Goal: Transaction & Acquisition: Purchase product/service

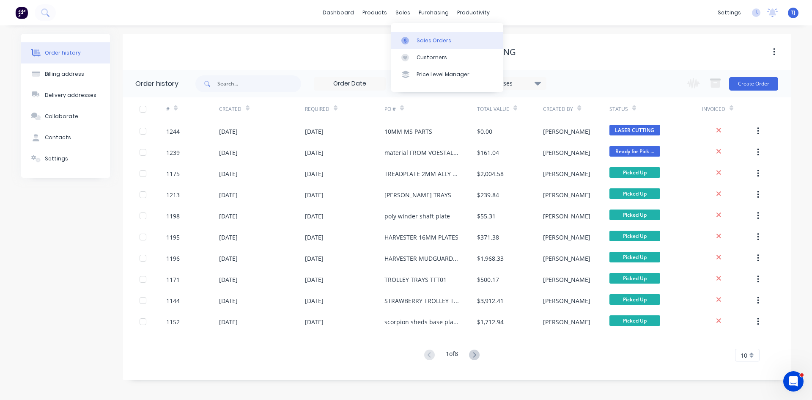
click at [428, 40] on div "Sales Orders" at bounding box center [434, 41] width 35 height 8
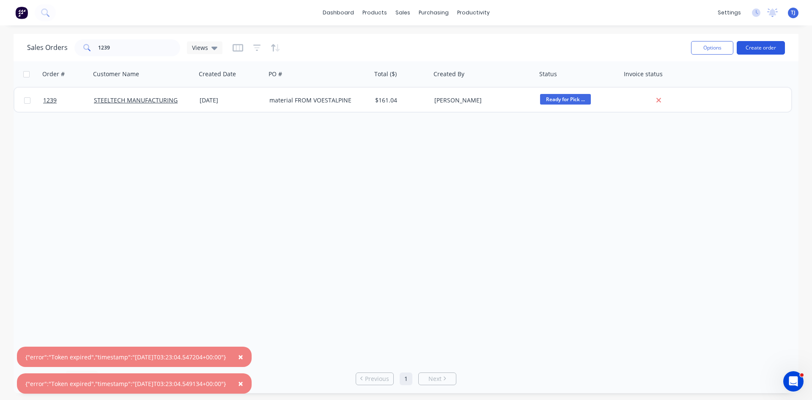
click at [763, 48] on button "Create order" at bounding box center [761, 48] width 48 height 14
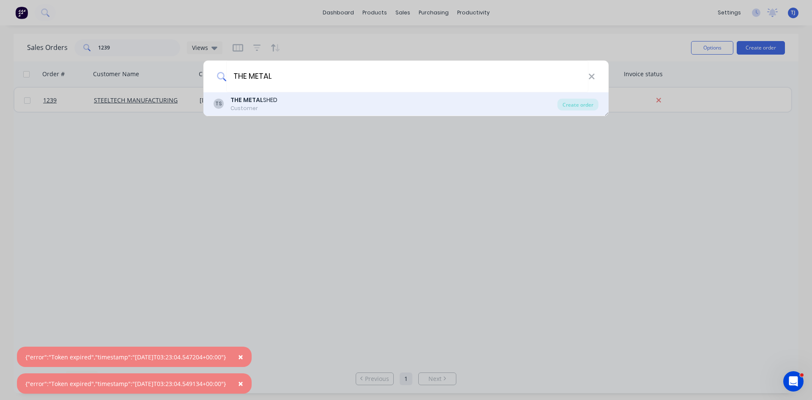
type input "THE METAL"
click at [257, 104] on div "THE METAL SHED" at bounding box center [254, 100] width 47 height 9
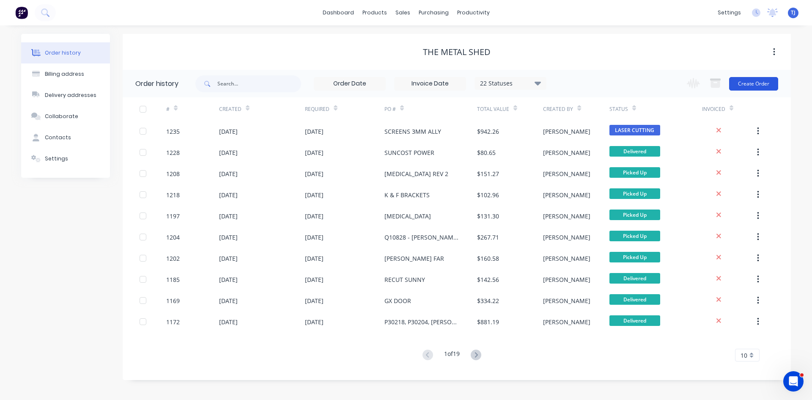
click at [752, 86] on button "Create Order" at bounding box center [753, 84] width 49 height 14
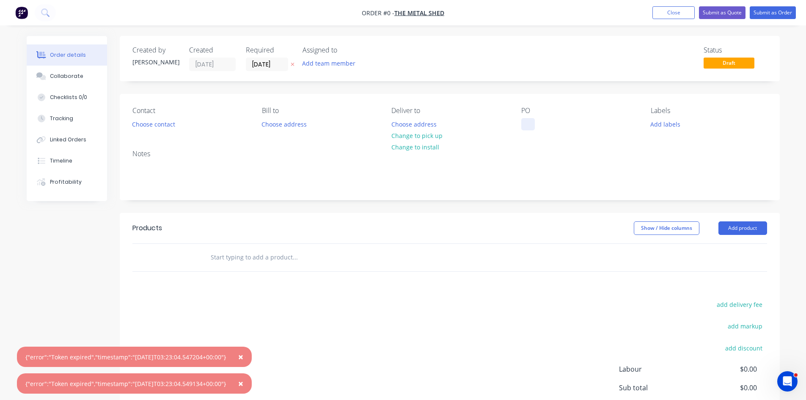
click at [522, 126] on div at bounding box center [528, 124] width 14 height 12
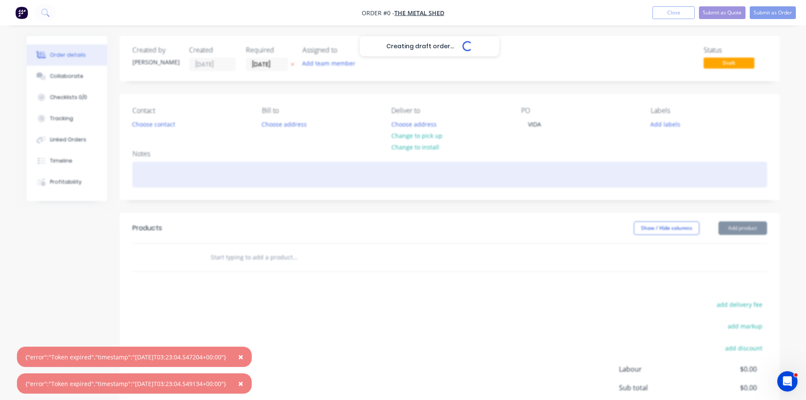
click at [154, 173] on div "Creating draft order... Loading... Order details Collaborate Checklists 0/0 Tra…" at bounding box center [403, 261] width 770 height 451
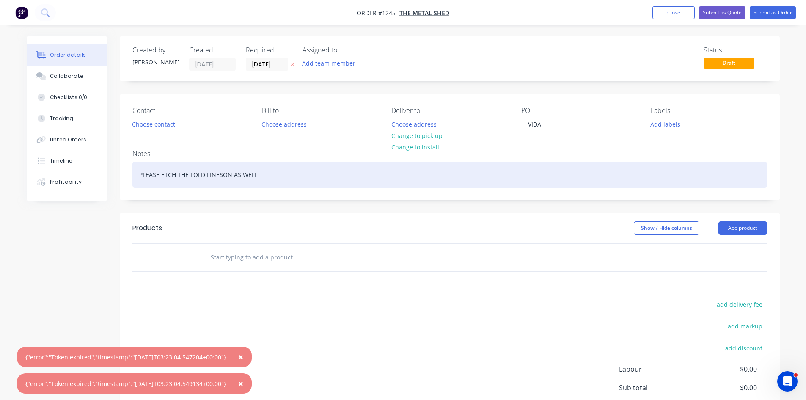
click at [223, 180] on div "PLEASE ETCH THE FOLD LINESON AS WELL" at bounding box center [449, 175] width 634 height 26
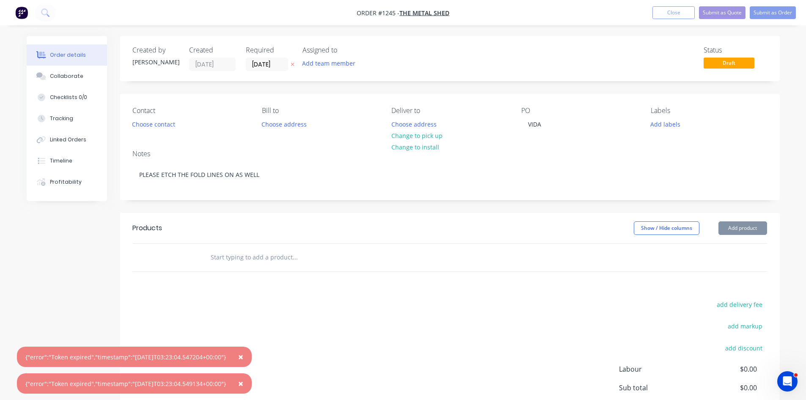
click at [728, 232] on button "Add product" at bounding box center [742, 228] width 49 height 14
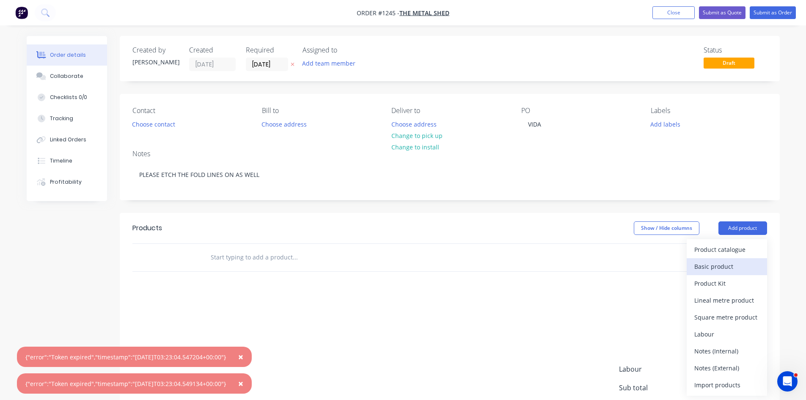
click at [715, 265] on div "Basic product" at bounding box center [726, 266] width 65 height 12
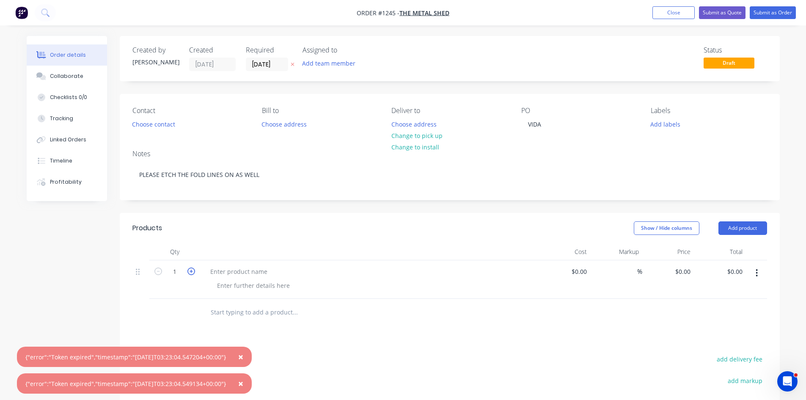
click at [192, 272] on icon "button" at bounding box center [191, 271] width 8 height 8
type input "2"
click at [224, 269] on div at bounding box center [238, 271] width 71 height 12
click at [255, 288] on div at bounding box center [253, 285] width 86 height 12
click at [776, 10] on button "Submit as Order" at bounding box center [772, 12] width 46 height 13
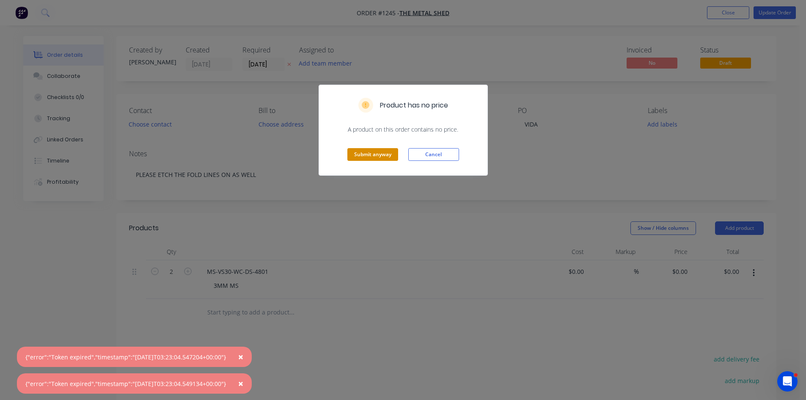
click at [381, 156] on button "Submit anyway" at bounding box center [372, 154] width 51 height 13
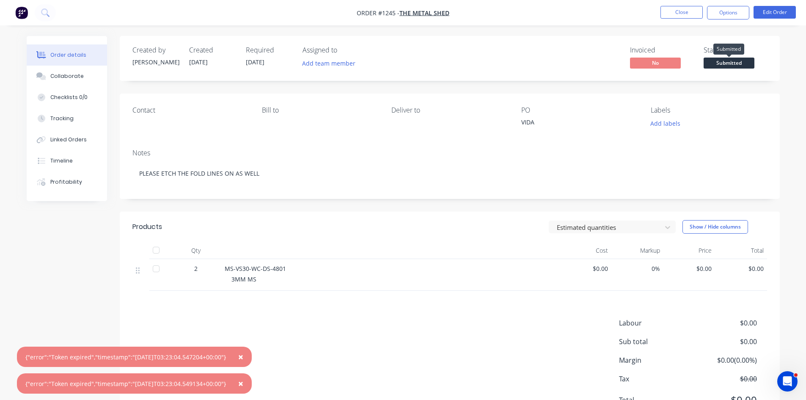
click at [743, 65] on span "Submitted" at bounding box center [728, 63] width 51 height 11
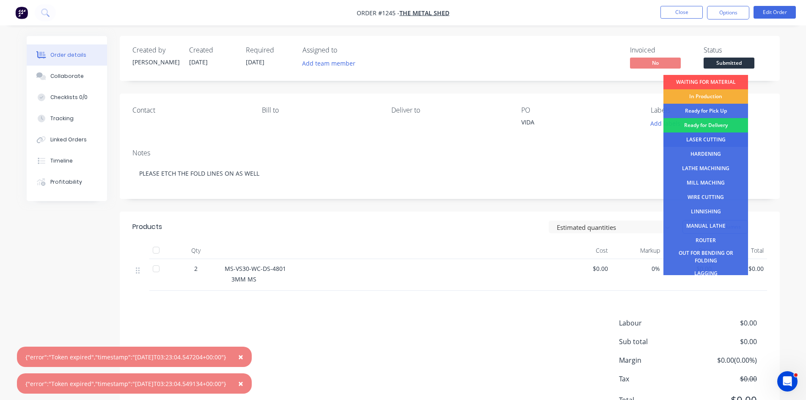
click at [715, 140] on div "LASER CUTTING" at bounding box center [705, 139] width 85 height 14
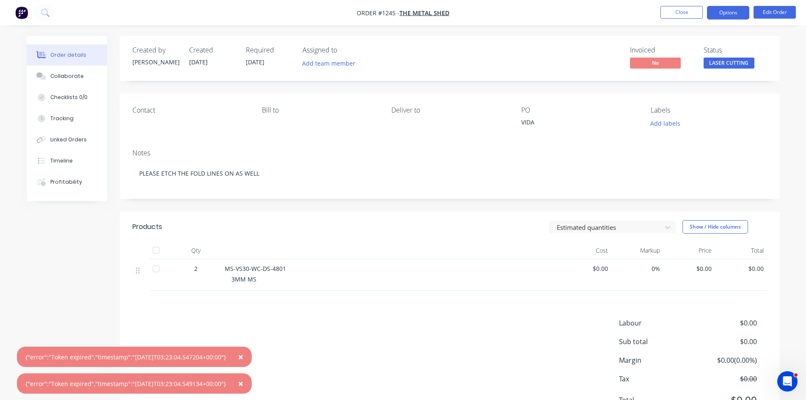
click at [724, 13] on button "Options" at bounding box center [728, 13] width 42 height 14
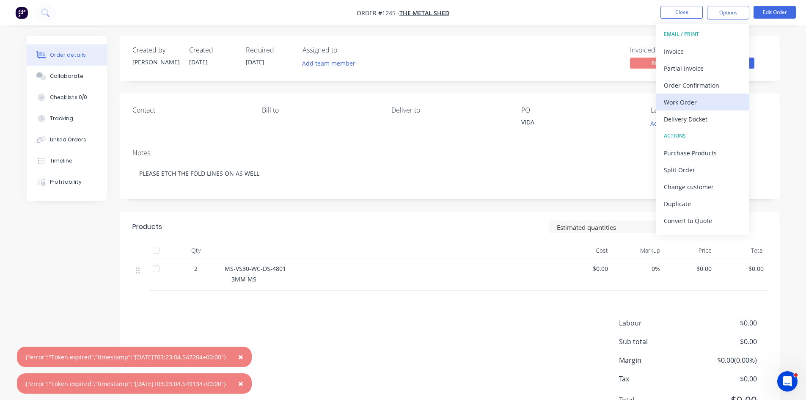
click at [692, 99] on div "Work Order" at bounding box center [703, 102] width 78 height 12
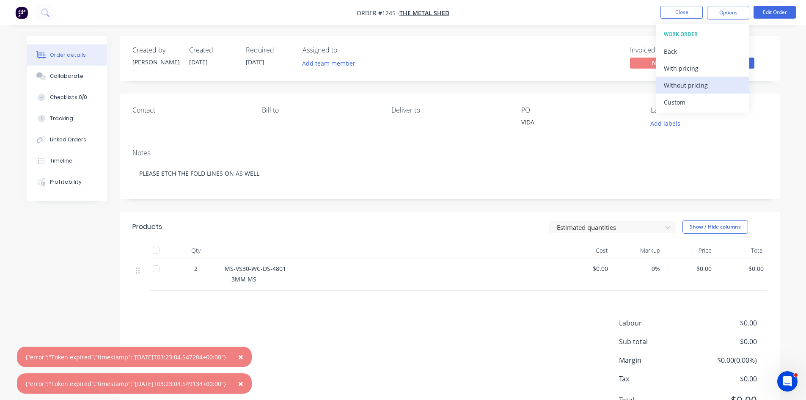
click at [697, 86] on div "Without pricing" at bounding box center [703, 85] width 78 height 12
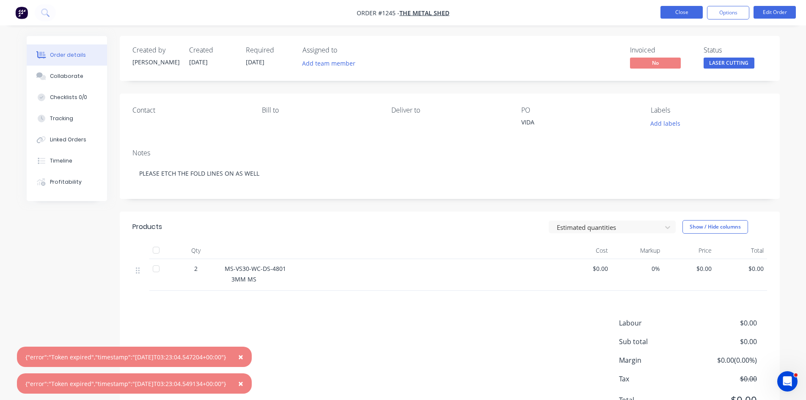
click at [676, 10] on button "Close" at bounding box center [681, 12] width 42 height 13
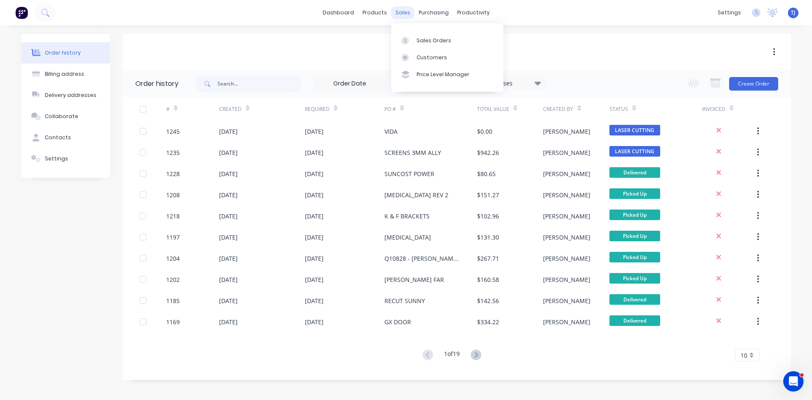
click at [402, 17] on div "sales" at bounding box center [402, 12] width 23 height 13
click at [437, 41] on div "Sales Orders" at bounding box center [434, 41] width 35 height 8
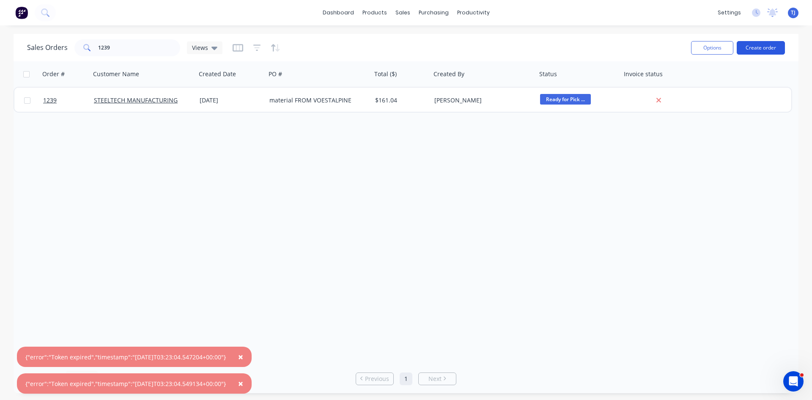
click at [747, 50] on button "Create order" at bounding box center [761, 48] width 48 height 14
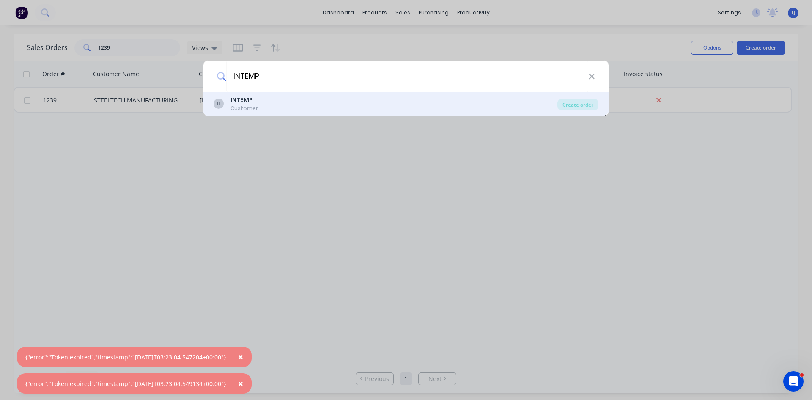
type input "INTEMP"
click at [313, 102] on div "II INTEMP Customer" at bounding box center [386, 104] width 344 height 16
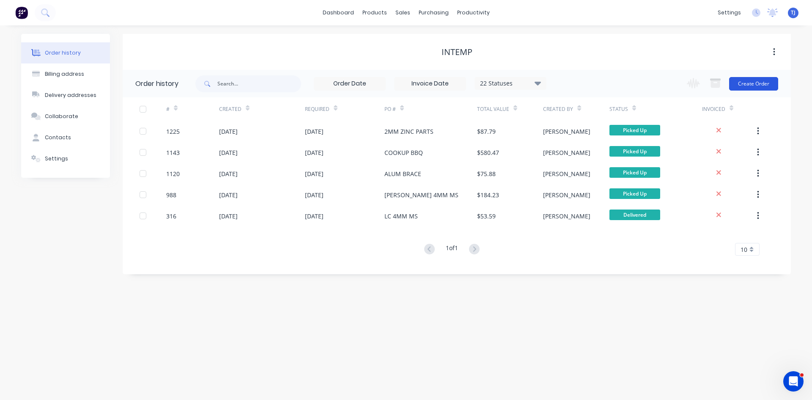
click at [767, 85] on button "Create Order" at bounding box center [753, 84] width 49 height 14
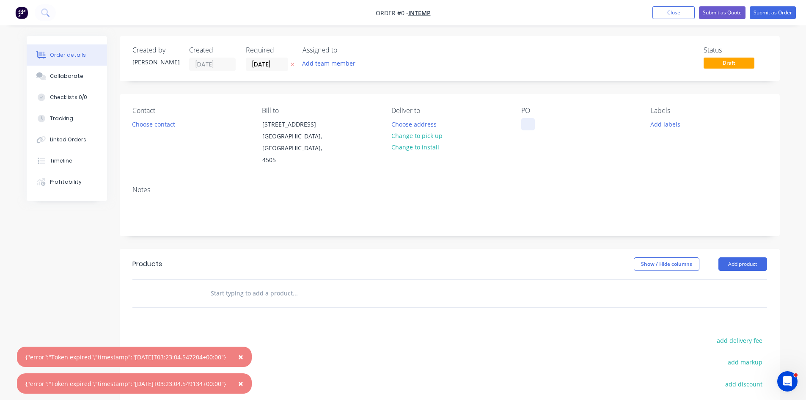
click at [527, 123] on div at bounding box center [528, 124] width 14 height 12
click at [604, 126] on div "ESCUTCHEON PANEL - PWEDER COATED" at bounding box center [574, 128] width 106 height 21
click at [727, 257] on button "Add product" at bounding box center [742, 264] width 49 height 14
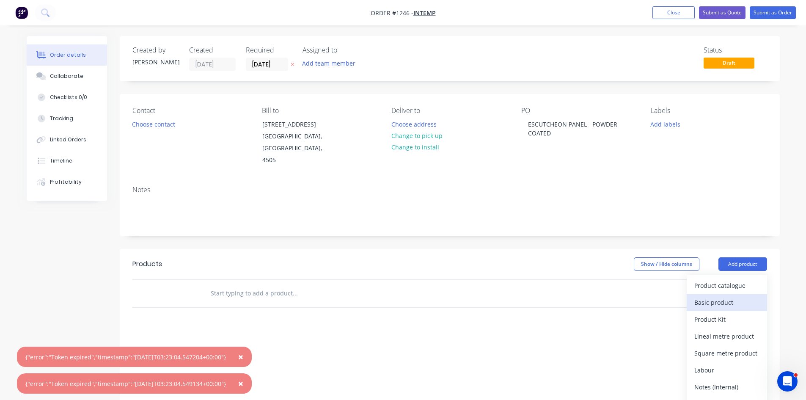
click at [707, 296] on div "Basic product" at bounding box center [726, 302] width 65 height 12
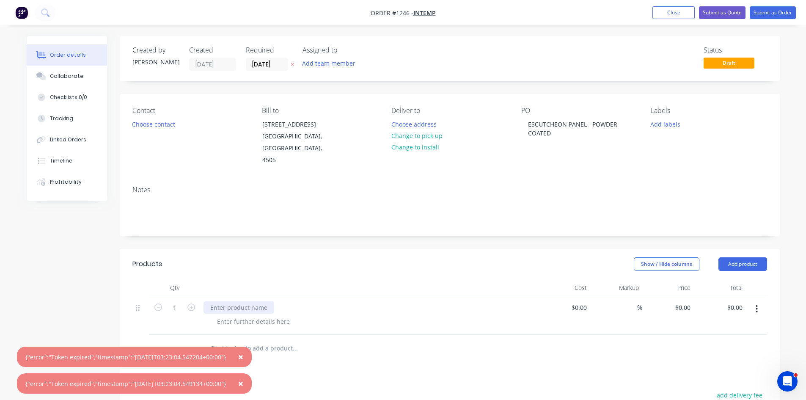
click at [214, 301] on div at bounding box center [238, 307] width 71 height 12
click at [232, 315] on div at bounding box center [253, 321] width 86 height 12
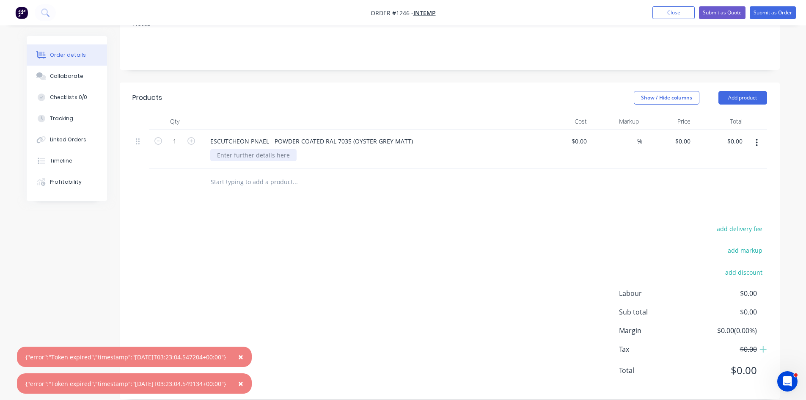
click at [225, 149] on div at bounding box center [253, 155] width 86 height 12
click at [762, 11] on button "Submit as Order" at bounding box center [772, 12] width 46 height 13
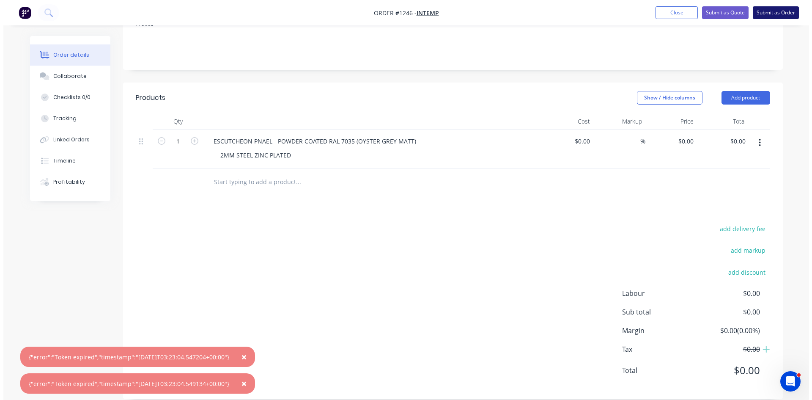
scroll to position [0, 0]
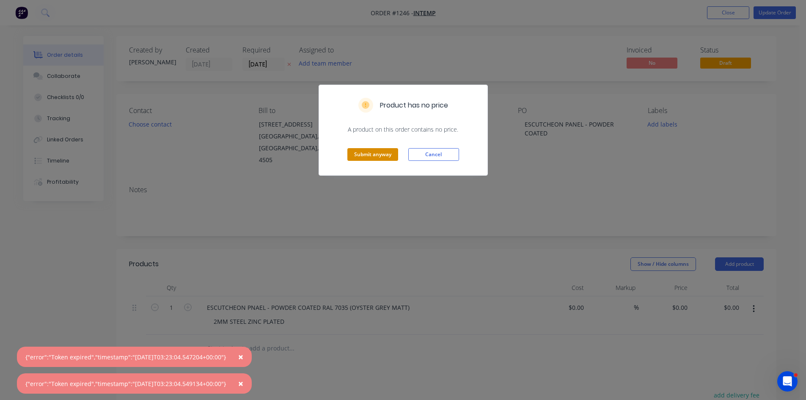
click at [375, 158] on button "Submit anyway" at bounding box center [372, 154] width 51 height 13
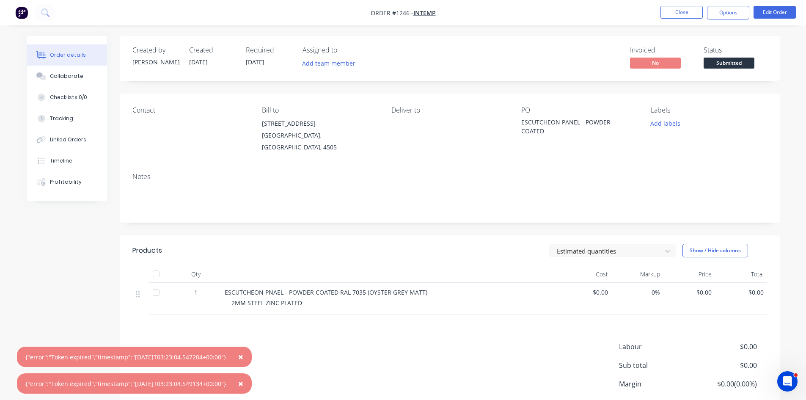
click at [715, 63] on span "Submitted" at bounding box center [728, 63] width 51 height 11
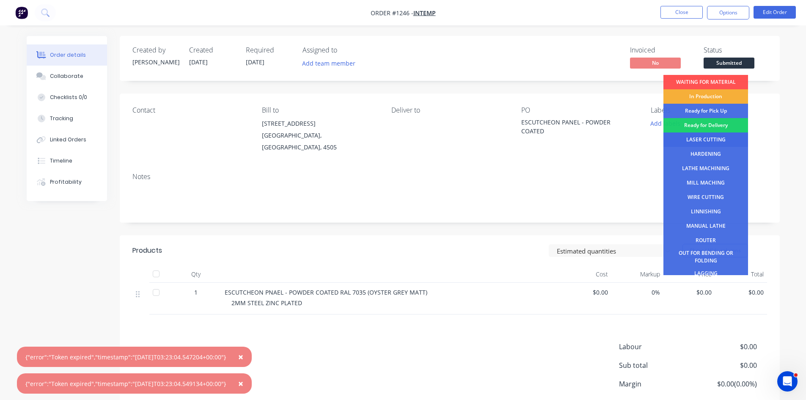
click at [697, 138] on div "LASER CUTTING" at bounding box center [705, 139] width 85 height 14
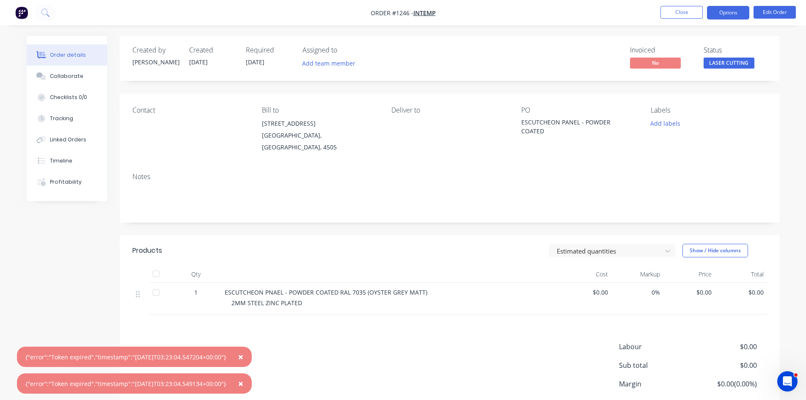
click at [722, 17] on button "Options" at bounding box center [728, 13] width 42 height 14
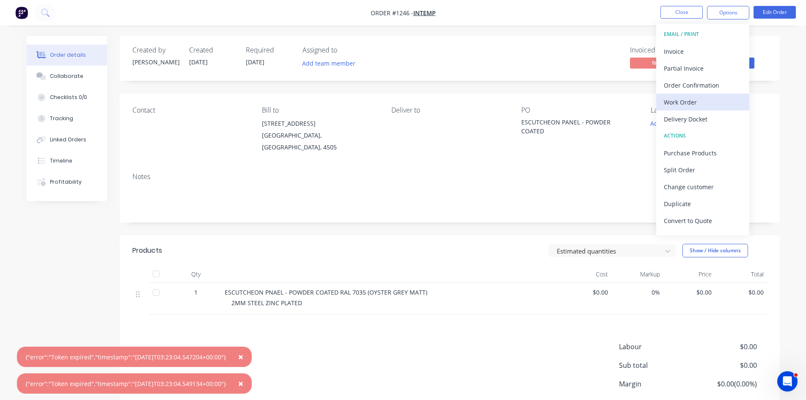
click at [681, 104] on div "Work Order" at bounding box center [703, 102] width 78 height 12
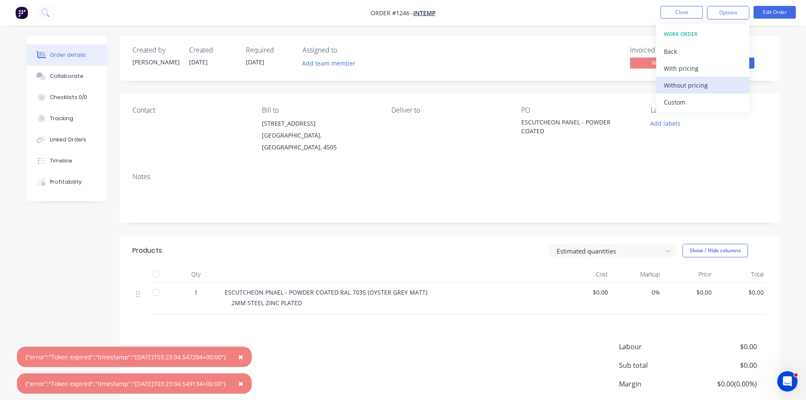
click at [686, 86] on div "Without pricing" at bounding box center [703, 85] width 78 height 12
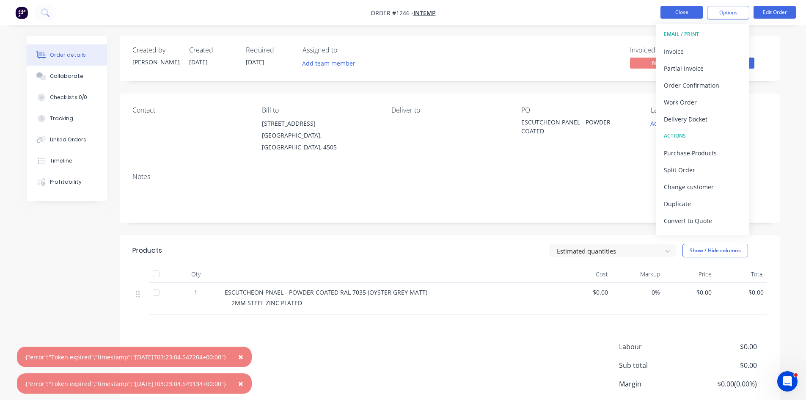
click at [691, 11] on button "Close" at bounding box center [681, 12] width 42 height 13
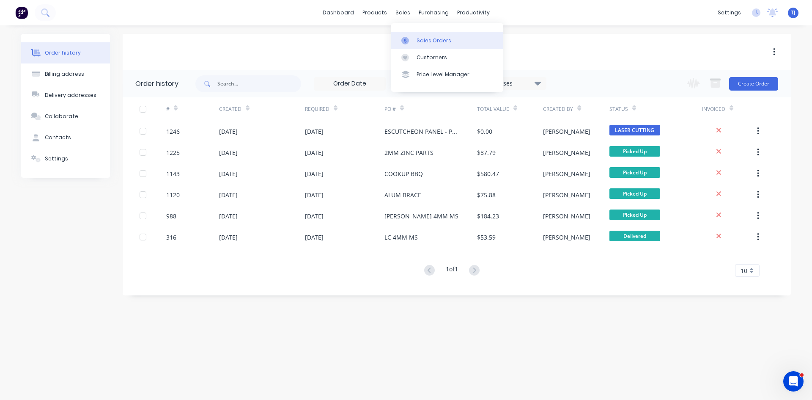
click at [425, 42] on div "Sales Orders" at bounding box center [434, 41] width 35 height 8
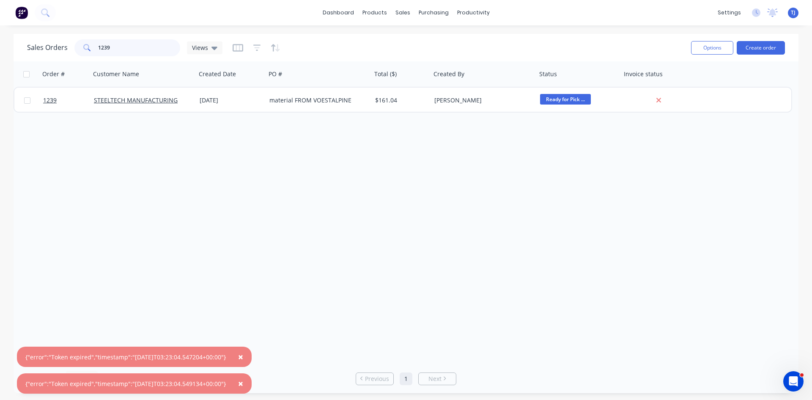
click at [134, 48] on input "1239" at bounding box center [139, 47] width 82 height 17
drag, startPoint x: 135, startPoint y: 47, endPoint x: 130, endPoint y: 11, distance: 37.1
click at [135, 47] on input "1239" at bounding box center [139, 47] width 82 height 17
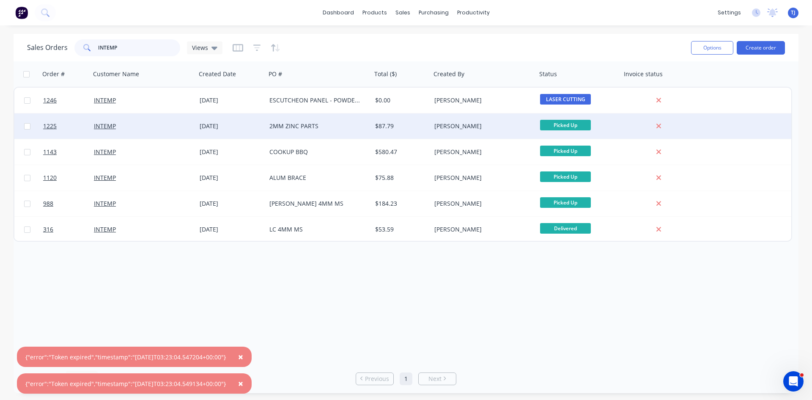
type input "INTEMP"
click at [319, 130] on div "2MM ZINC PARTS" at bounding box center [316, 126] width 94 height 8
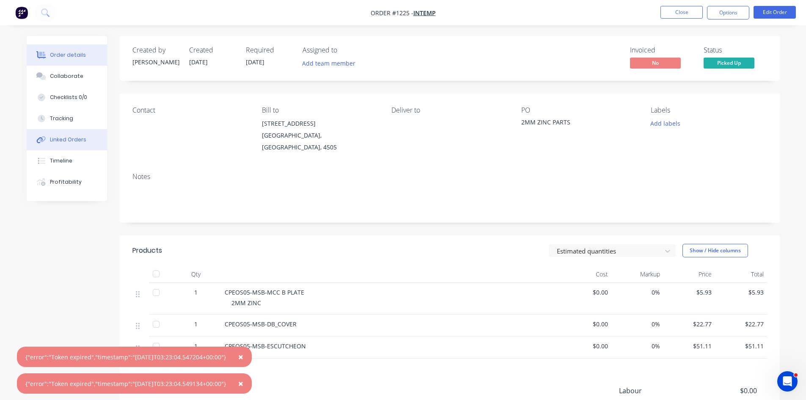
click at [48, 141] on button "Linked Orders" at bounding box center [67, 139] width 80 height 21
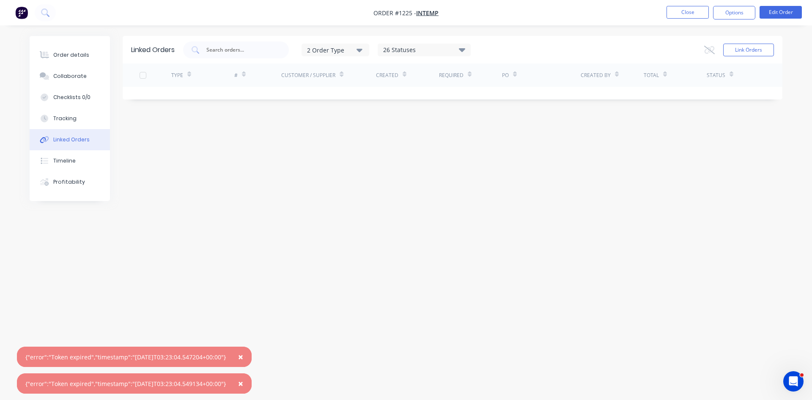
click at [90, 141] on button "Linked Orders" at bounding box center [70, 139] width 80 height 21
click at [73, 56] on div "Order details" at bounding box center [71, 55] width 36 height 8
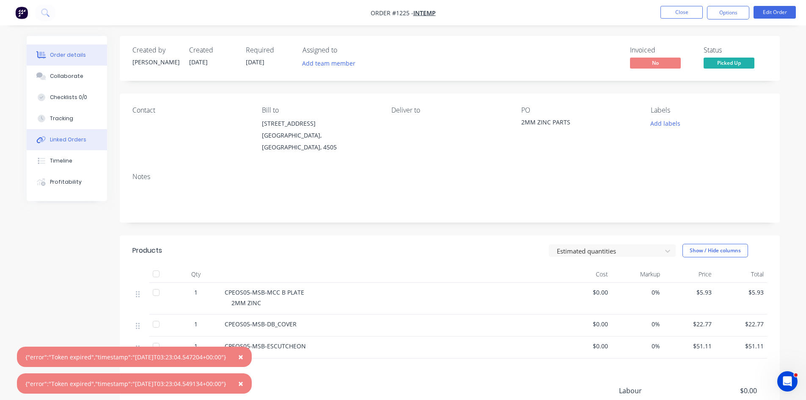
click at [80, 140] on div "Linked Orders" at bounding box center [68, 140] width 36 height 8
click at [68, 74] on div "Collaborate" at bounding box center [66, 76] width 33 height 8
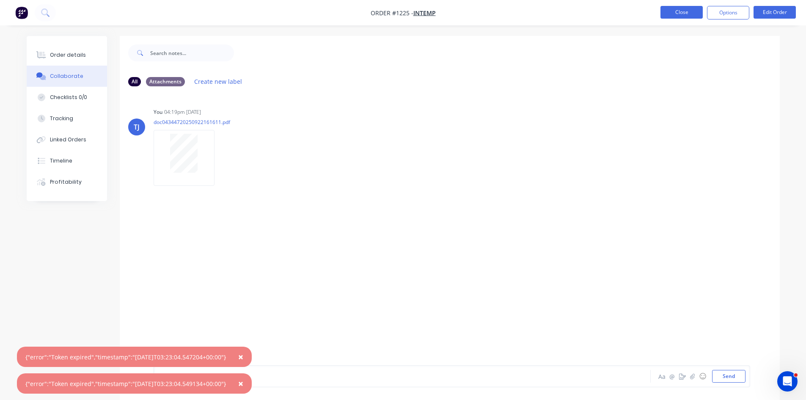
click at [684, 14] on button "Close" at bounding box center [681, 12] width 42 height 13
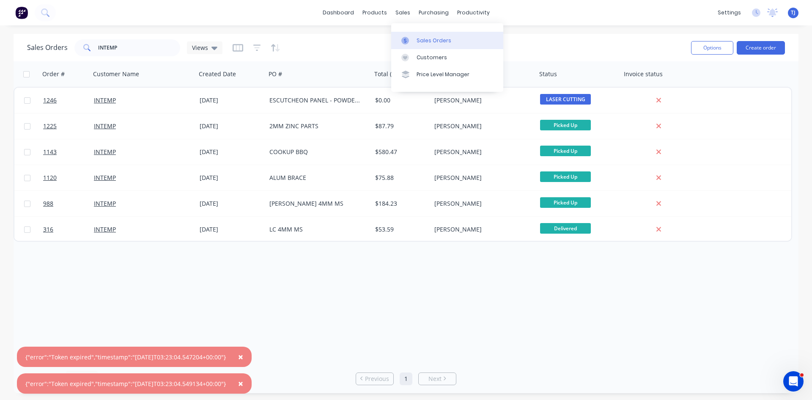
click at [419, 44] on div "Sales Orders" at bounding box center [434, 41] width 35 height 8
click at [422, 42] on div "Sales Orders" at bounding box center [434, 41] width 35 height 8
click at [772, 46] on button "Create order" at bounding box center [761, 48] width 48 height 14
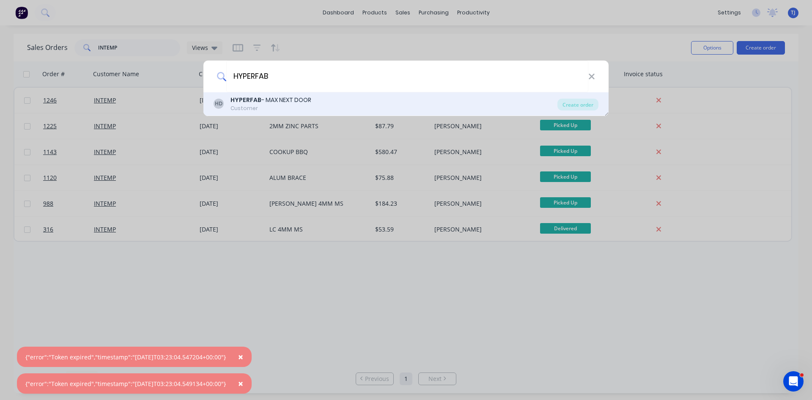
type input "HYPERFAB"
click at [258, 104] on div "HYPERFAB - MAX NEXT DOOR" at bounding box center [271, 100] width 81 height 9
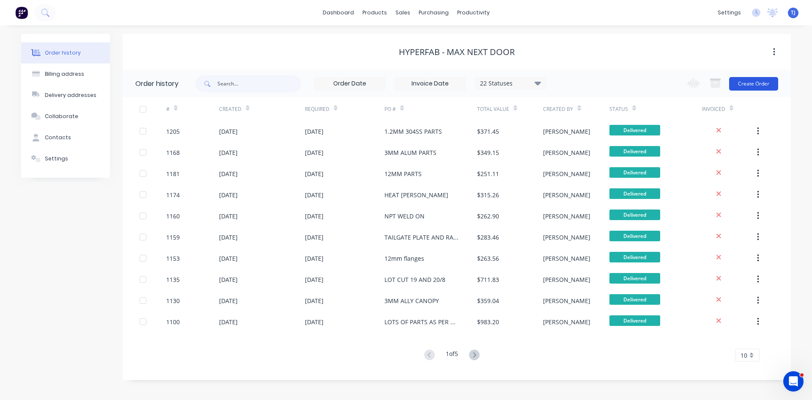
click at [754, 87] on button "Create Order" at bounding box center [753, 84] width 49 height 14
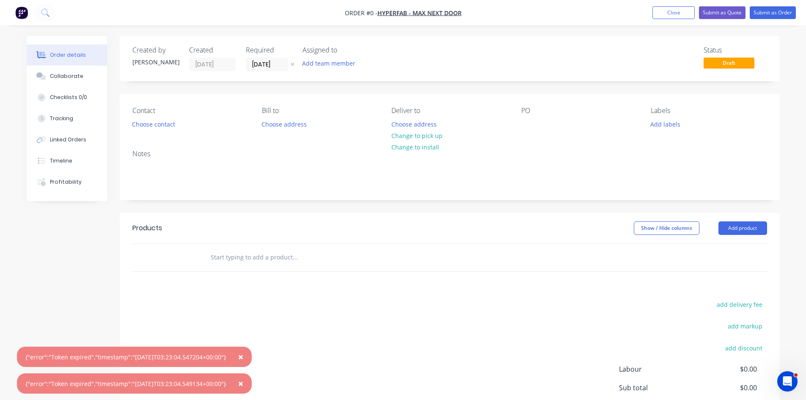
drag, startPoint x: 541, startPoint y: 129, endPoint x: 536, endPoint y: 129, distance: 4.7
click at [537, 129] on div "PO" at bounding box center [579, 119] width 116 height 24
click at [536, 129] on div "PO" at bounding box center [579, 119] width 116 height 24
click at [524, 129] on div at bounding box center [528, 124] width 14 height 12
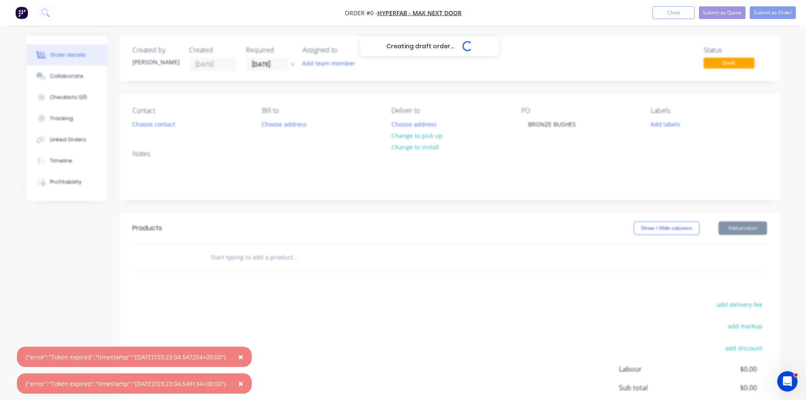
click at [734, 232] on div "Creating draft order... Loading... Order details Collaborate Checklists 0/0 Tra…" at bounding box center [403, 261] width 770 height 451
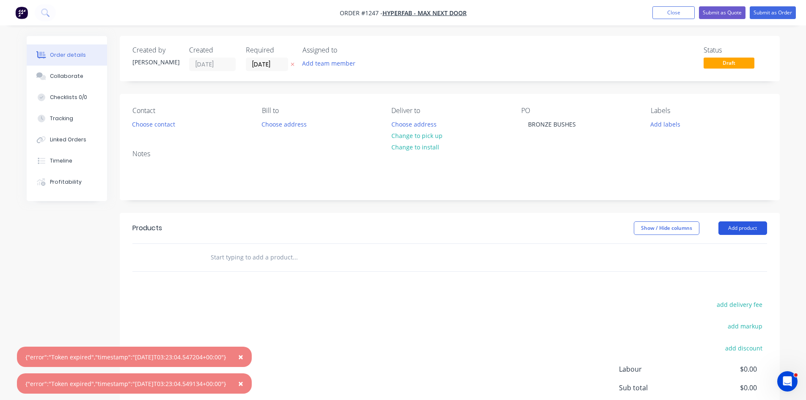
click at [733, 232] on button "Add product" at bounding box center [742, 228] width 49 height 14
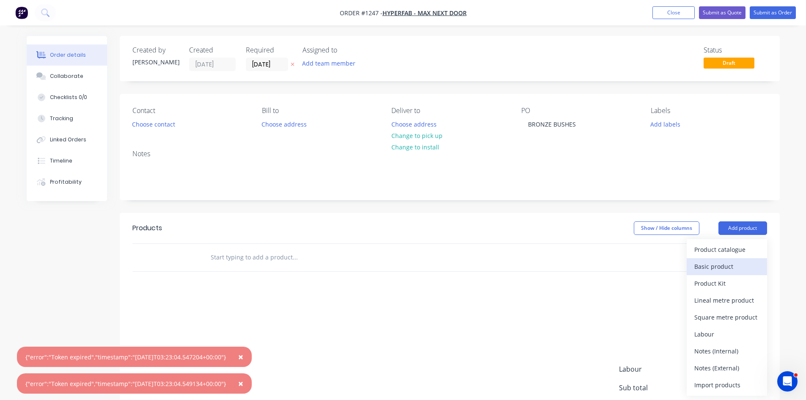
click at [719, 269] on div "Basic product" at bounding box center [726, 266] width 65 height 12
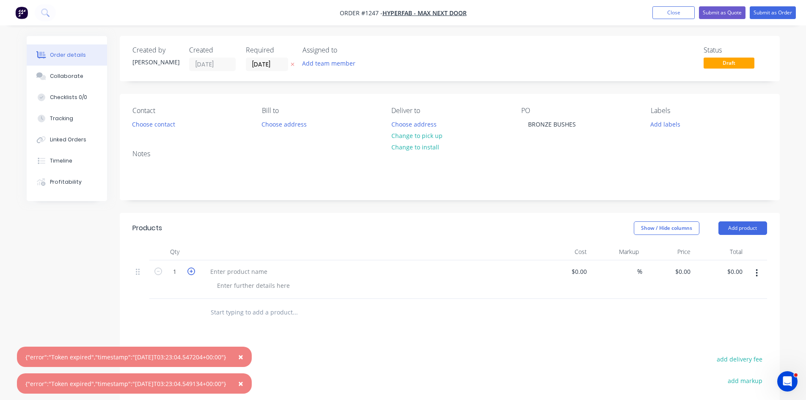
click at [191, 273] on icon "button" at bounding box center [191, 271] width 8 height 8
type input "2"
click at [215, 274] on div at bounding box center [238, 271] width 71 height 12
click at [774, 14] on button "Submit as Order" at bounding box center [772, 12] width 46 height 13
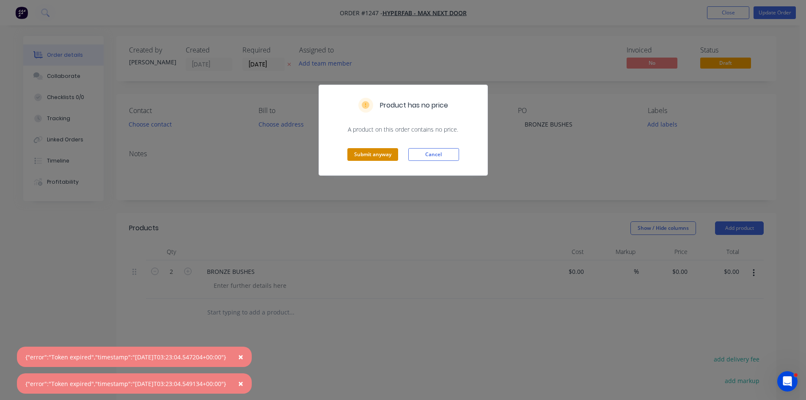
click at [393, 155] on button "Submit anyway" at bounding box center [372, 154] width 51 height 13
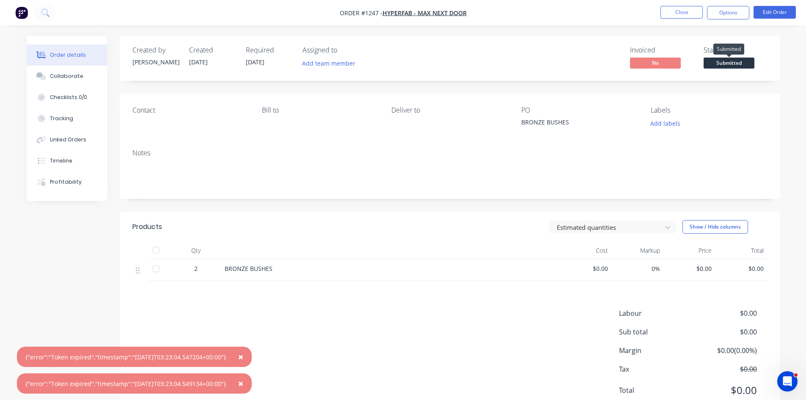
click at [725, 66] on span "Submitted" at bounding box center [728, 63] width 51 height 11
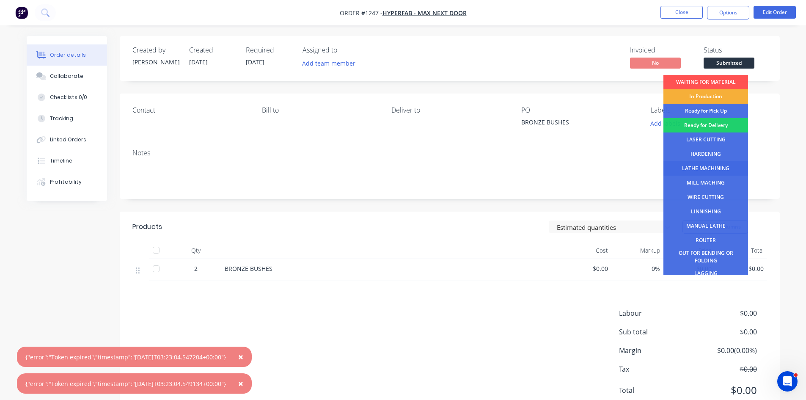
click at [698, 169] on div "LATHE MACHINING" at bounding box center [705, 168] width 85 height 14
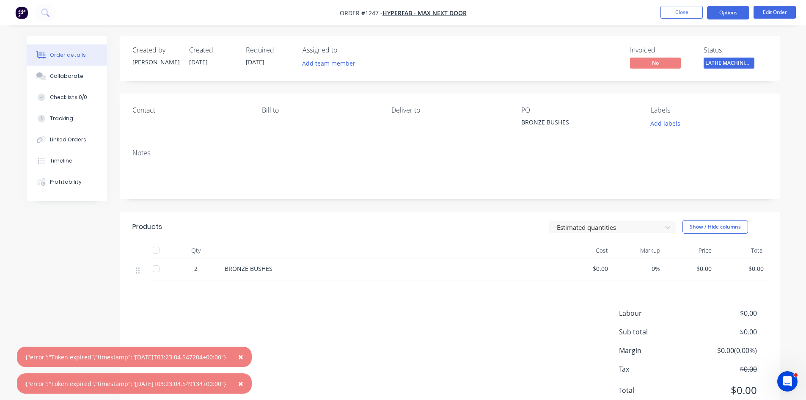
click at [720, 16] on button "Options" at bounding box center [728, 13] width 42 height 14
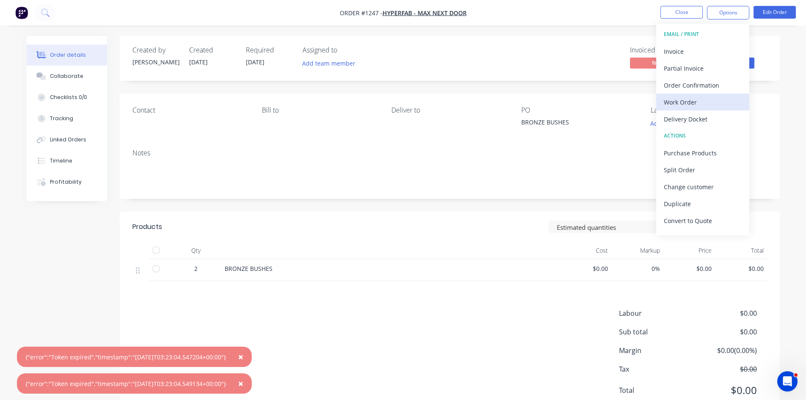
click at [686, 100] on div "Work Order" at bounding box center [703, 102] width 78 height 12
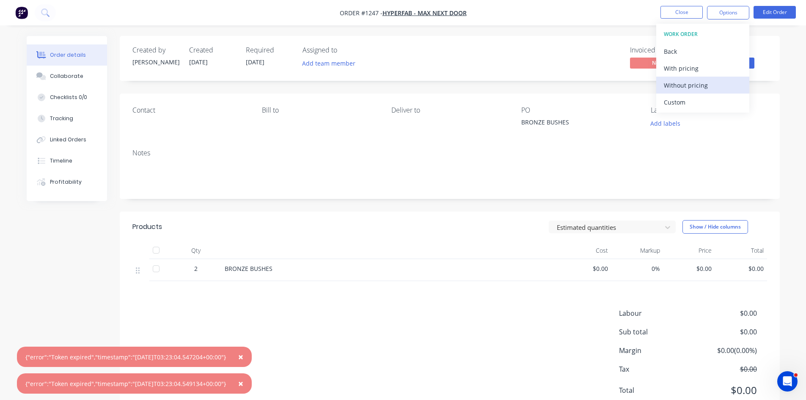
click at [687, 86] on div "Without pricing" at bounding box center [703, 85] width 78 height 12
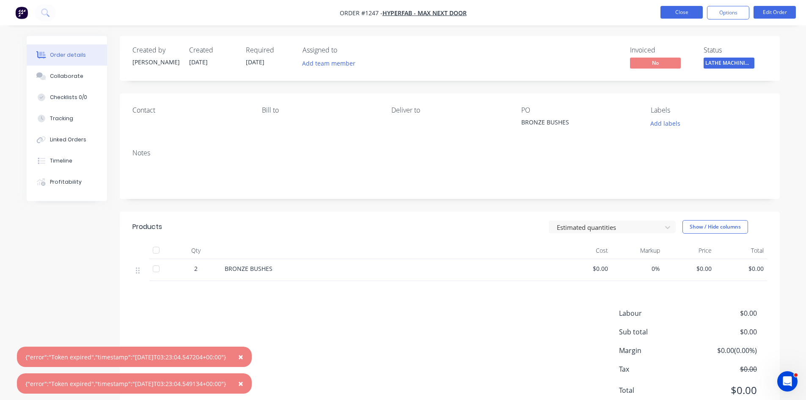
click at [686, 11] on button "Close" at bounding box center [681, 12] width 42 height 13
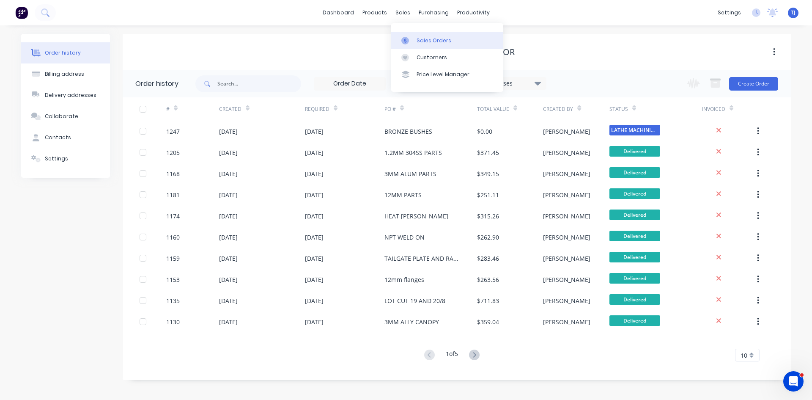
click at [419, 40] on div "Sales Orders" at bounding box center [434, 41] width 35 height 8
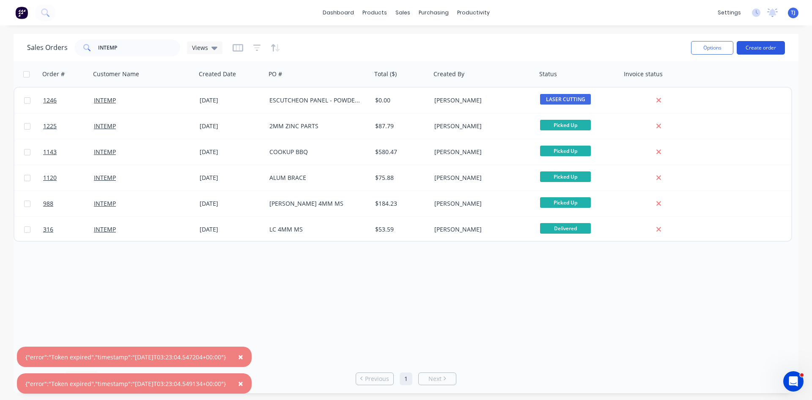
click at [750, 54] on button "Create order" at bounding box center [761, 48] width 48 height 14
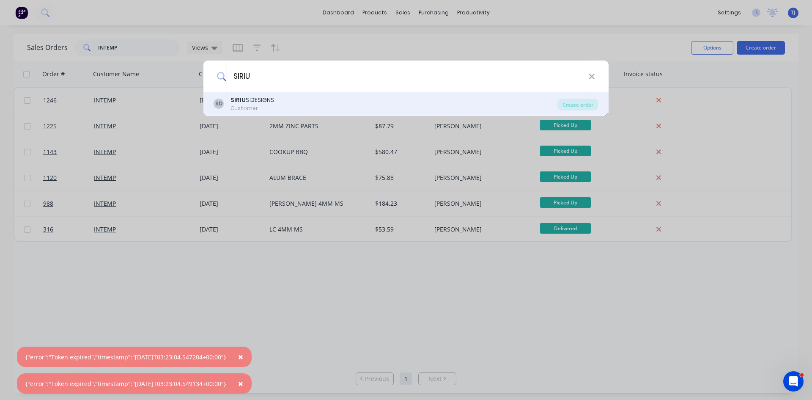
type input "SIRIU"
click at [305, 104] on div "SD SIRIU S DESIGNS Customer" at bounding box center [386, 104] width 344 height 16
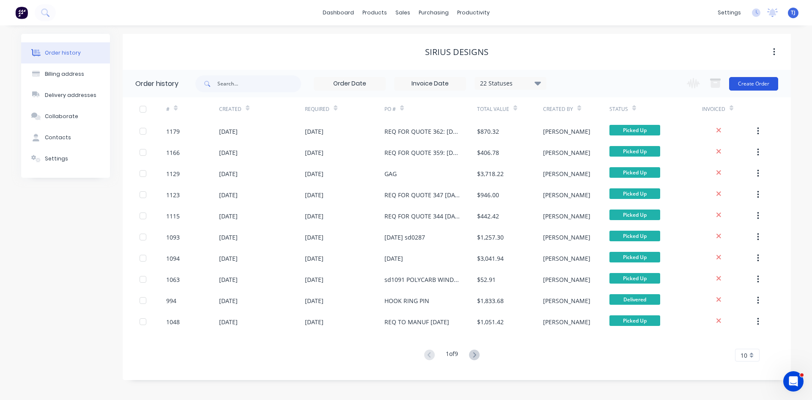
click at [746, 80] on button "Create Order" at bounding box center [753, 84] width 49 height 14
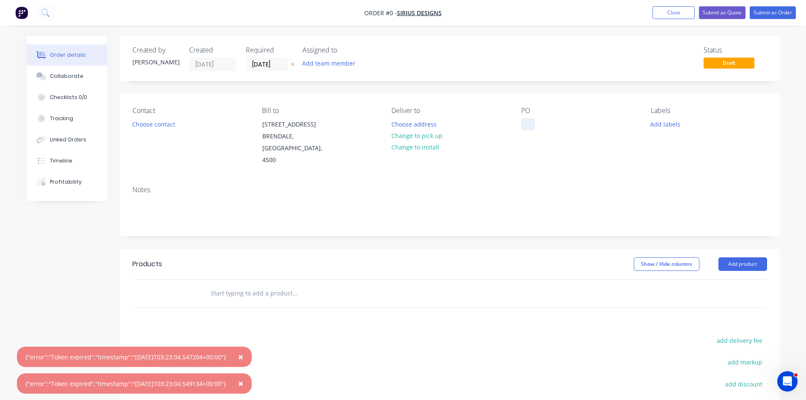
click at [526, 129] on div at bounding box center [528, 124] width 14 height 12
click at [741, 252] on div "Order details Collaborate Checklists 0/0 Tracking Linked Orders Timeline Profit…" at bounding box center [403, 279] width 770 height 487
click at [736, 257] on button "Add product" at bounding box center [742, 264] width 49 height 14
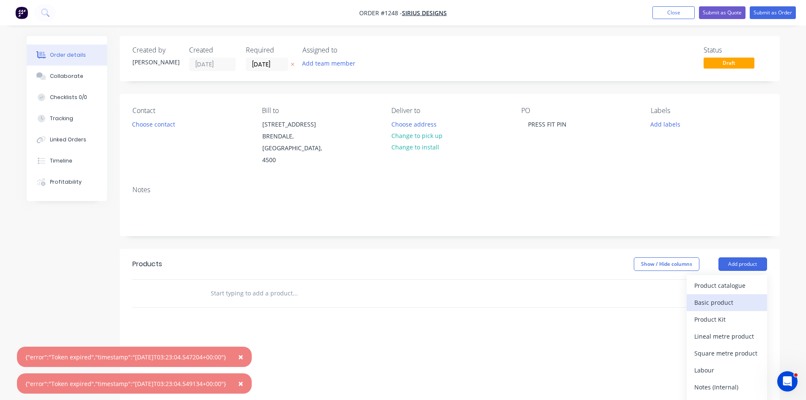
click at [723, 296] on div "Basic product" at bounding box center [726, 302] width 65 height 12
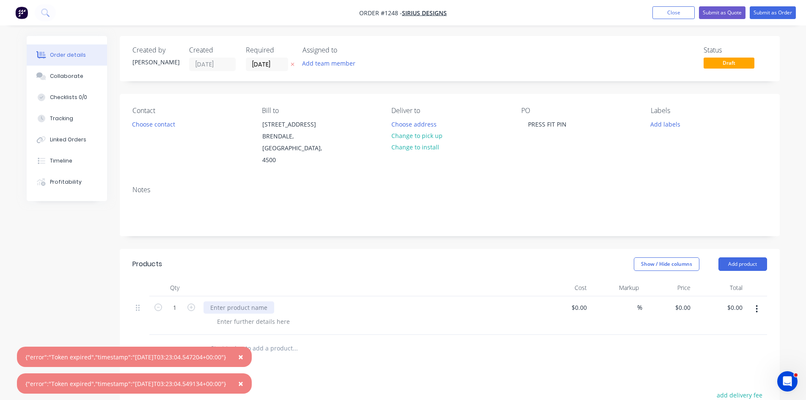
click at [221, 301] on div at bounding box center [238, 307] width 71 height 12
click at [770, 13] on button "Submit as Order" at bounding box center [772, 12] width 46 height 13
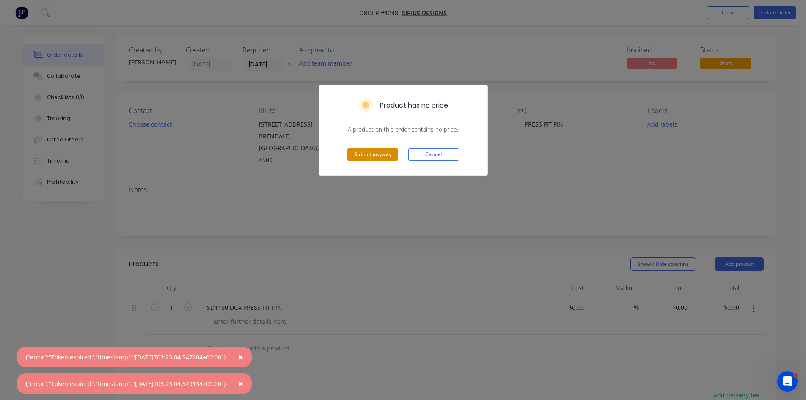
click at [379, 155] on button "Submit anyway" at bounding box center [372, 154] width 51 height 13
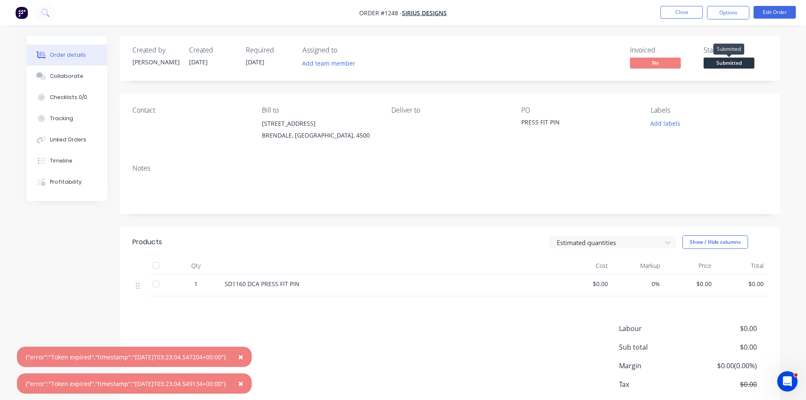
click at [722, 63] on span "Submitted" at bounding box center [728, 63] width 51 height 11
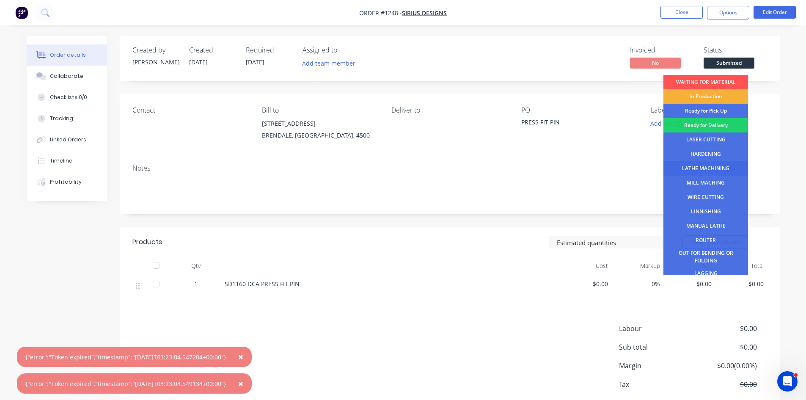
click at [701, 167] on div "LATHE MACHINING" at bounding box center [705, 168] width 85 height 14
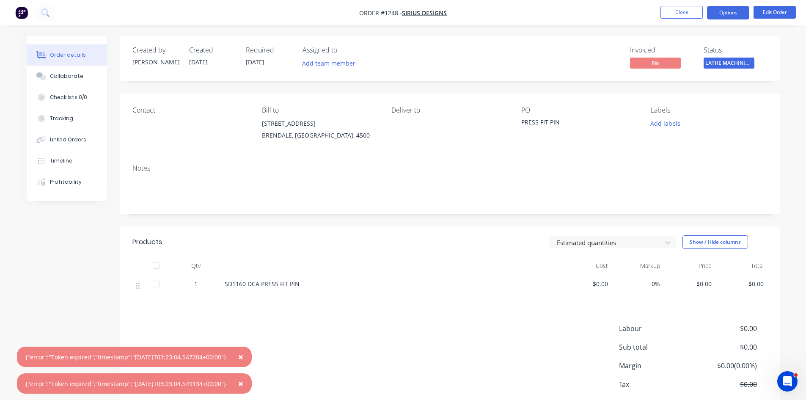
click at [723, 15] on button "Options" at bounding box center [728, 13] width 42 height 14
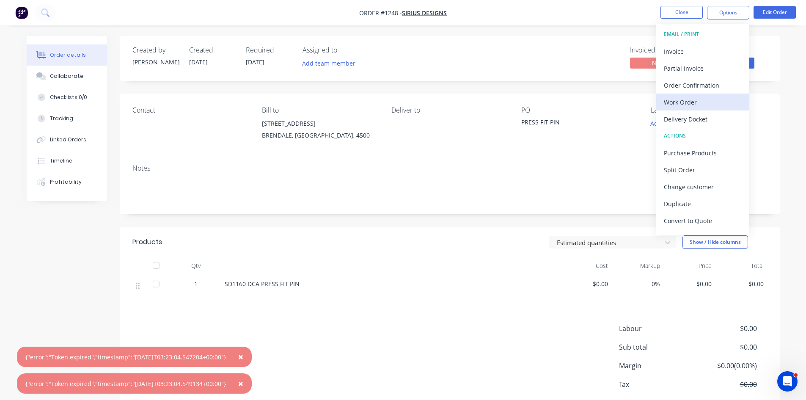
click at [698, 102] on div "Work Order" at bounding box center [703, 102] width 78 height 12
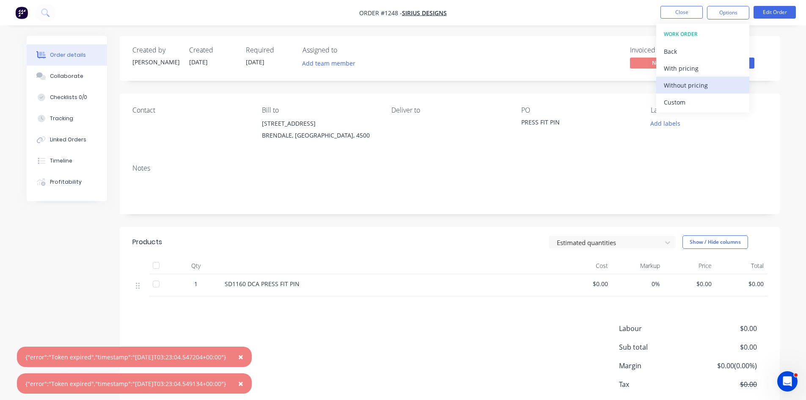
click at [697, 86] on div "Without pricing" at bounding box center [703, 85] width 78 height 12
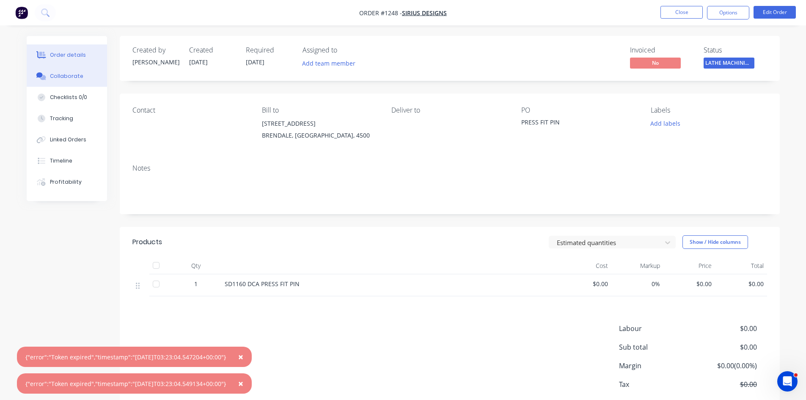
click at [60, 75] on div "Collaborate" at bounding box center [66, 76] width 33 height 8
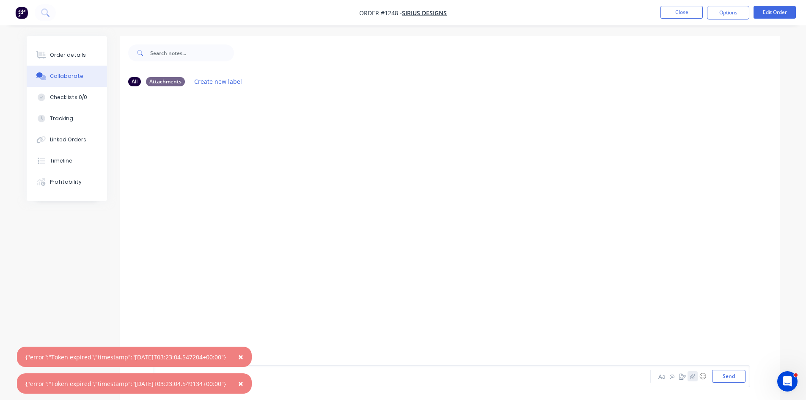
click at [694, 379] on button "button" at bounding box center [692, 376] width 10 height 10
click at [732, 377] on button "Send" at bounding box center [728, 376] width 33 height 13
click at [220, 159] on icon "button" at bounding box center [221, 158] width 3 height 10
click at [73, 55] on div "Order details" at bounding box center [68, 55] width 36 height 8
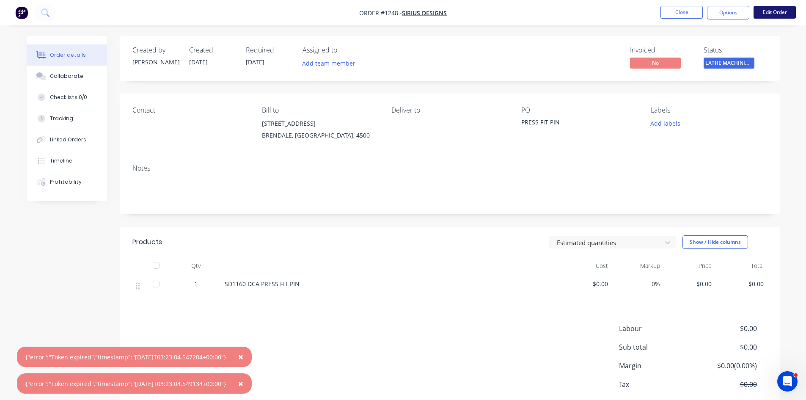
click at [783, 10] on button "Edit Order" at bounding box center [774, 12] width 42 height 13
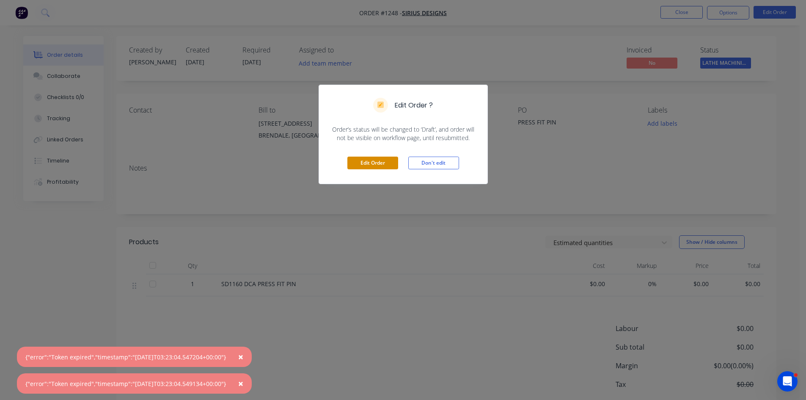
click at [382, 162] on button "Edit Order" at bounding box center [372, 162] width 51 height 13
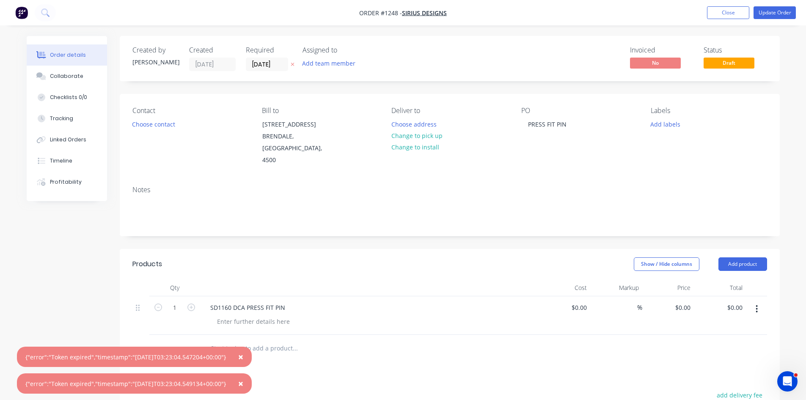
click at [753, 301] on button "button" at bounding box center [757, 308] width 20 height 15
click at [735, 325] on div "Save to catalogue" at bounding box center [726, 331] width 65 height 12
click at [763, 11] on button "Update Order" at bounding box center [774, 12] width 42 height 13
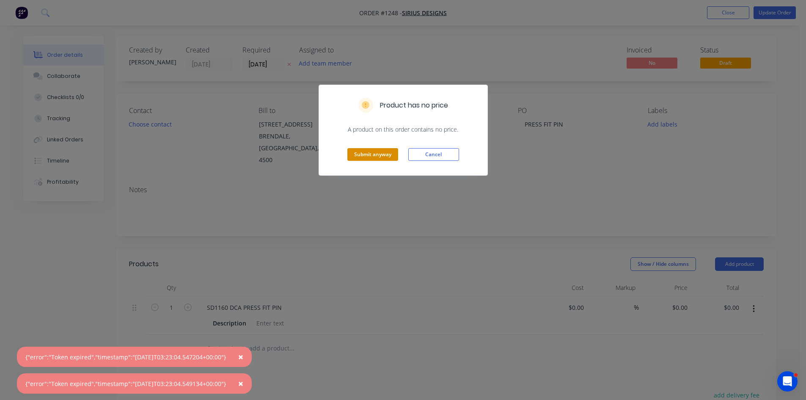
click at [366, 153] on button "Submit anyway" at bounding box center [372, 154] width 51 height 13
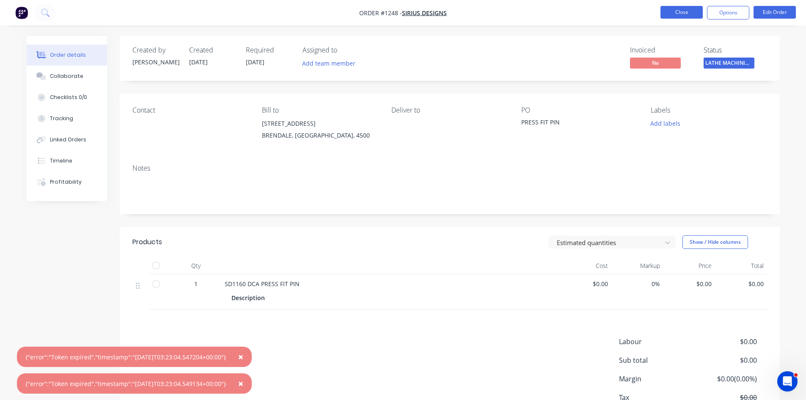
click at [675, 12] on button "Close" at bounding box center [681, 12] width 42 height 13
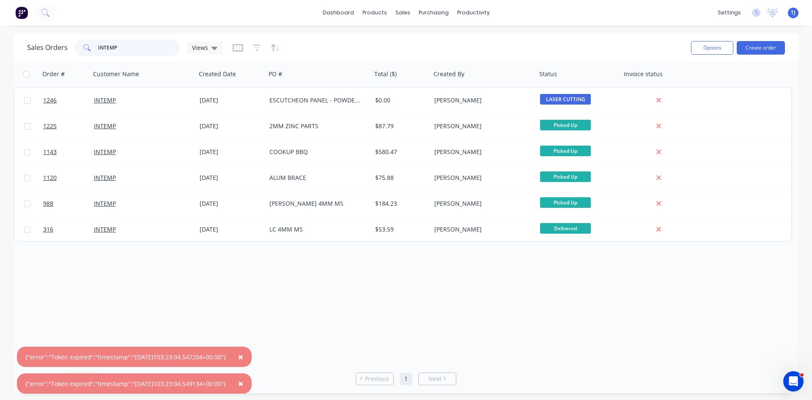
click at [132, 47] on input "INTEMP" at bounding box center [139, 47] width 82 height 17
click at [132, 46] on input "INTEMP" at bounding box center [139, 47] width 82 height 17
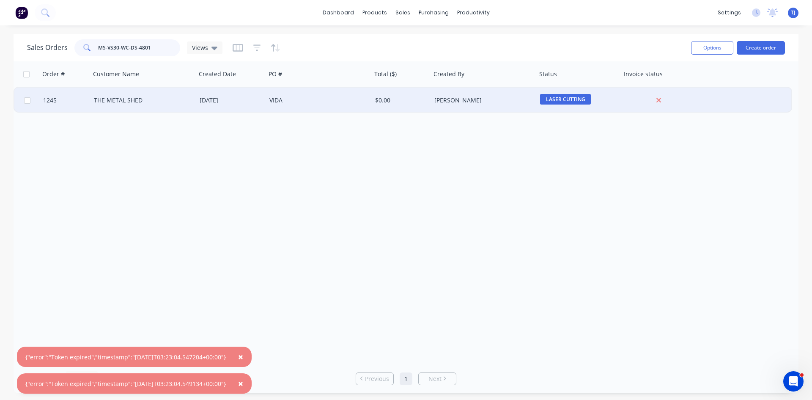
type input "MS-VS30-WC-DS-4801"
click at [288, 102] on div "VIDA" at bounding box center [316, 100] width 94 height 8
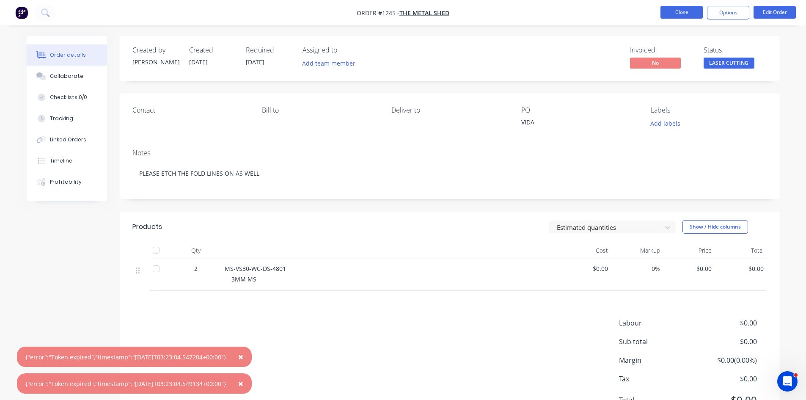
click at [686, 12] on button "Close" at bounding box center [681, 12] width 42 height 13
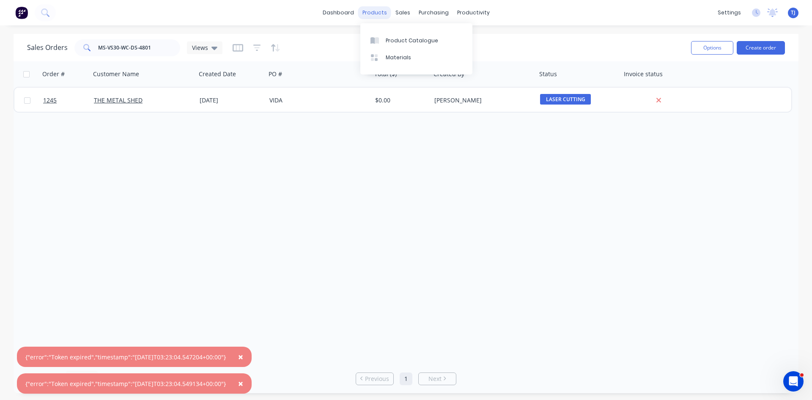
click at [378, 15] on div "products" at bounding box center [374, 12] width 33 height 13
click at [398, 39] on div "Product Catalogue" at bounding box center [412, 41] width 52 height 8
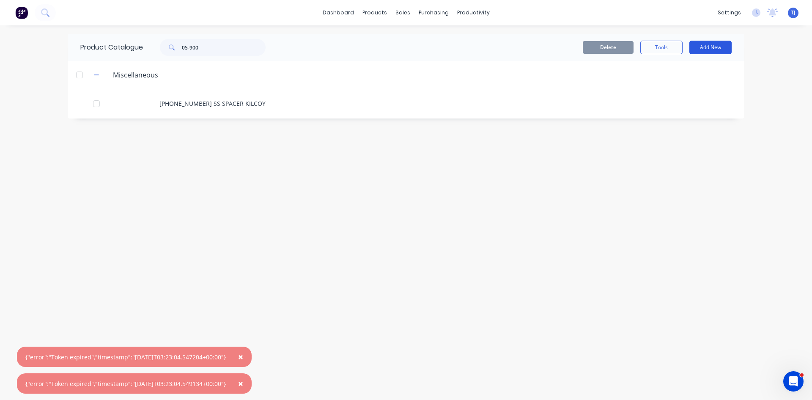
click at [714, 46] on button "Add New" at bounding box center [710, 48] width 42 height 14
click at [677, 85] on div "Product" at bounding box center [691, 86] width 65 height 12
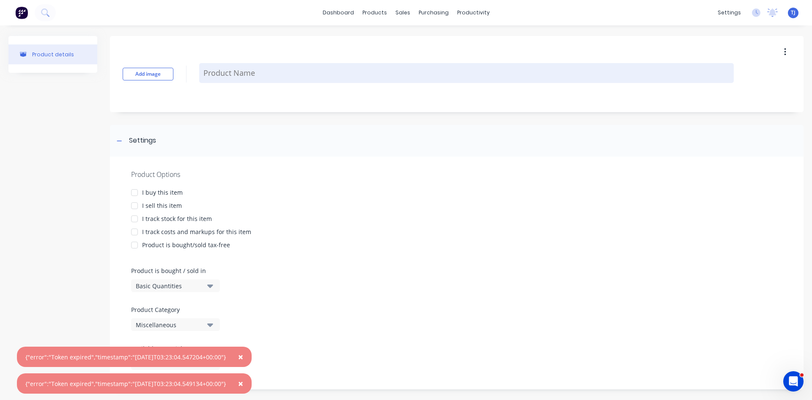
click at [220, 77] on textarea at bounding box center [466, 73] width 535 height 20
type textarea "x"
type textarea "2"
type textarea "x"
type textarea "20"
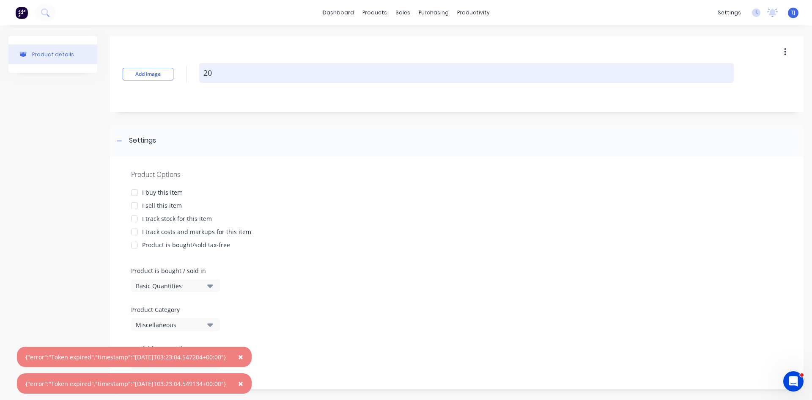
type textarea "x"
type textarea "202"
type textarea "x"
type textarea "2025"
type textarea "x"
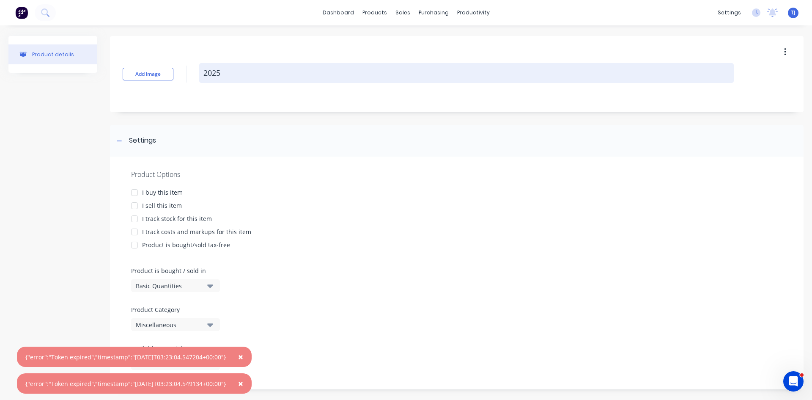
type textarea "20251"
type textarea "x"
type textarea "202510"
type textarea "x"
type textarea "2025100"
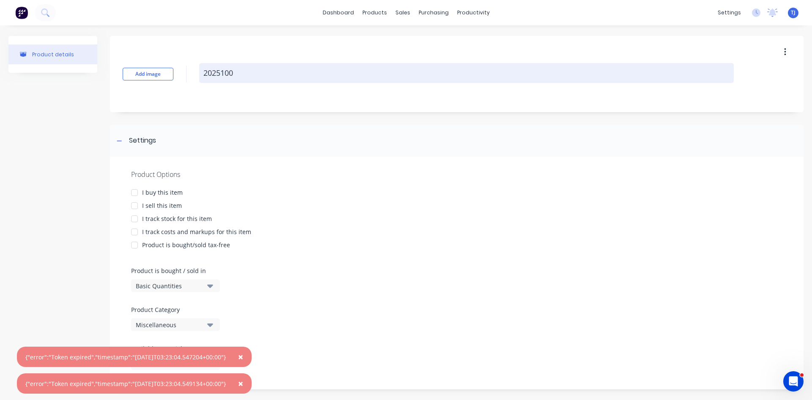
type textarea "x"
type textarea "20251001"
type textarea "x"
type textarea "20251001-"
type textarea "x"
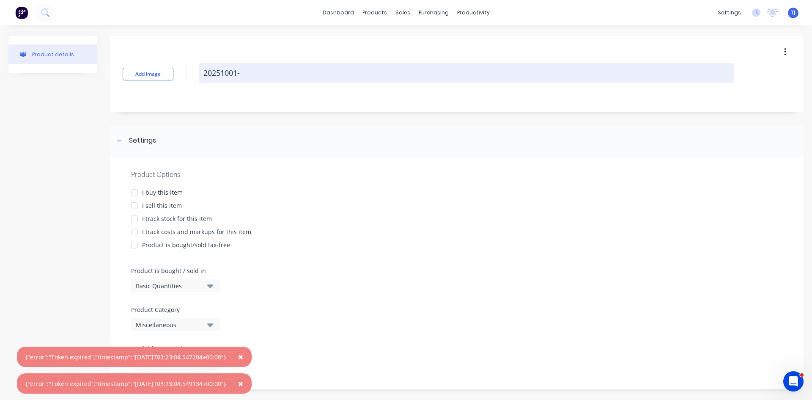
type textarea "20251001-1"
type textarea "x"
type textarea "20251001-1-"
type textarea "x"
type textarea "20251001-1-l"
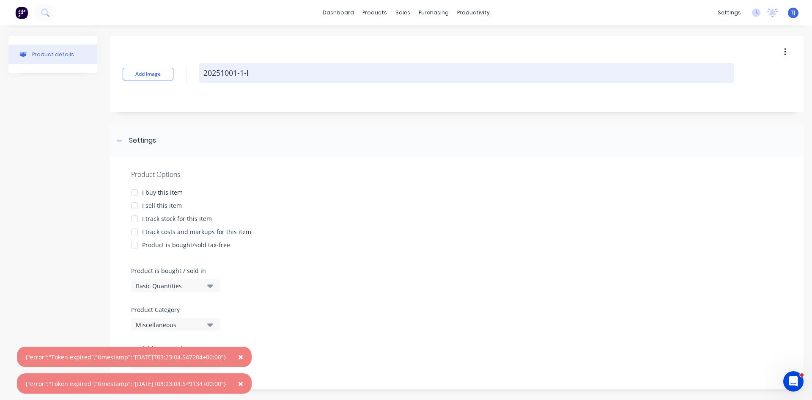
type textarea "x"
type textarea "20251001-1-l7"
type textarea "x"
type textarea "20251001-1-l"
type textarea "x"
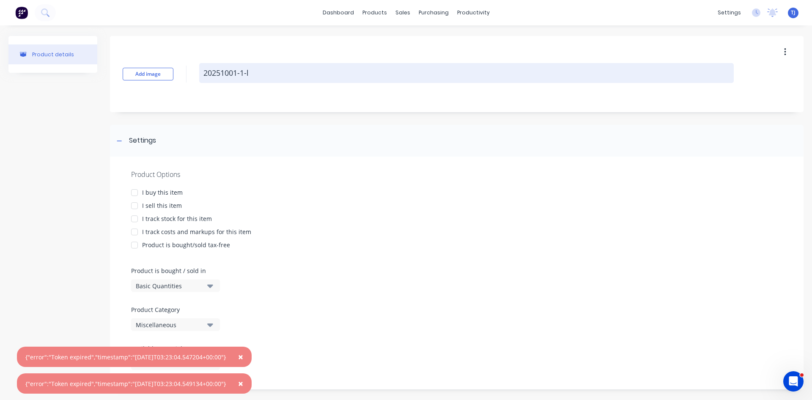
type textarea "20251001-1-"
type textarea "x"
type textarea "20251001-1-L"
type textarea "x"
type textarea "20251001-1-L7"
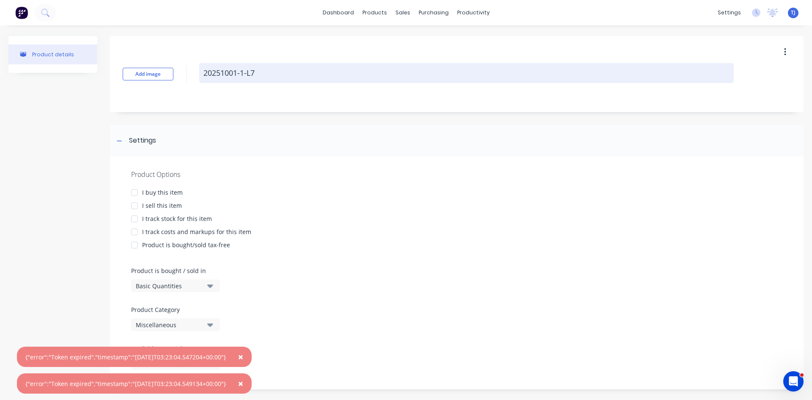
type textarea "x"
type textarea "20251001-1-L7"
type textarea "x"
type textarea "20251001-1-L7 M"
type textarea "x"
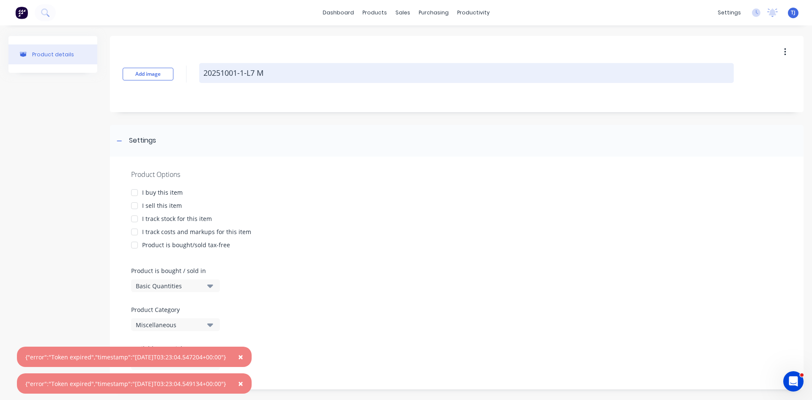
type textarea "20251001-1-L7 MO"
type textarea "x"
type textarea "20251001-1-L7 MOU"
type textarea "x"
type textarea "20251001-1-L7 MOUN"
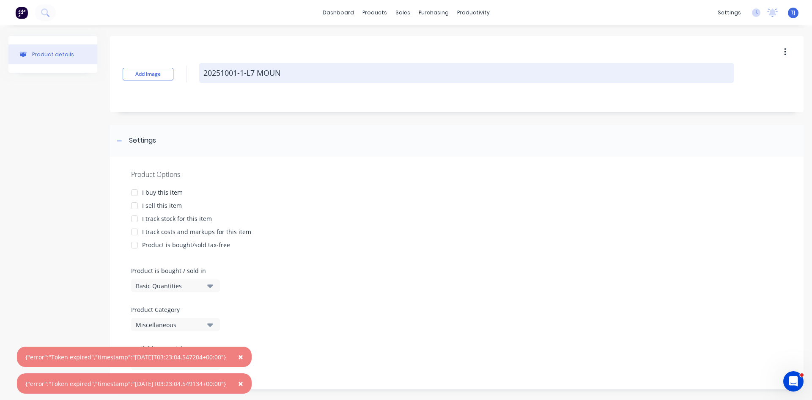
type textarea "x"
type textarea "20251001-1-L7 MOUNT"
type textarea "x"
type textarea "20251001-1-L7 MOUNTI"
type textarea "x"
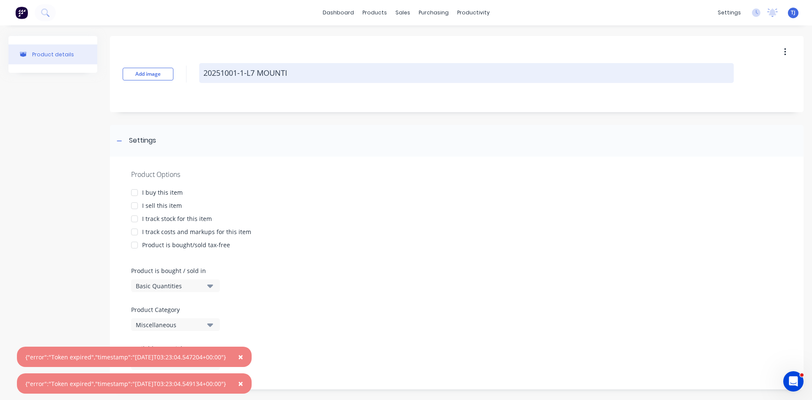
type textarea "20251001-1-L7 MOUNTIN"
type textarea "x"
type textarea "20251001-1-L7 MOUNTING"
type textarea "x"
type textarea "20251001-1-L7 MOUNTING"
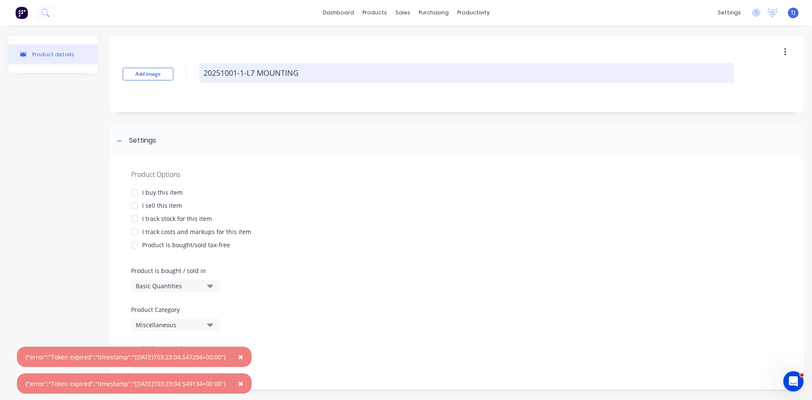
type textarea "x"
type textarea "20251001-1-L7 MOUNTING P"
type textarea "x"
type textarea "20251001-1-L7 MOUNTING PL"
type textarea "x"
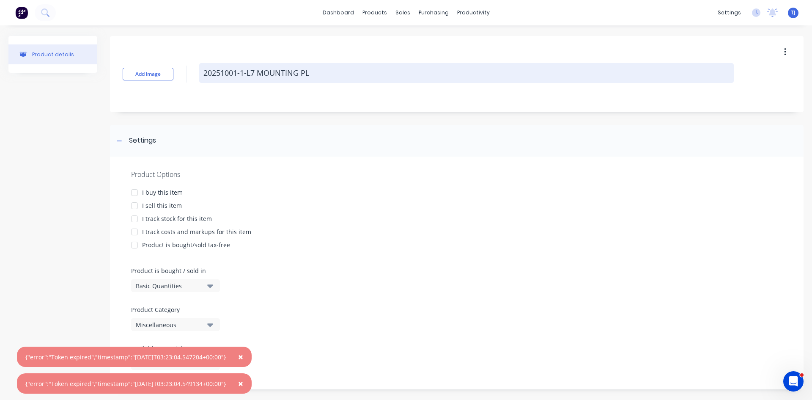
type textarea "20251001-1-L7 MOUNTING PLA"
type textarea "x"
type textarea "20251001-1-L7 MOUNTING PLAT"
type textarea "x"
type textarea "20251001-1-L7 MOUNTING PLATE"
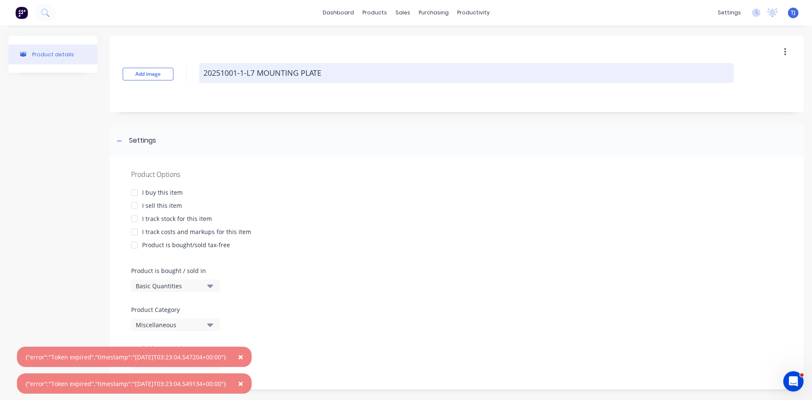
type textarea "x"
type textarea "20251001-1-L7 MOUNTING PLATE"
type textarea "x"
type textarea "20251001-1-L7 MOUNTING PLATE 1"
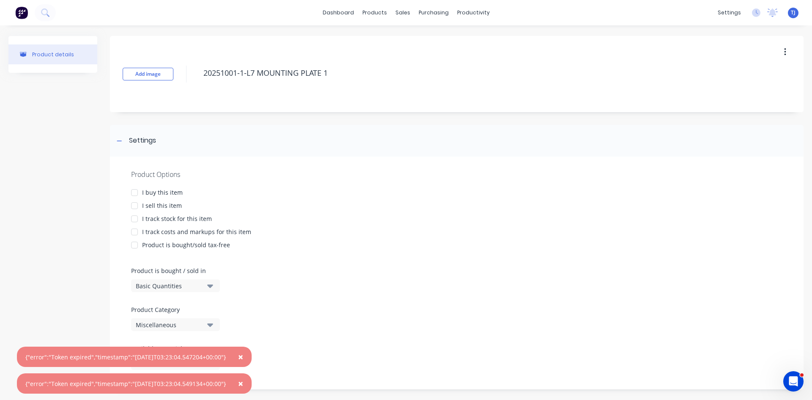
click at [135, 203] on div at bounding box center [134, 205] width 17 height 17
type textarea "x"
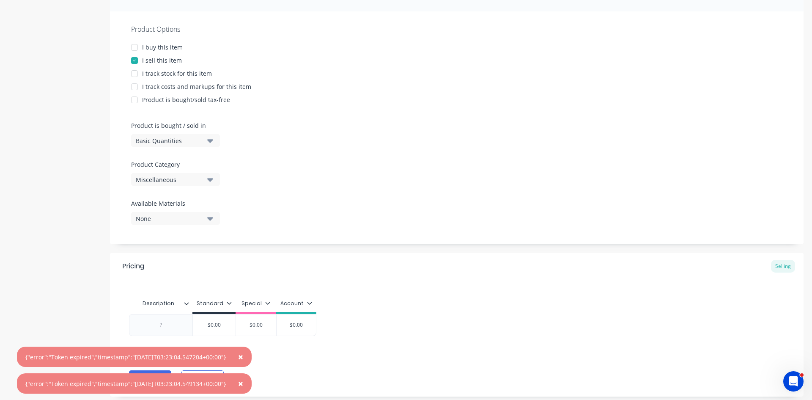
scroll to position [165, 0]
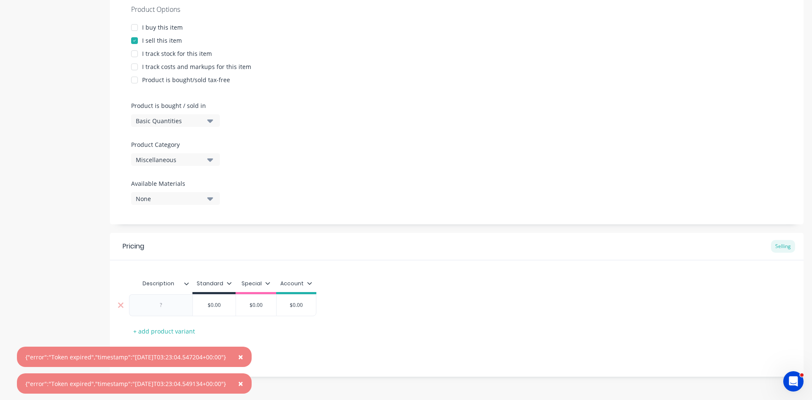
type textarea "20251001-1-L7 MOUNTING PLATE 1"
type textarea "x"
type textarea "20251001-1-L7 MOUNTING PLATE 1"
click at [172, 310] on div at bounding box center [161, 304] width 42 height 11
click at [243, 357] on span "×" at bounding box center [240, 357] width 5 height 12
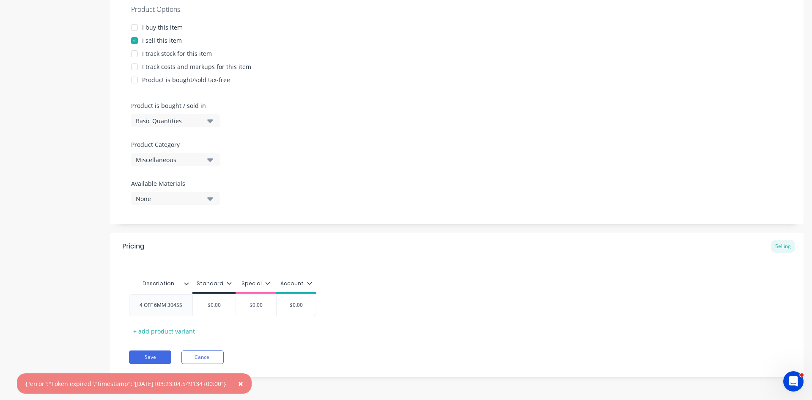
click at [243, 382] on span "×" at bounding box center [240, 383] width 5 height 12
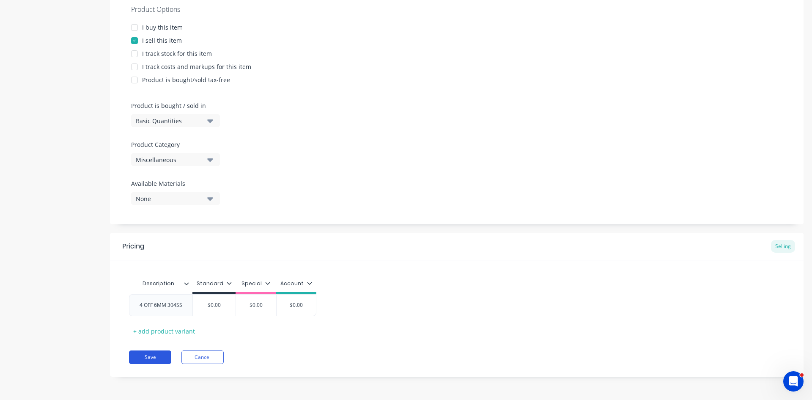
click at [158, 357] on button "Save" at bounding box center [150, 357] width 42 height 14
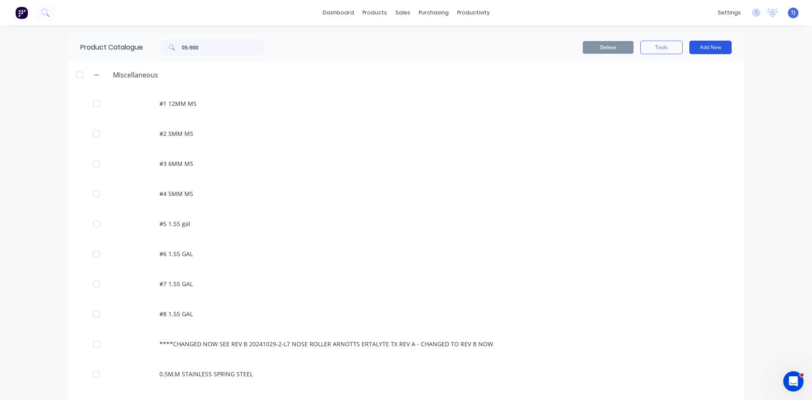
click at [713, 47] on button "Add New" at bounding box center [710, 48] width 42 height 14
click at [662, 86] on div "Product" at bounding box center [691, 86] width 65 height 12
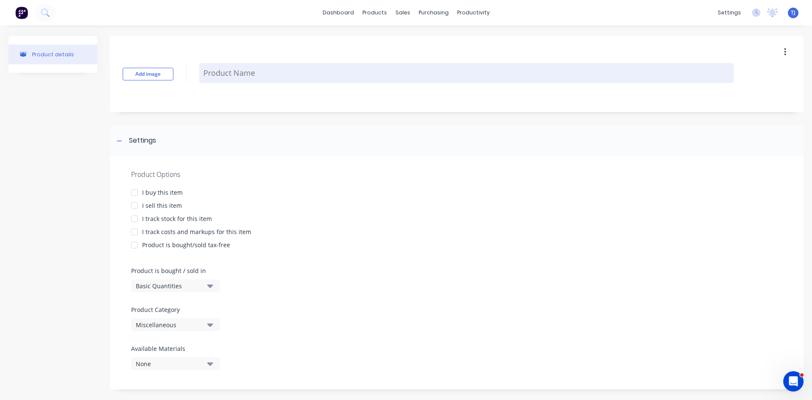
click at [251, 74] on textarea at bounding box center [466, 73] width 535 height 20
type textarea "x"
type textarea "2"
type textarea "x"
type textarea "20"
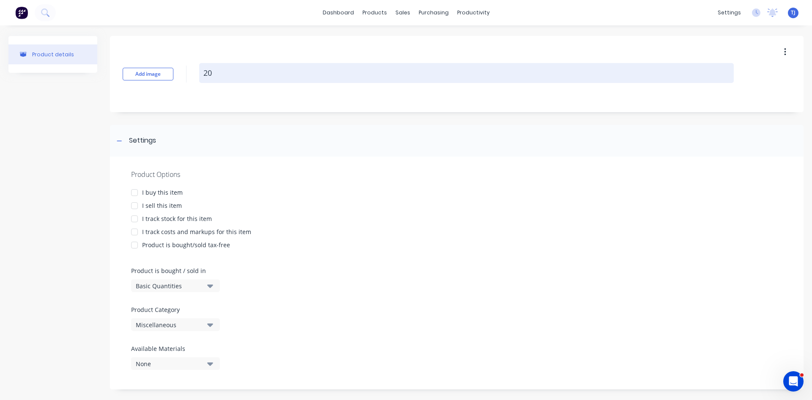
type textarea "x"
type textarea "202"
type textarea "x"
type textarea "2025"
type textarea "x"
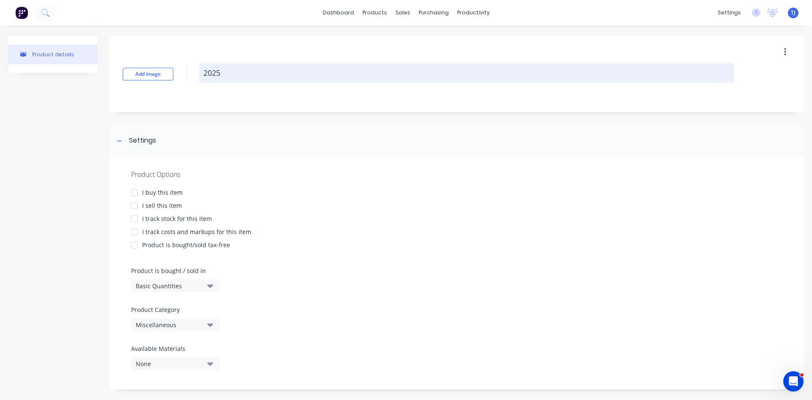
type textarea "20251"
type textarea "x"
type textarea "202510"
type textarea "x"
type textarea "2025100"
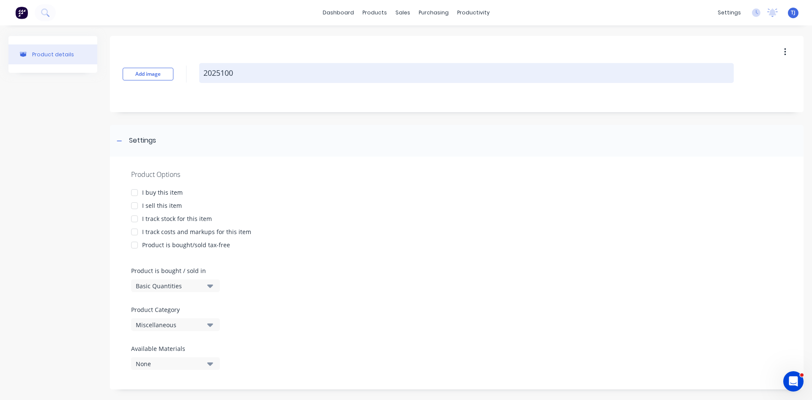
type textarea "x"
type textarea "20251001"
type textarea "x"
type textarea "20251001-"
type textarea "x"
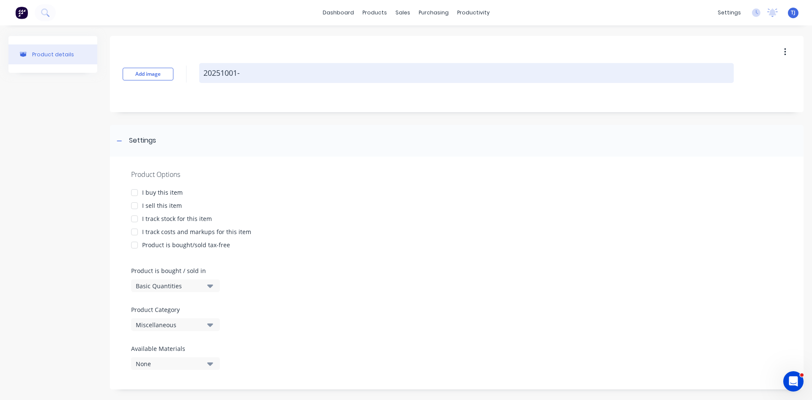
type textarea "20251001-2"
type textarea "x"
type textarea "20251001-2-"
type textarea "x"
type textarea "20251001-2-L"
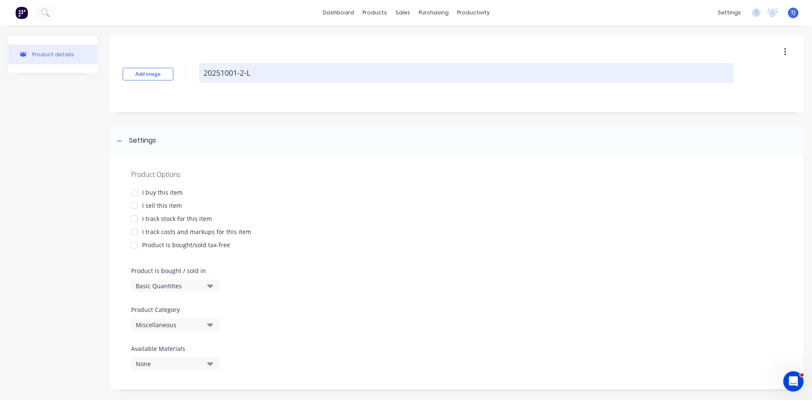
type textarea "x"
type textarea "20251001-2-L7"
type textarea "x"
type textarea "20251001-2-L7"
type textarea "x"
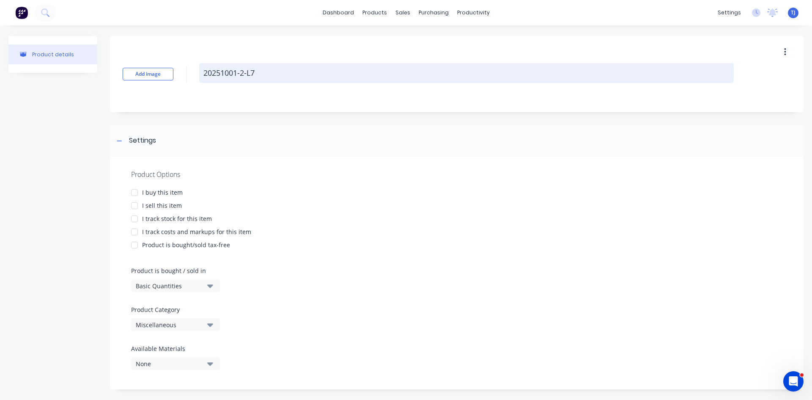
type textarea "20251001-2-L7 M"
type textarea "x"
type textarea "20251001-2-L7 MO"
type textarea "x"
type textarea "20251001-2-L7 MOU"
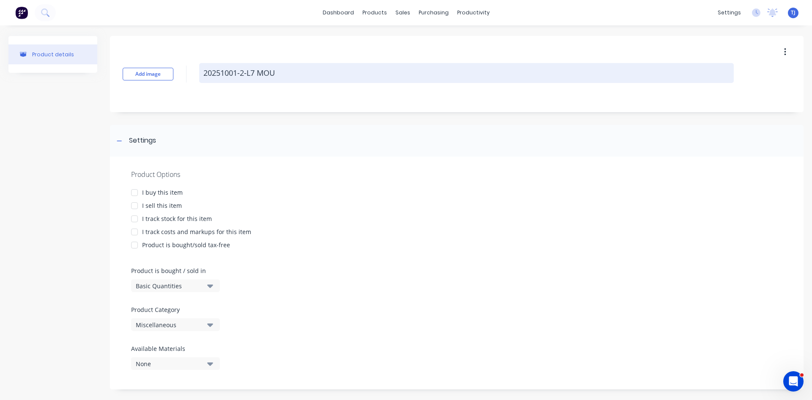
type textarea "x"
type textarea "20251001-2-L7 MOUN"
type textarea "x"
type textarea "20251001-2-L7 MOUNT"
type textarea "x"
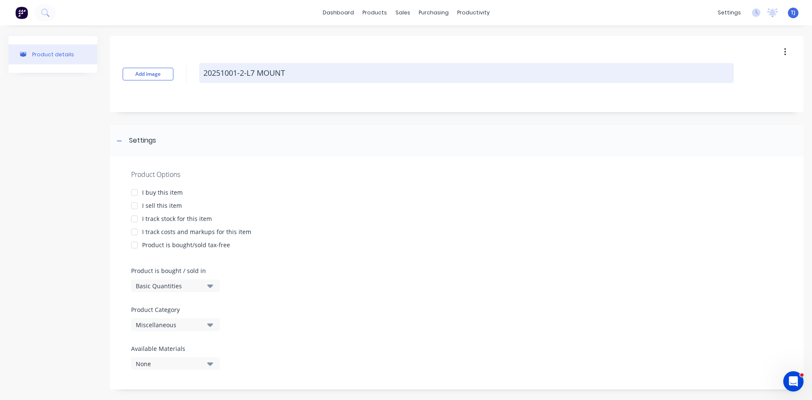
type textarea "20251001-2-L7 MOUNTI"
type textarea "x"
type textarea "20251001-2-L7 MOUNTIN"
type textarea "x"
type textarea "20251001-2-L7 MOUNTING"
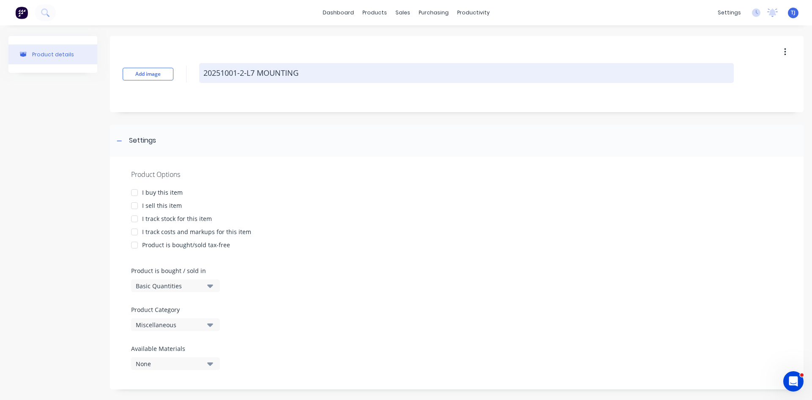
type textarea "x"
type textarea "20251001-2-L7 MOUNTING"
type textarea "x"
type textarea "20251001-2-L7 MOUNTING P"
type textarea "x"
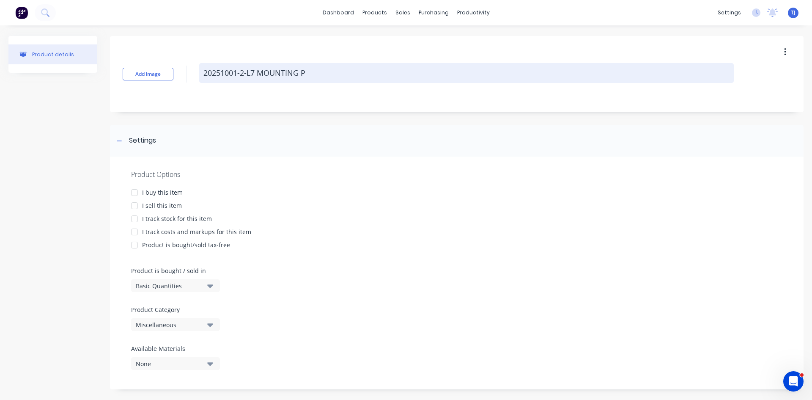
type textarea "20251001-2-L7 MOUNTING PL"
type textarea "x"
type textarea "20251001-2-L7 MOUNTING PLA"
type textarea "x"
type textarea "20251001-2-L7 MOUNTING PLAT"
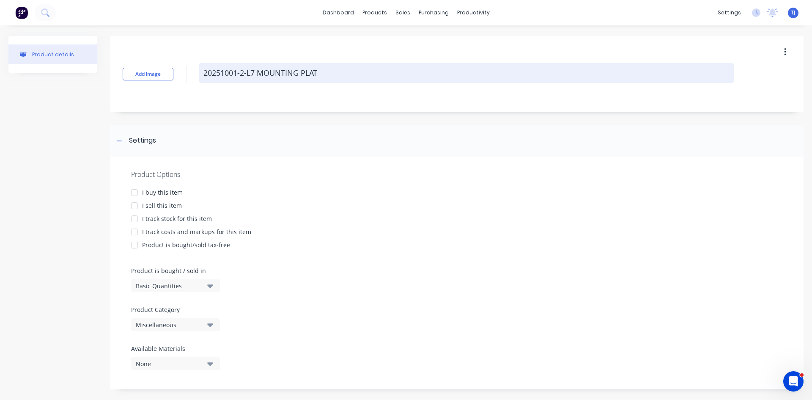
type textarea "x"
type textarea "20251001-2-L7 MOUNTING PLATE"
type textarea "x"
type textarea "20251001-2-L7 MOUNTING PLATE"
type textarea "x"
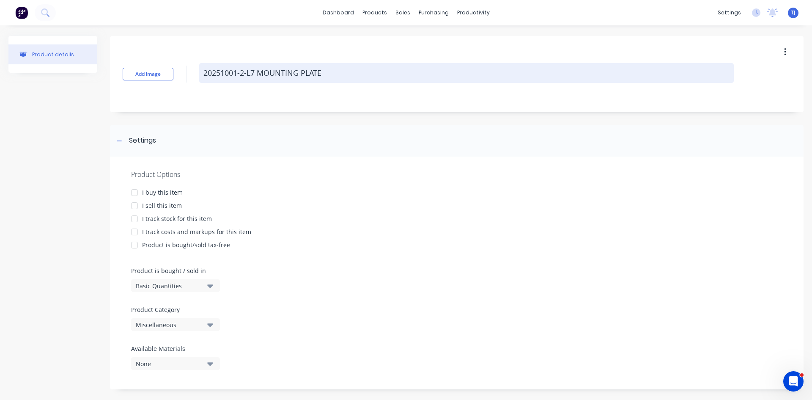
type textarea "20251001-2-L7 MOUNTING PLATE 2"
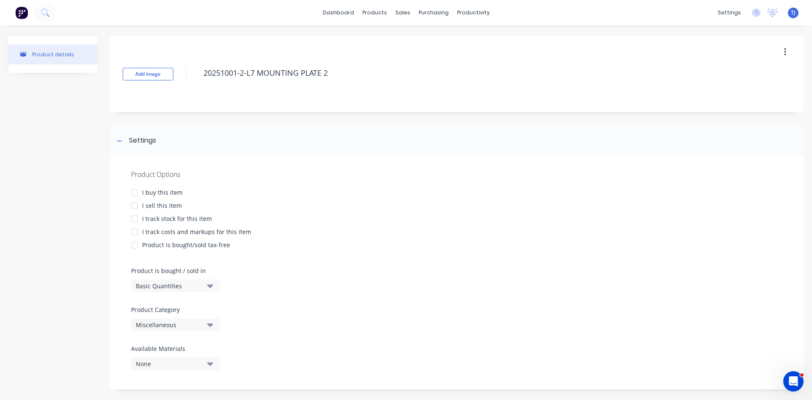
click at [135, 203] on div at bounding box center [134, 205] width 17 height 17
type textarea "x"
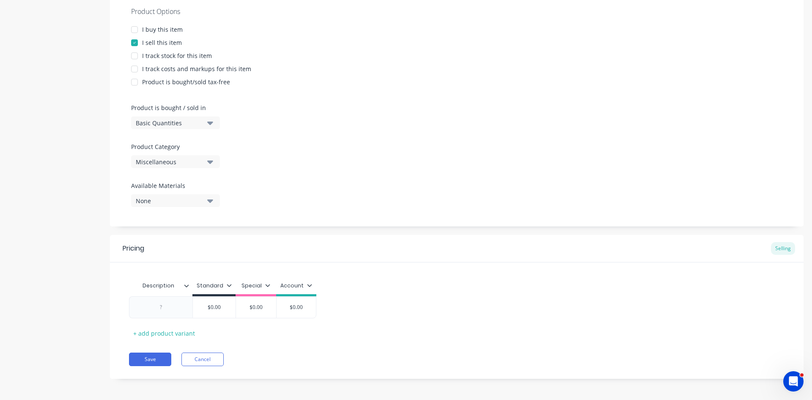
scroll to position [165, 0]
type textarea "20251001-2-L7 MOUNTING PLATE 2"
type textarea "x"
type textarea "20251001-2-L7 MOUNTING PLATE 2"
click at [162, 301] on div at bounding box center [161, 304] width 42 height 11
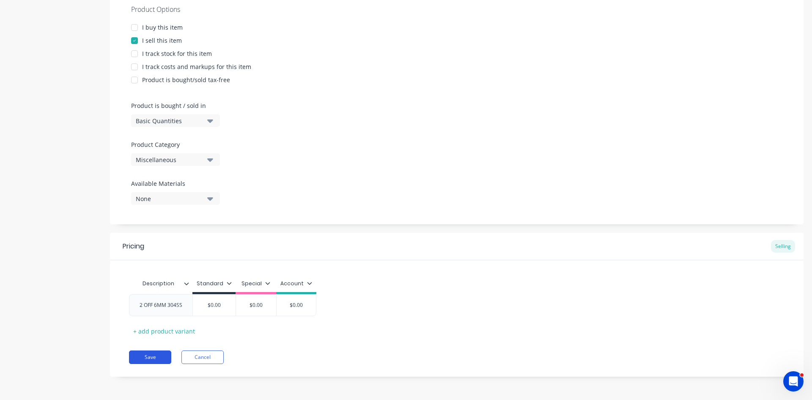
click at [155, 356] on button "Save" at bounding box center [150, 357] width 42 height 14
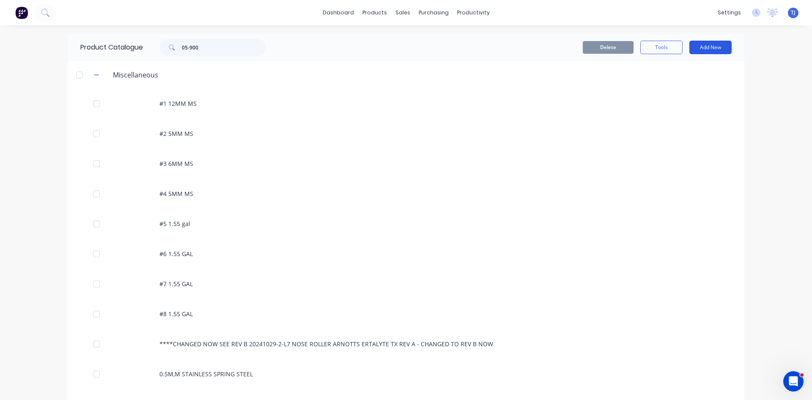
click at [711, 47] on button "Add New" at bounding box center [710, 48] width 42 height 14
click at [691, 85] on div "Product" at bounding box center [691, 86] width 65 height 12
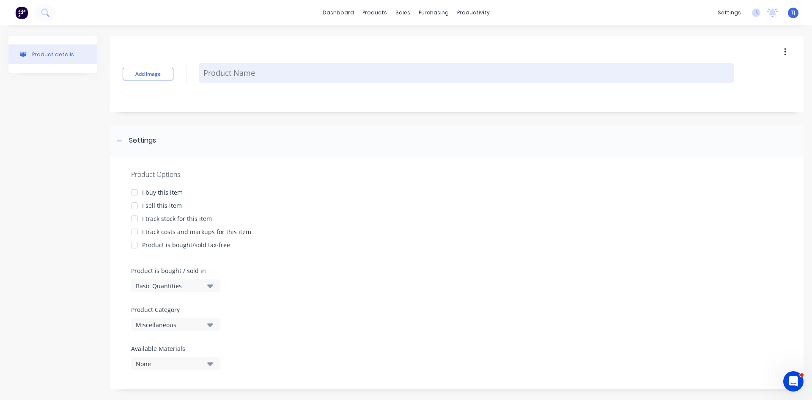
click at [270, 76] on textarea at bounding box center [466, 73] width 535 height 20
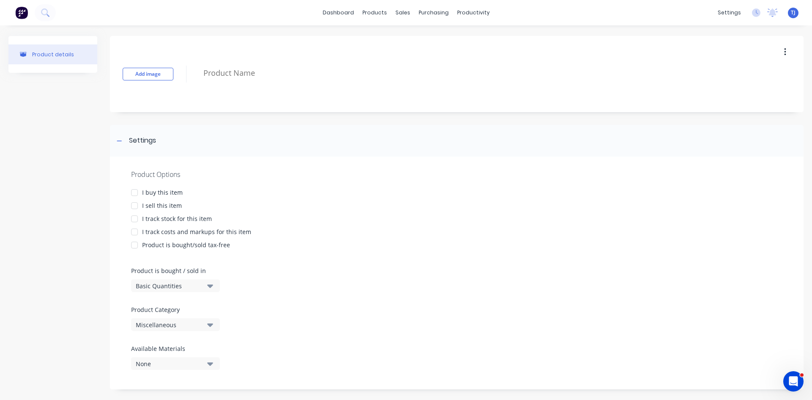
type textarea "x"
type textarea "2"
type textarea "x"
type textarea "20"
type textarea "x"
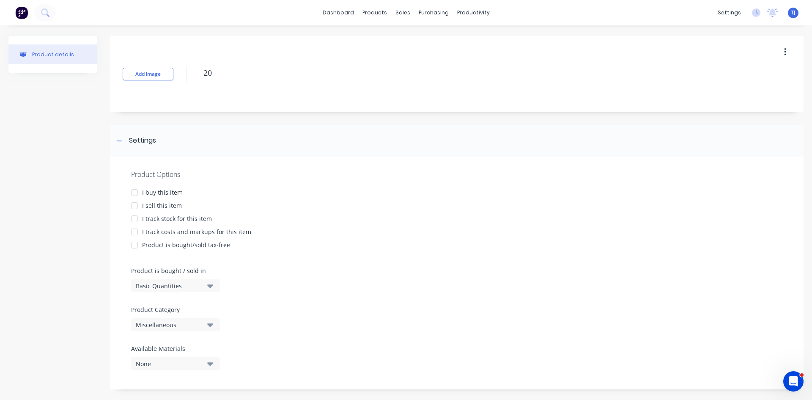
type textarea "202"
type textarea "x"
type textarea "2025"
type textarea "x"
type textarea "20251"
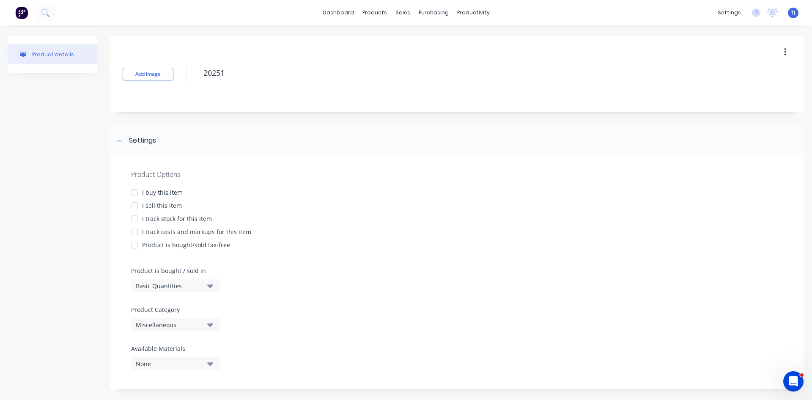
type textarea "x"
type textarea "202510"
type textarea "x"
type textarea "2025100"
type textarea "x"
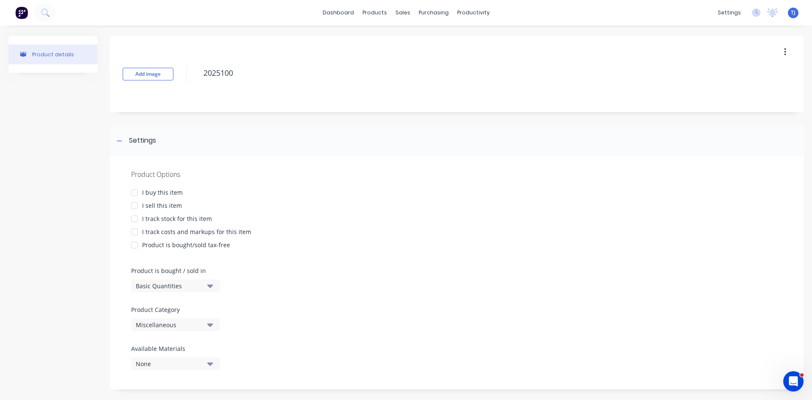
type textarea "20251001"
type textarea "x"
type textarea "20251001-"
type textarea "x"
type textarea "20251001-3"
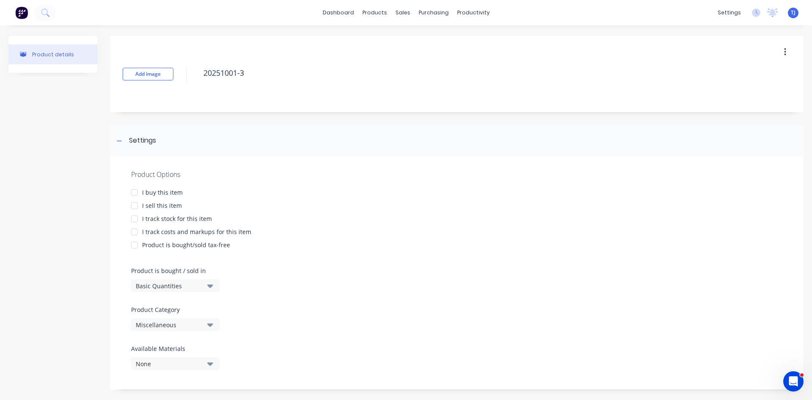
type textarea "x"
type textarea "20251001-3-"
type textarea "x"
type textarea "20251001-3-L"
type textarea "x"
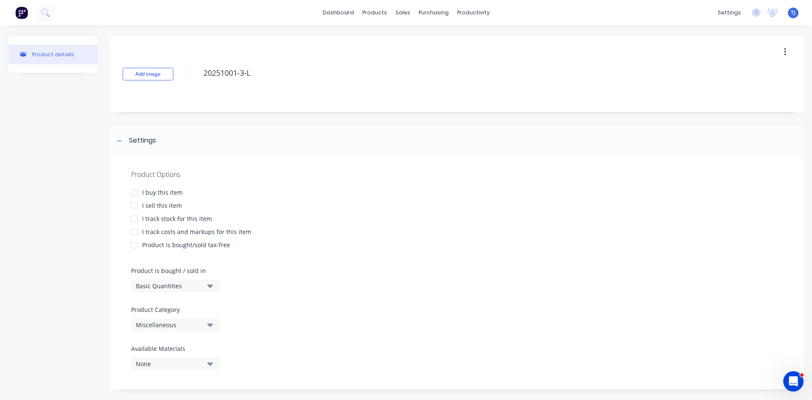
type textarea "20251001-3-L7"
type textarea "x"
type textarea "20251001-3-L7"
type textarea "x"
type textarea "20251001-3-L7 M"
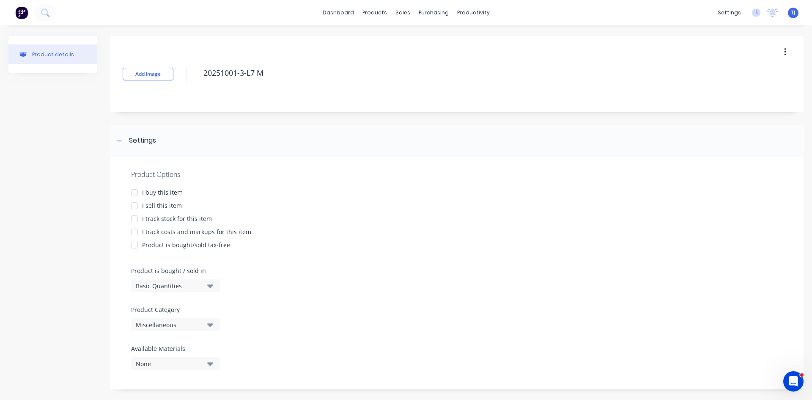
type textarea "x"
type textarea "20251001-3-L7 MO"
type textarea "x"
type textarea "20251001-3-L7 MOU"
type textarea "x"
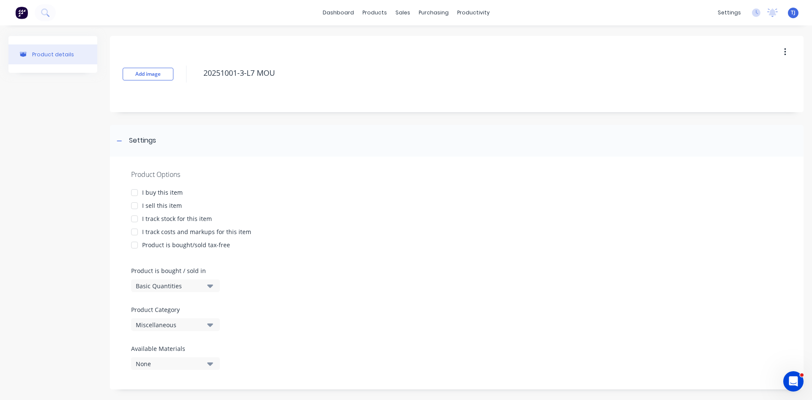
type textarea "20251001-3-L7 MOUN"
type textarea "x"
type textarea "20251001-3-L7 MOUNT"
type textarea "x"
type textarea "20251001-3-L7 MOUNTI"
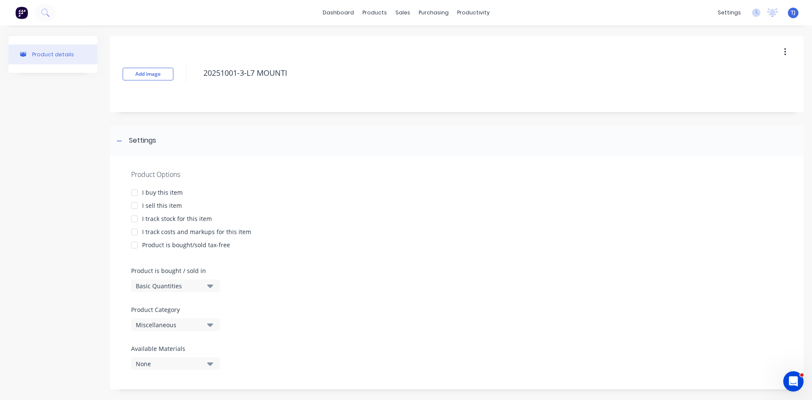
type textarea "x"
type textarea "20251001-3-L7 MOUNTIN"
type textarea "x"
click at [138, 205] on div at bounding box center [134, 205] width 17 height 17
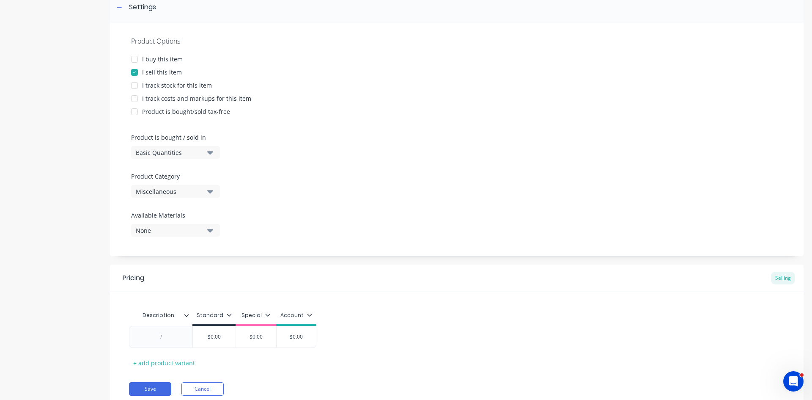
scroll to position [165, 0]
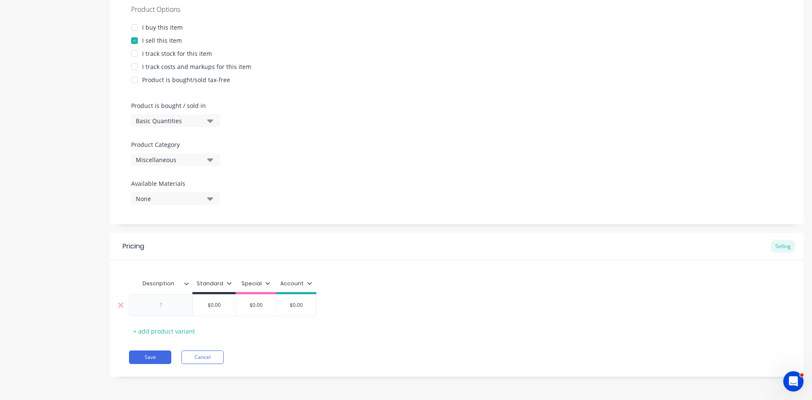
click at [172, 305] on div at bounding box center [161, 304] width 42 height 11
click at [154, 355] on button "Save" at bounding box center [150, 357] width 42 height 14
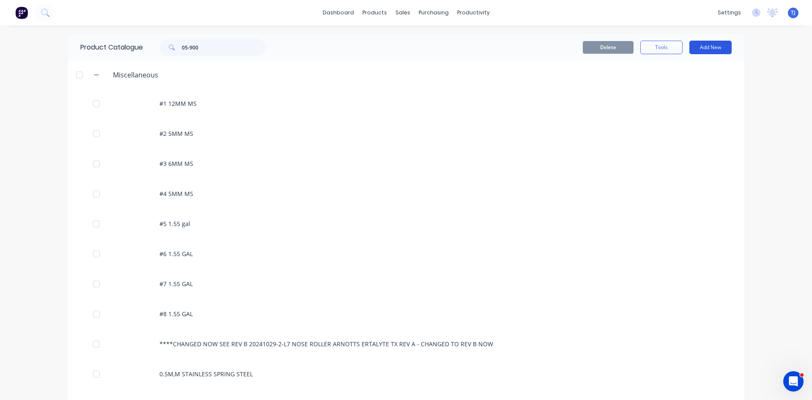
click at [716, 47] on button "Add New" at bounding box center [710, 48] width 42 height 14
click at [692, 87] on div "Product" at bounding box center [691, 86] width 65 height 12
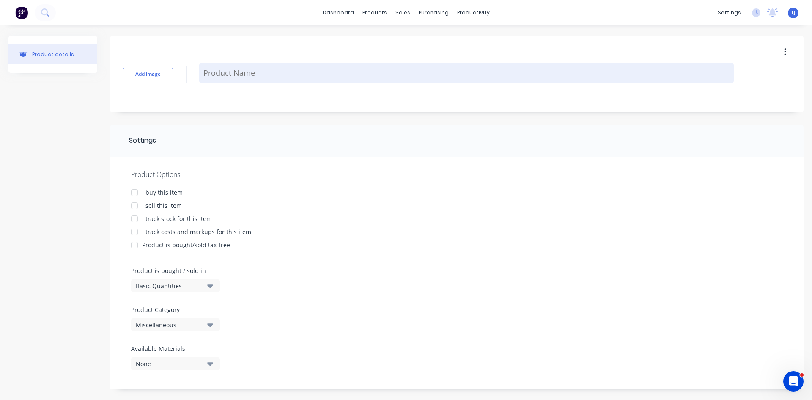
click at [225, 76] on textarea at bounding box center [466, 73] width 535 height 20
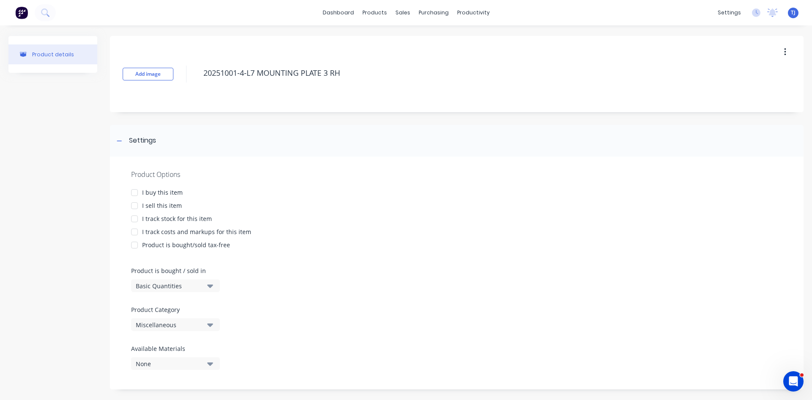
click at [139, 205] on div at bounding box center [134, 205] width 17 height 17
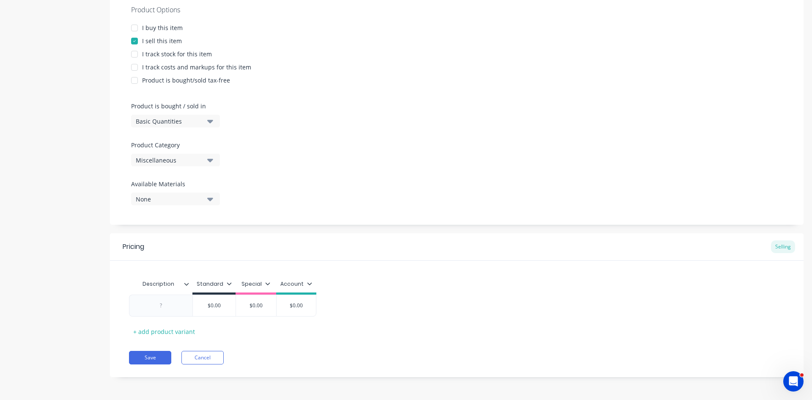
scroll to position [165, 0]
click at [175, 302] on div at bounding box center [161, 304] width 42 height 11
click at [159, 356] on button "Save" at bounding box center [150, 357] width 42 height 14
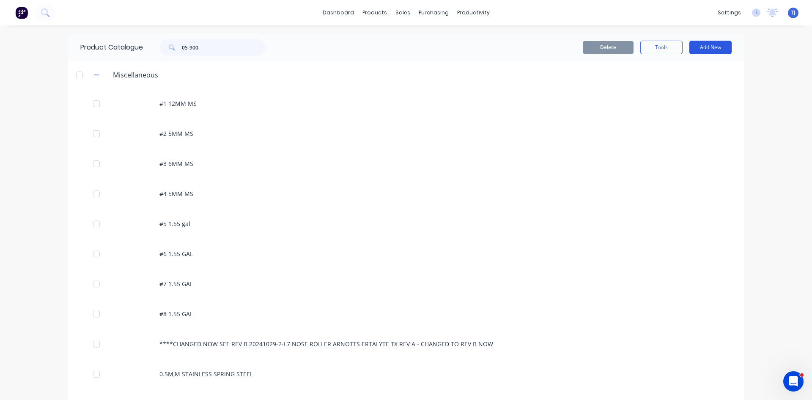
click at [715, 46] on button "Add New" at bounding box center [710, 48] width 42 height 14
click at [698, 85] on div "Product" at bounding box center [691, 86] width 65 height 12
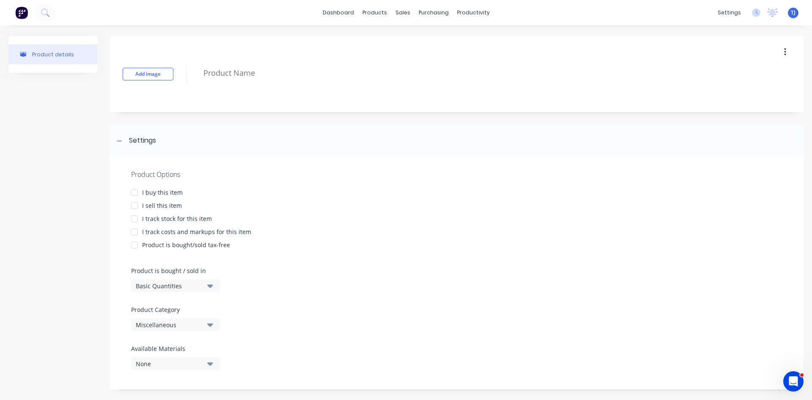
drag, startPoint x: 245, startPoint y: 85, endPoint x: 246, endPoint y: 80, distance: 5.6
click at [245, 85] on div "Add image" at bounding box center [457, 74] width 694 height 76
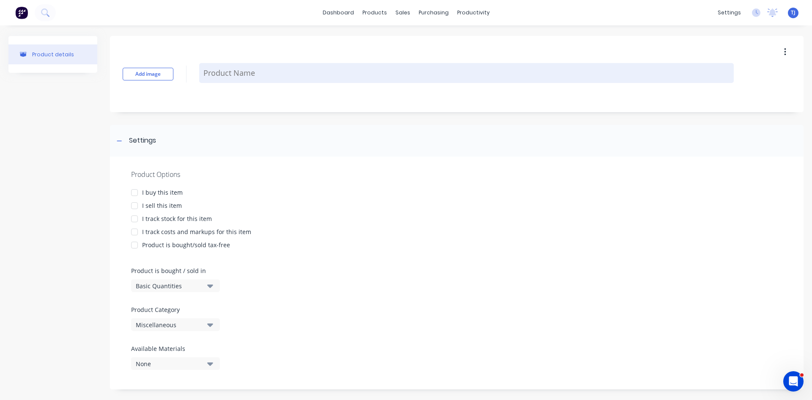
click at [246, 79] on textarea at bounding box center [466, 73] width 535 height 20
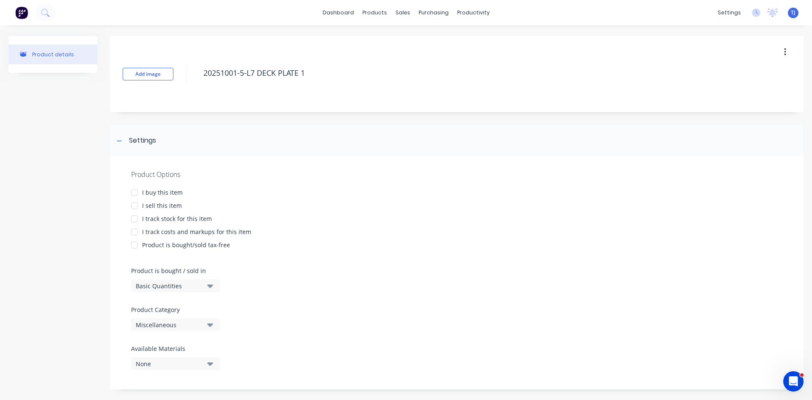
click at [134, 205] on div at bounding box center [134, 205] width 17 height 17
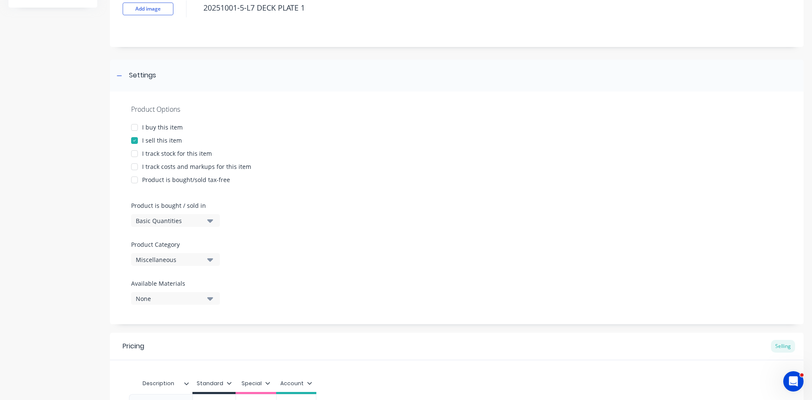
scroll to position [165, 0]
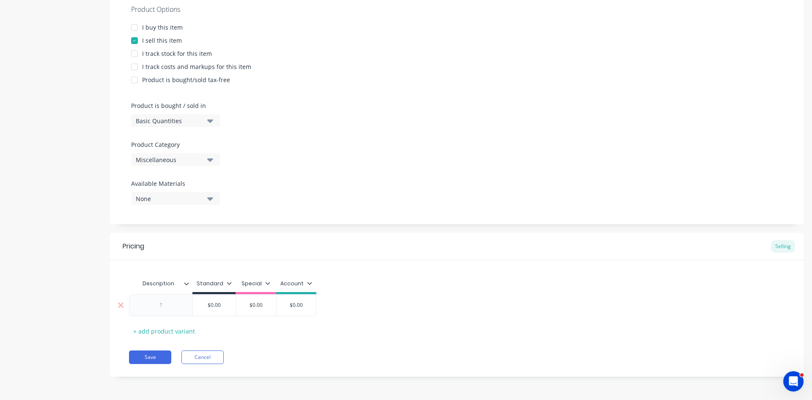
click at [182, 307] on div at bounding box center [161, 304] width 42 height 11
click at [152, 360] on button "Save" at bounding box center [150, 361] width 42 height 14
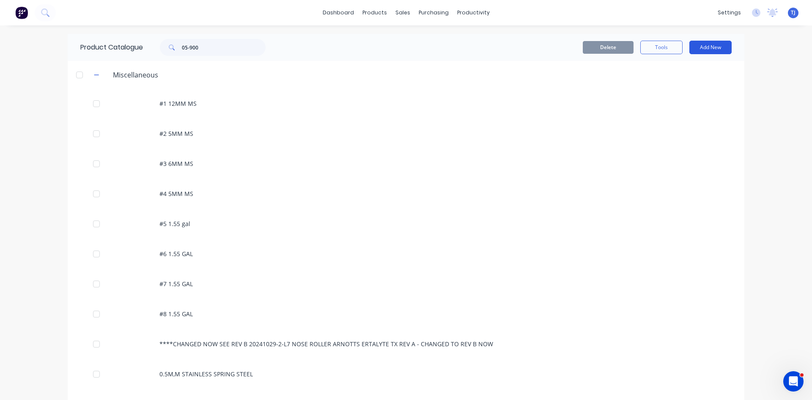
click at [700, 49] on button "Add New" at bounding box center [710, 48] width 42 height 14
click at [685, 83] on div "Product" at bounding box center [691, 86] width 65 height 12
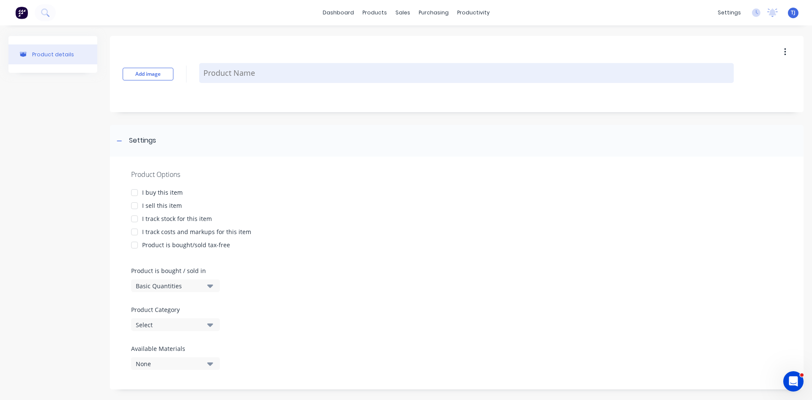
click at [302, 68] on textarea at bounding box center [466, 73] width 535 height 20
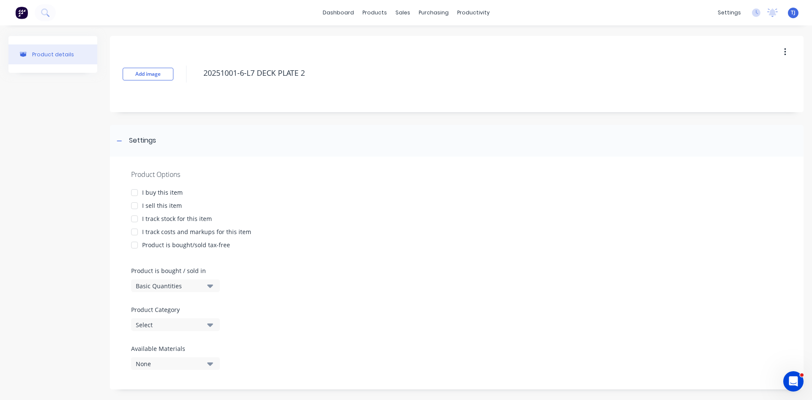
click at [139, 205] on div at bounding box center [134, 205] width 17 height 17
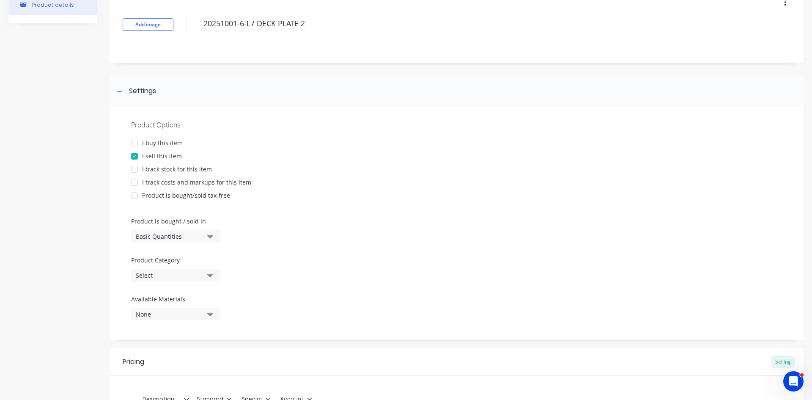
scroll to position [165, 0]
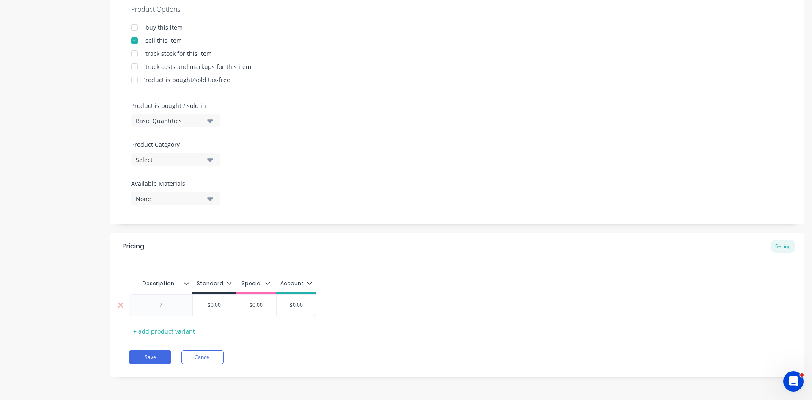
click at [159, 306] on div at bounding box center [161, 304] width 42 height 11
click at [162, 362] on button "Save" at bounding box center [150, 361] width 42 height 14
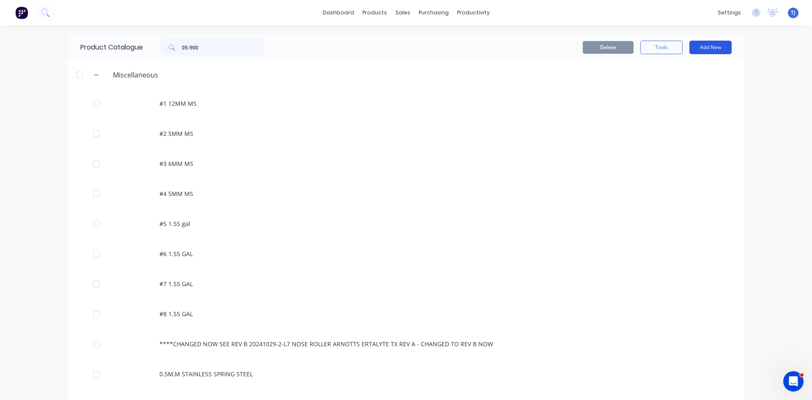
click at [692, 47] on button "Add New" at bounding box center [710, 48] width 42 height 14
click at [697, 83] on div "Product" at bounding box center [691, 86] width 65 height 12
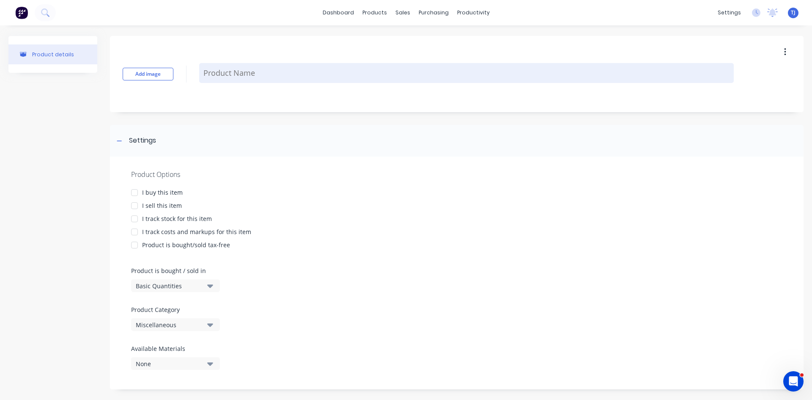
click at [340, 82] on textarea at bounding box center [466, 73] width 535 height 20
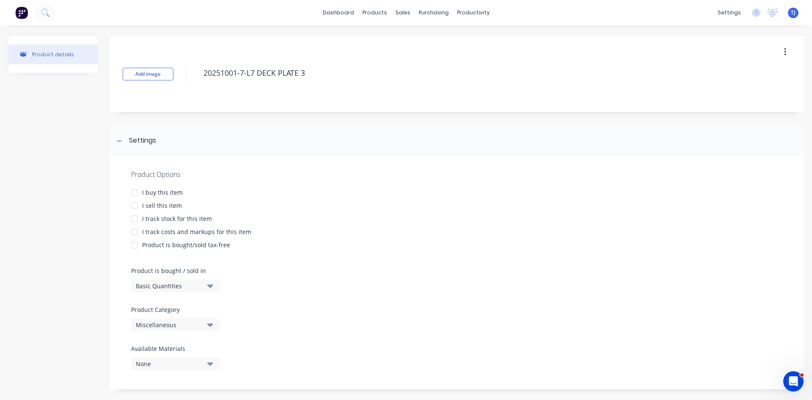
click at [132, 201] on div at bounding box center [134, 205] width 17 height 17
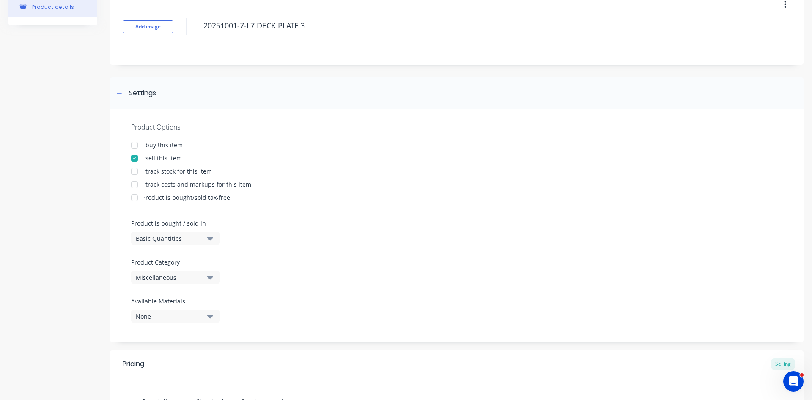
scroll to position [165, 0]
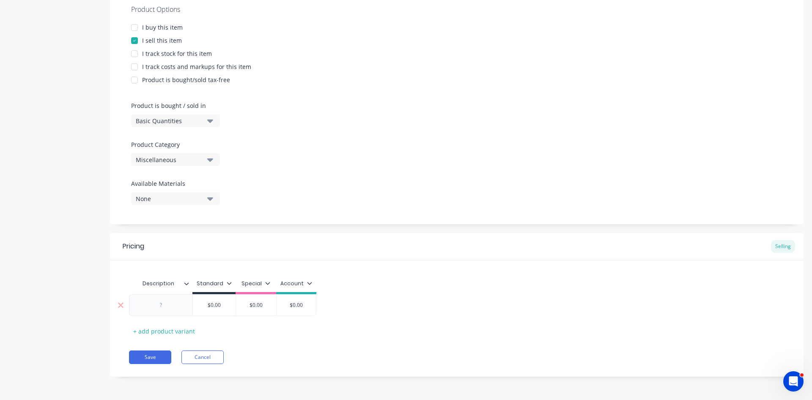
click at [171, 308] on div at bounding box center [161, 304] width 42 height 11
click at [161, 365] on div "Pricing Selling Description Standard Special Account 1 OFF 3MM 304SS 2B $0.00 $…" at bounding box center [457, 307] width 694 height 148
click at [155, 357] on button "Save" at bounding box center [150, 361] width 42 height 14
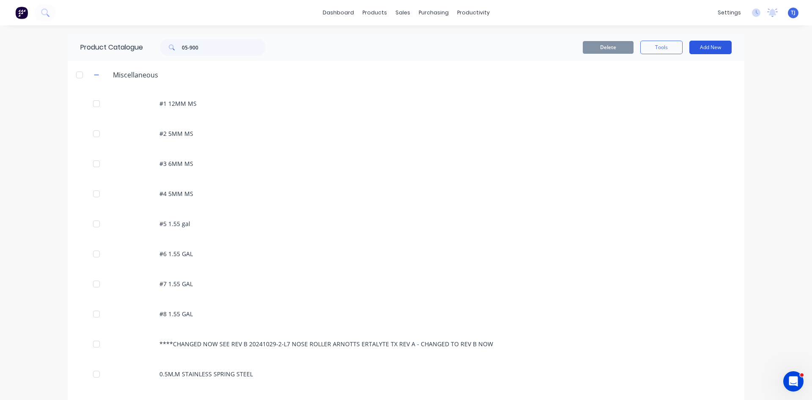
click at [714, 46] on button "Add New" at bounding box center [710, 48] width 42 height 14
click at [684, 87] on div "Product" at bounding box center [691, 86] width 65 height 12
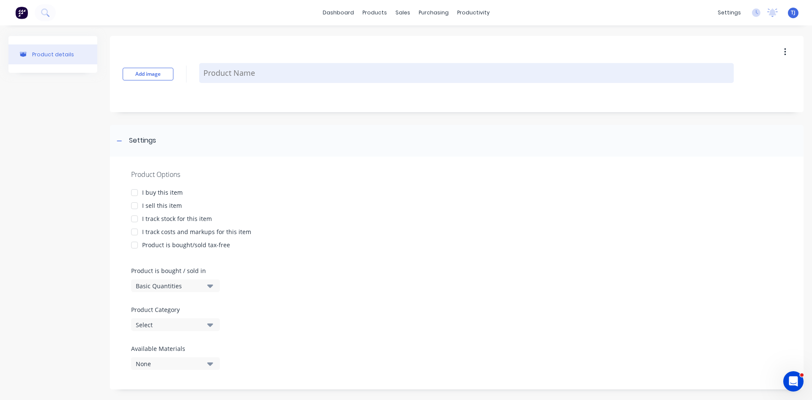
click at [216, 76] on textarea at bounding box center [466, 73] width 535 height 20
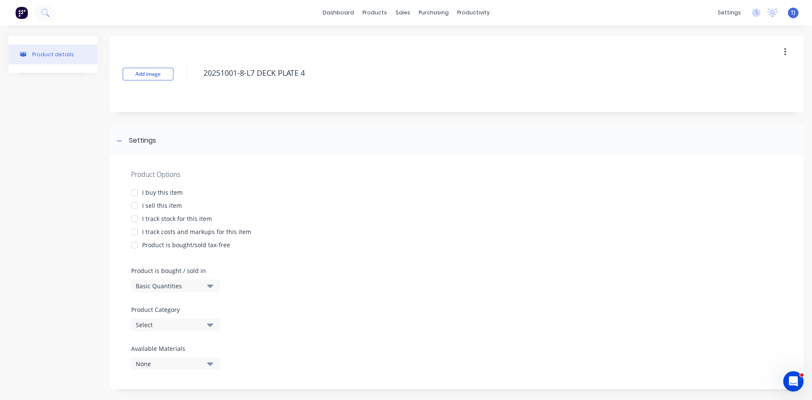
click at [136, 204] on div at bounding box center [134, 205] width 17 height 17
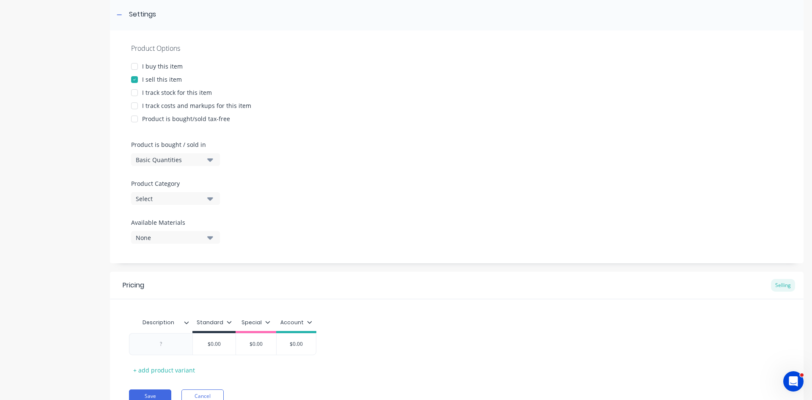
scroll to position [127, 0]
click at [178, 340] on div at bounding box center [161, 343] width 42 height 11
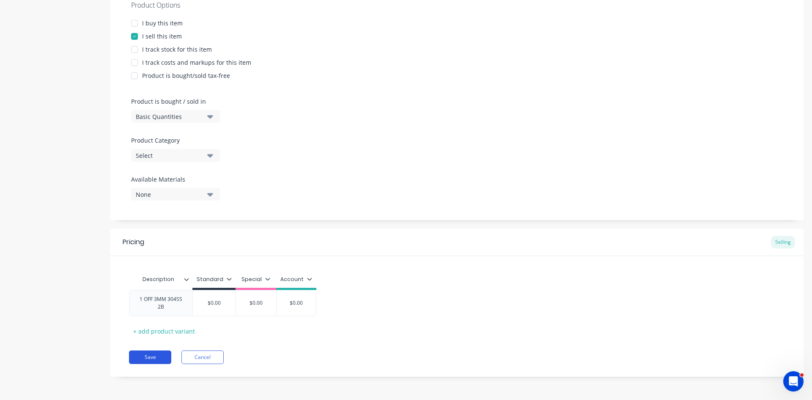
scroll to position [165, 0]
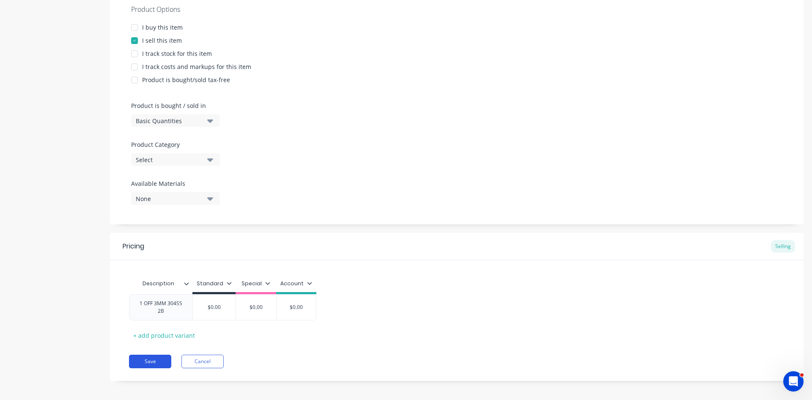
click at [160, 358] on button "Save" at bounding box center [150, 361] width 42 height 14
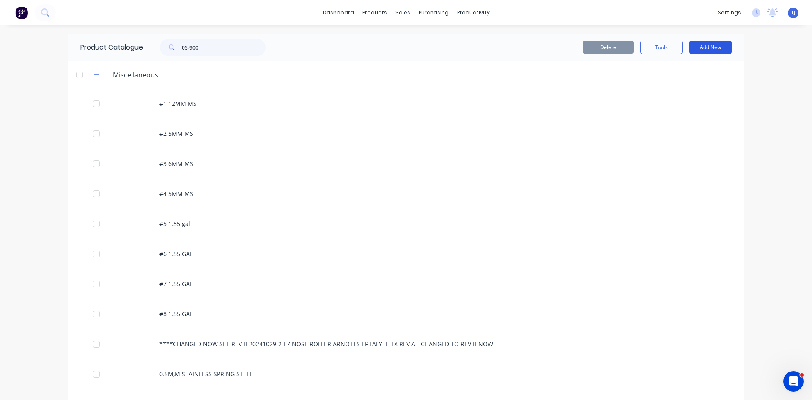
click at [715, 46] on button "Add New" at bounding box center [710, 48] width 42 height 14
click at [696, 84] on div "Product" at bounding box center [691, 86] width 65 height 12
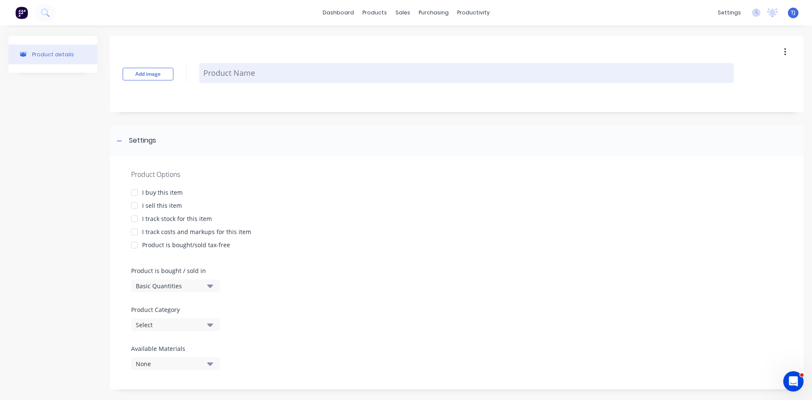
click at [343, 68] on textarea at bounding box center [466, 73] width 535 height 20
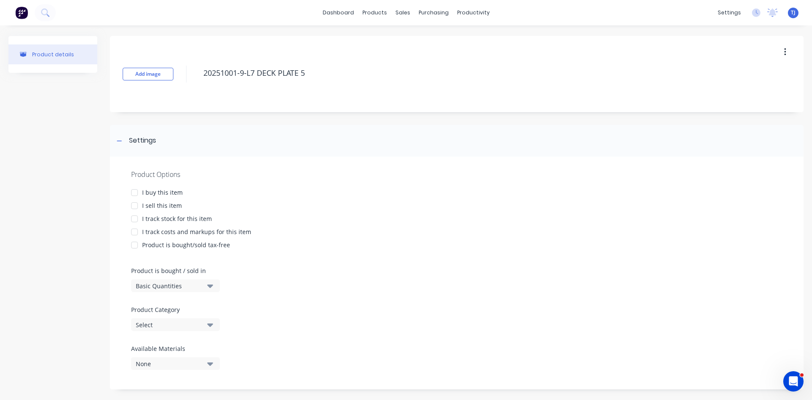
click at [139, 206] on div at bounding box center [134, 205] width 17 height 17
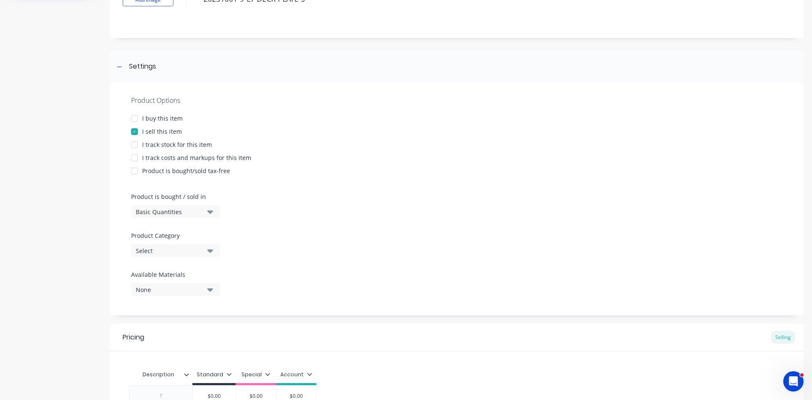
scroll to position [165, 0]
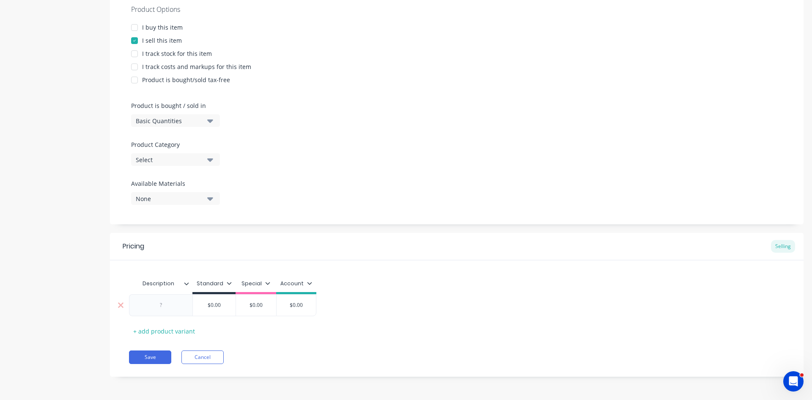
click at [175, 305] on div at bounding box center [161, 304] width 42 height 11
click at [164, 361] on button "Save" at bounding box center [150, 361] width 42 height 14
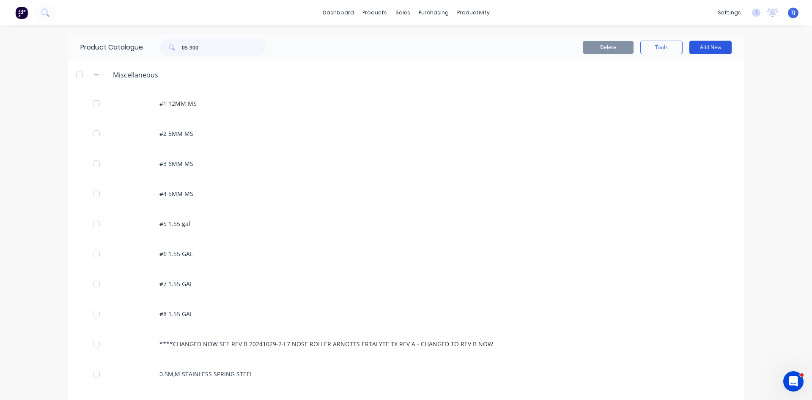
click at [711, 50] on button "Add New" at bounding box center [710, 48] width 42 height 14
click at [692, 88] on div "Product" at bounding box center [691, 86] width 65 height 12
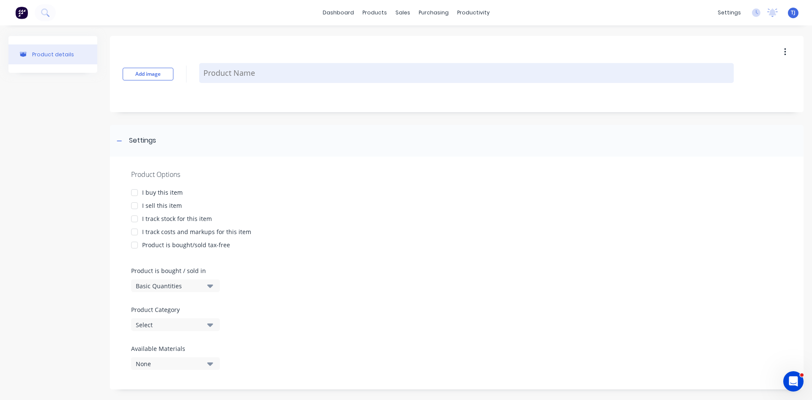
click at [272, 70] on textarea at bounding box center [466, 73] width 535 height 20
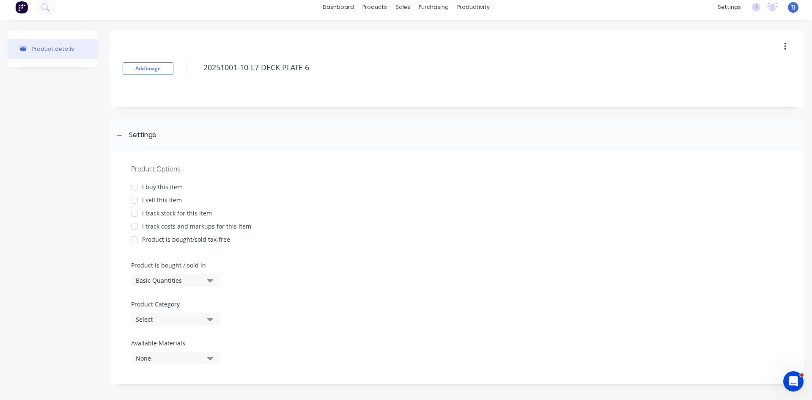
scroll to position [8, 0]
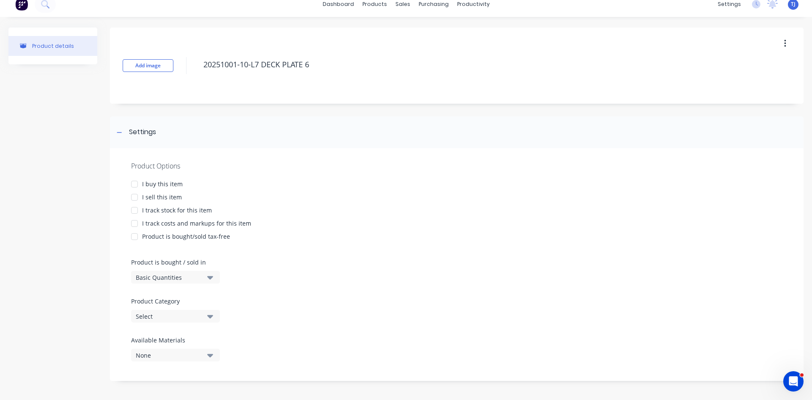
click at [134, 197] on div at bounding box center [134, 197] width 17 height 17
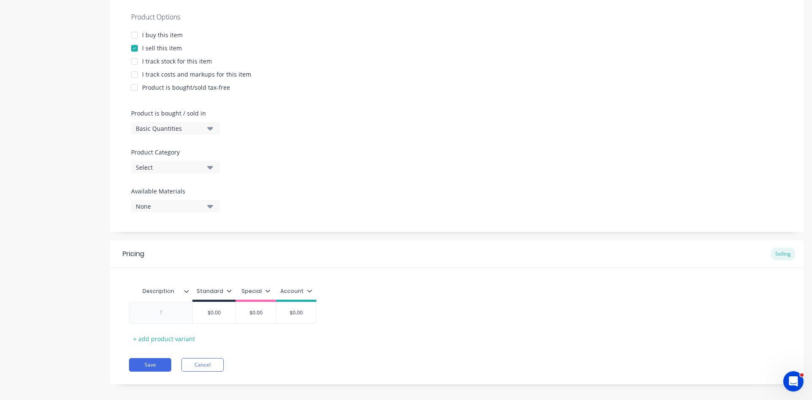
scroll to position [165, 0]
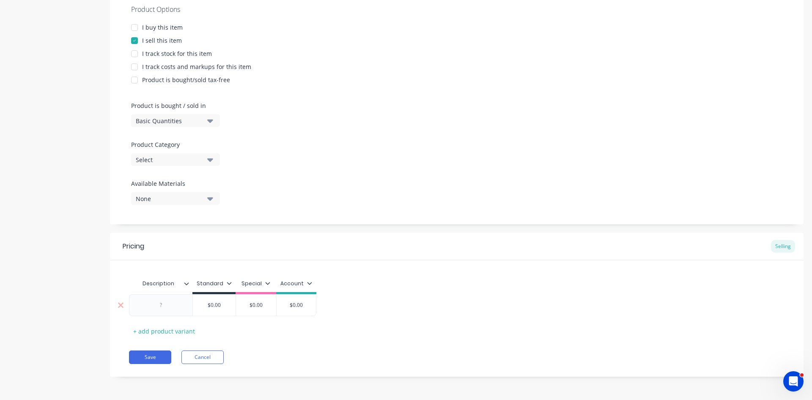
click at [177, 301] on div at bounding box center [161, 304] width 42 height 11
click at [158, 359] on button "Save" at bounding box center [150, 361] width 42 height 14
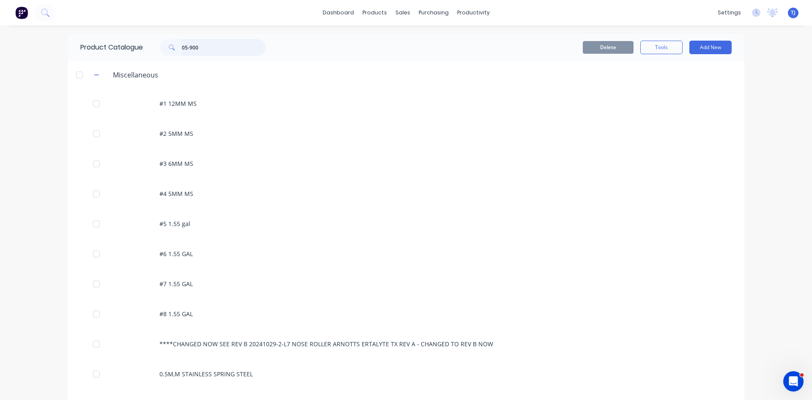
click at [195, 47] on input "05-900" at bounding box center [224, 47] width 84 height 17
drag, startPoint x: 195, startPoint y: 47, endPoint x: 186, endPoint y: 29, distance: 20.4
click at [195, 44] on input "05-900" at bounding box center [224, 47] width 84 height 17
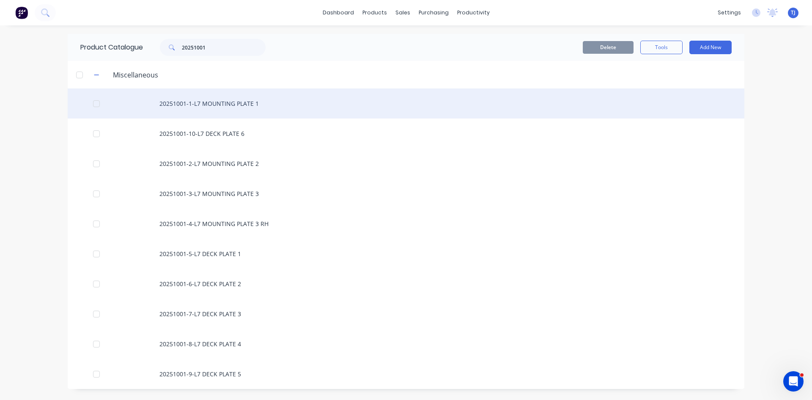
click at [212, 105] on div "20251001-1-L7 MOUNTING PLATE 1" at bounding box center [406, 103] width 677 height 30
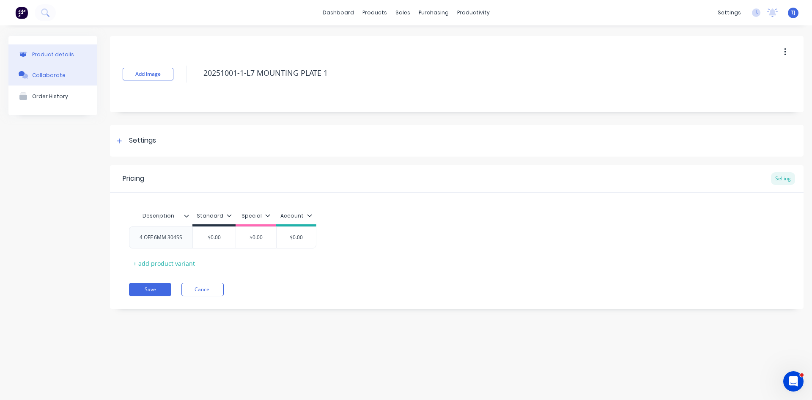
click at [40, 75] on div "Collaborate" at bounding box center [48, 75] width 33 height 6
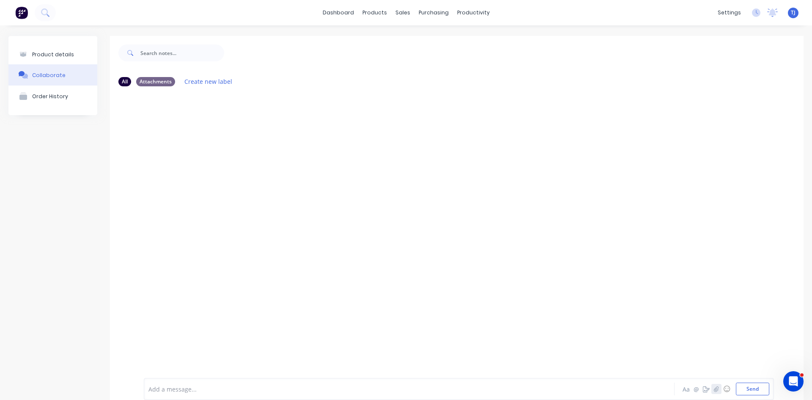
click at [714, 389] on icon "button" at bounding box center [716, 389] width 5 height 6
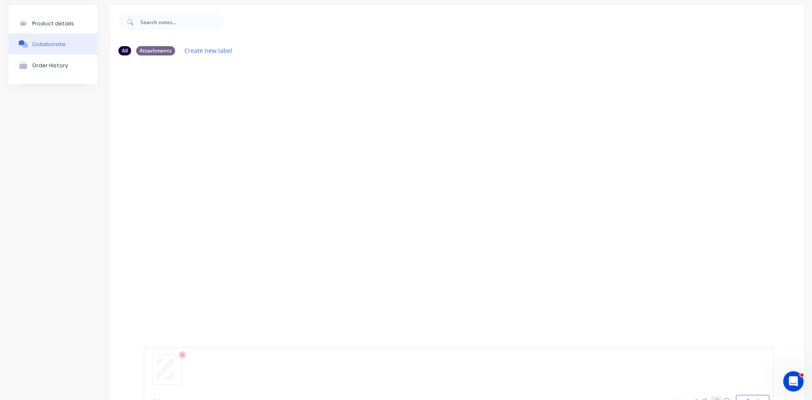
scroll to position [66, 0]
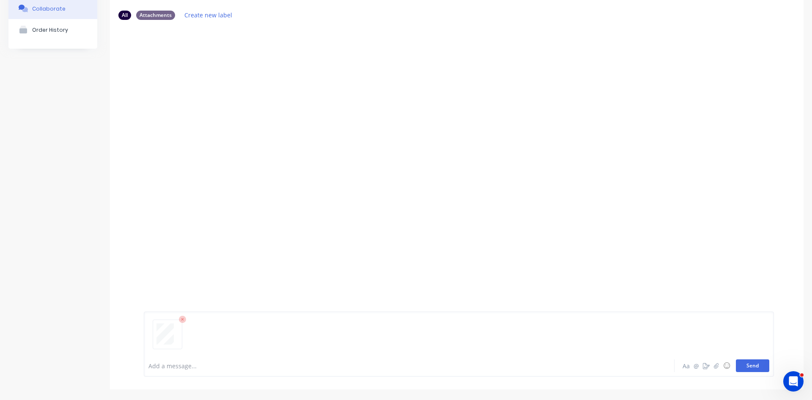
click at [745, 363] on button "Send" at bounding box center [752, 365] width 33 height 13
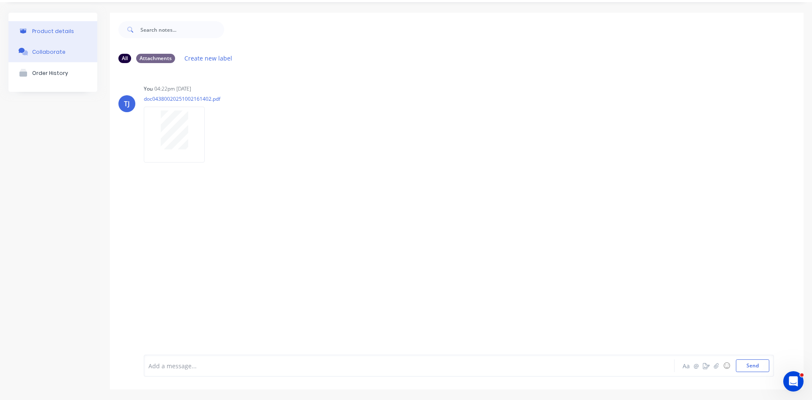
click at [56, 32] on div "Product details" at bounding box center [53, 31] width 42 height 6
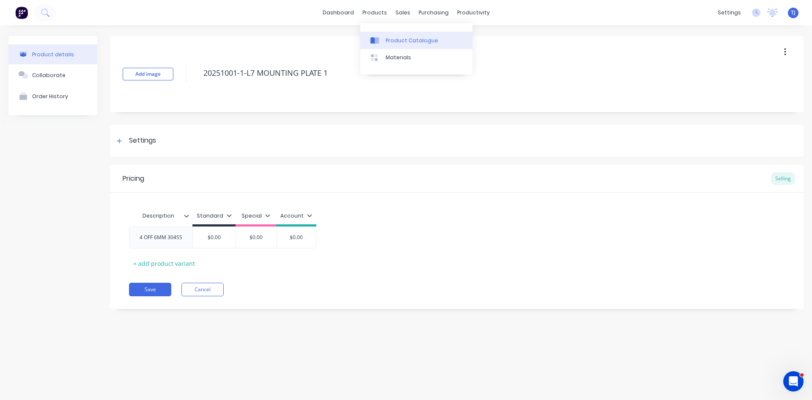
click at [387, 42] on div "Product Catalogue" at bounding box center [412, 41] width 52 height 8
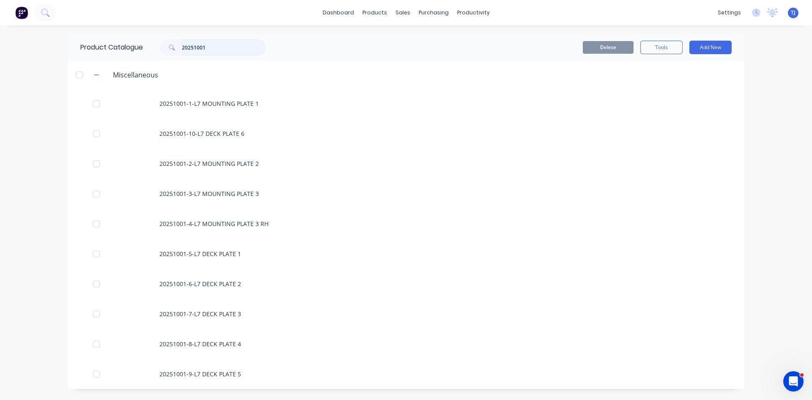
click at [219, 52] on input "20251001" at bounding box center [224, 47] width 84 height 17
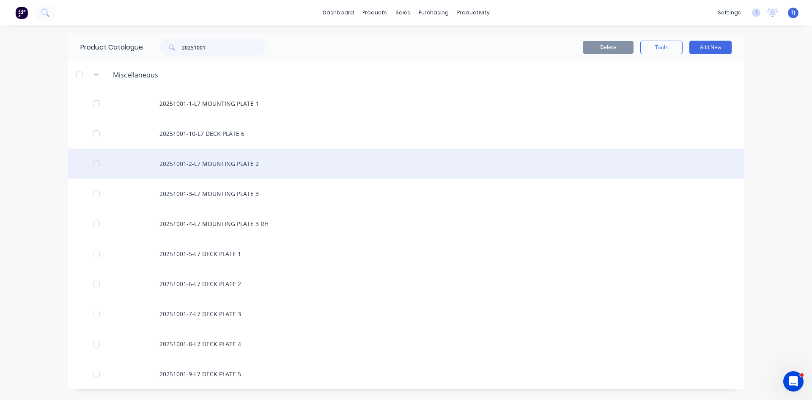
click at [192, 162] on div "20251001-2-L7 MOUNTING PLATE 2" at bounding box center [406, 163] width 677 height 30
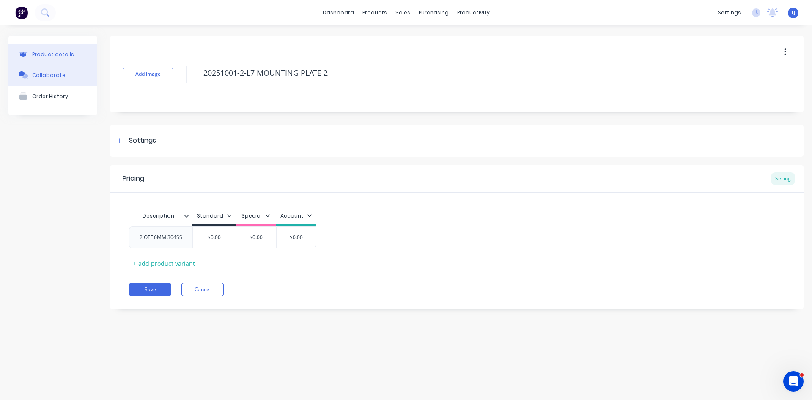
click at [44, 73] on div "Collaborate" at bounding box center [48, 75] width 33 height 6
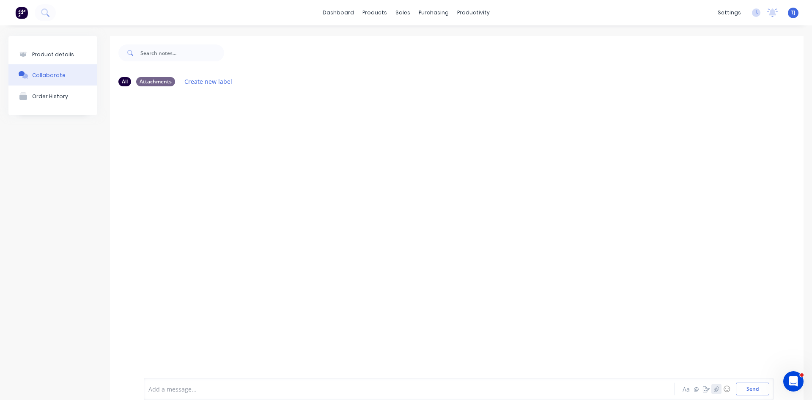
click at [714, 387] on icon "button" at bounding box center [716, 389] width 5 height 6
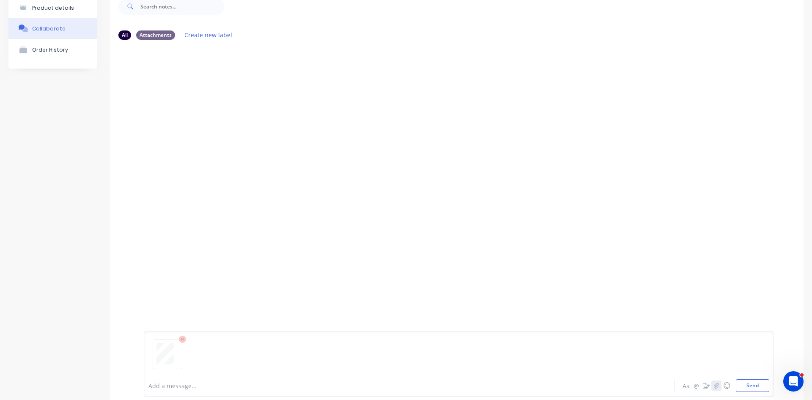
scroll to position [66, 0]
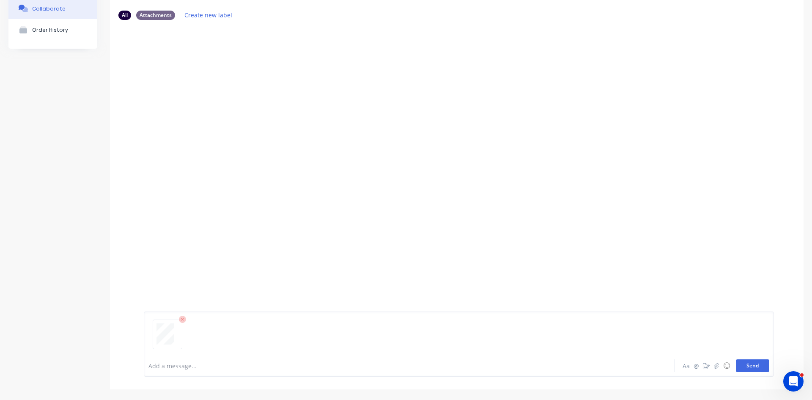
click at [745, 367] on button "Send" at bounding box center [752, 365] width 33 height 13
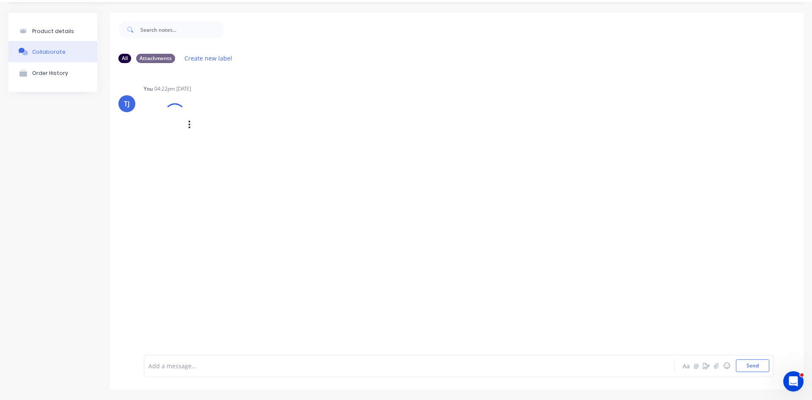
scroll to position [23, 0]
click at [211, 134] on icon "button" at bounding box center [212, 135] width 3 height 10
click at [253, 154] on button "Auto-attach to new orders" at bounding box center [267, 158] width 95 height 20
click at [349, 153] on label at bounding box center [349, 153] width 0 height 0
click at [336, 158] on input "checkbox" at bounding box center [332, 157] width 7 height 8
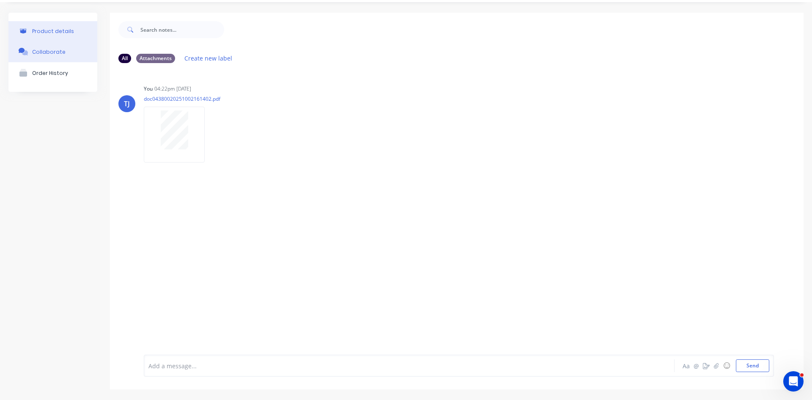
click at [50, 32] on div "Product details" at bounding box center [53, 31] width 42 height 6
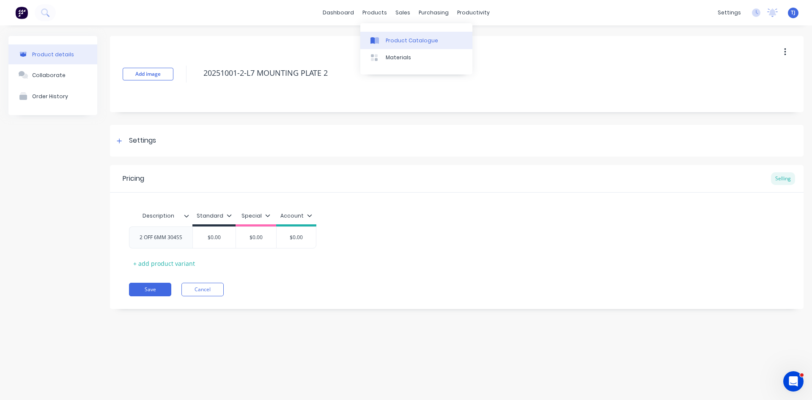
click at [400, 40] on div "Product Catalogue" at bounding box center [412, 41] width 52 height 8
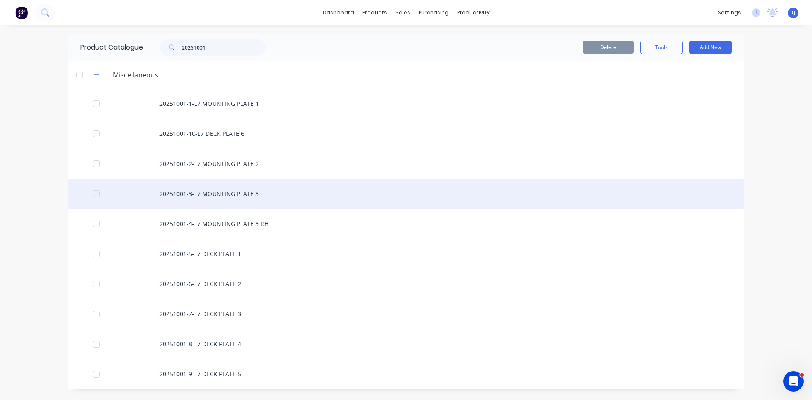
click at [189, 193] on div "20251001-3-L7 MOUNTING PLATE 3" at bounding box center [406, 193] width 677 height 30
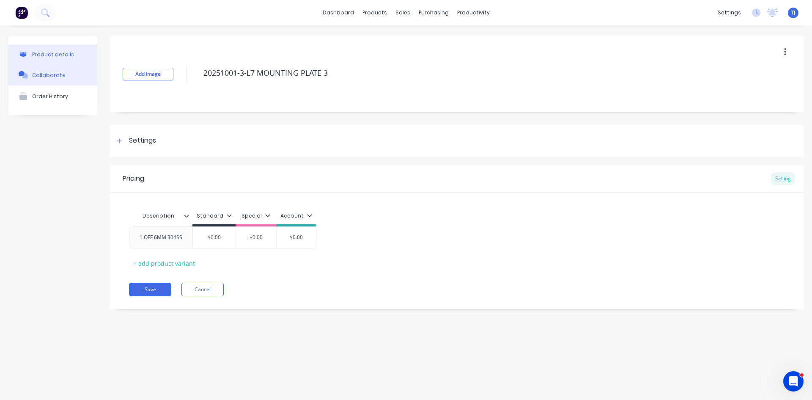
click at [46, 74] on div "Collaborate" at bounding box center [48, 75] width 33 height 6
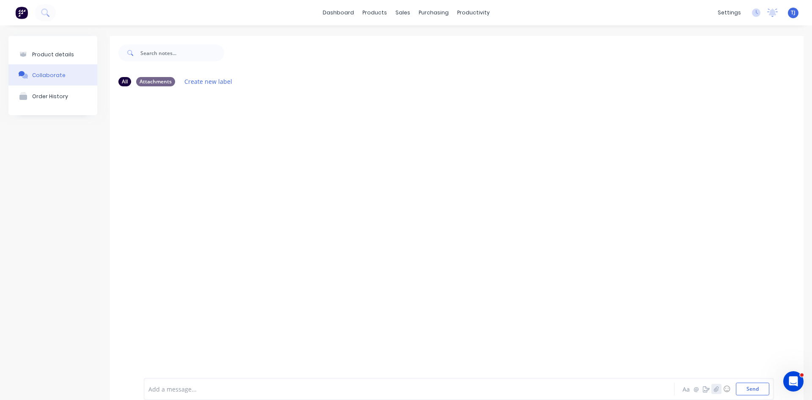
click at [714, 389] on icon "button" at bounding box center [716, 389] width 5 height 6
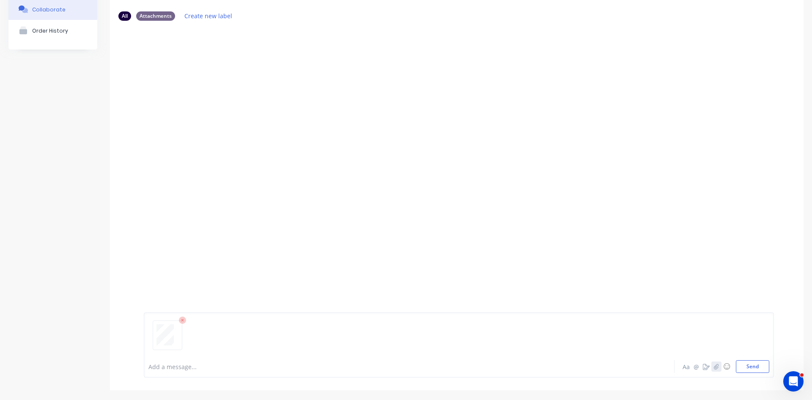
scroll to position [66, 0]
click at [751, 369] on button "Send" at bounding box center [752, 365] width 33 height 13
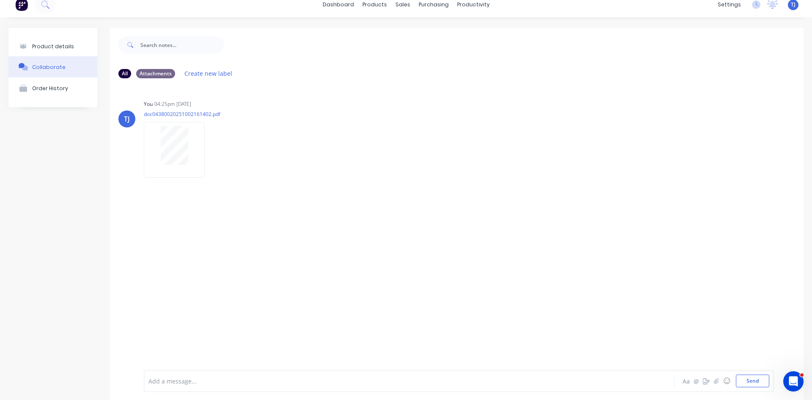
scroll to position [0, 0]
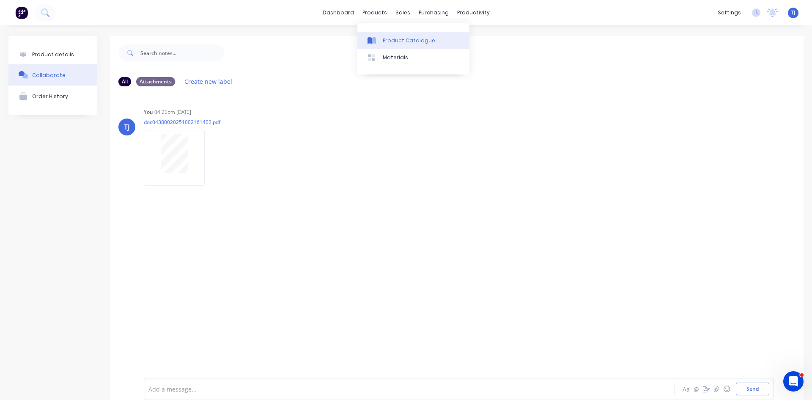
click at [399, 43] on div "Product Catalogue" at bounding box center [409, 41] width 52 height 8
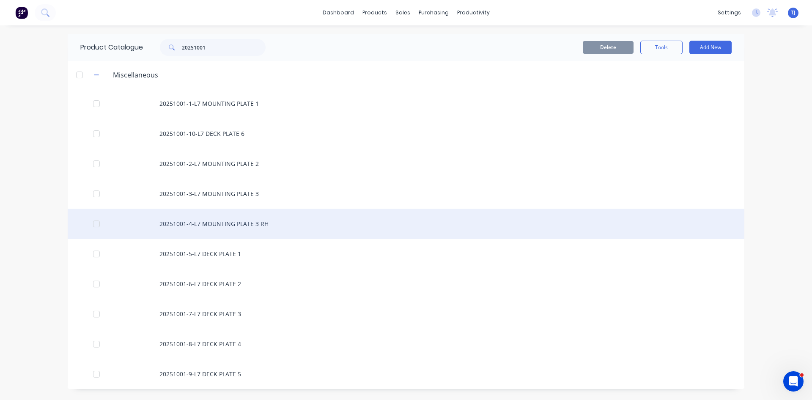
click at [239, 223] on div "20251001-4-L7 MOUNTING PLATE 3 RH" at bounding box center [406, 224] width 677 height 30
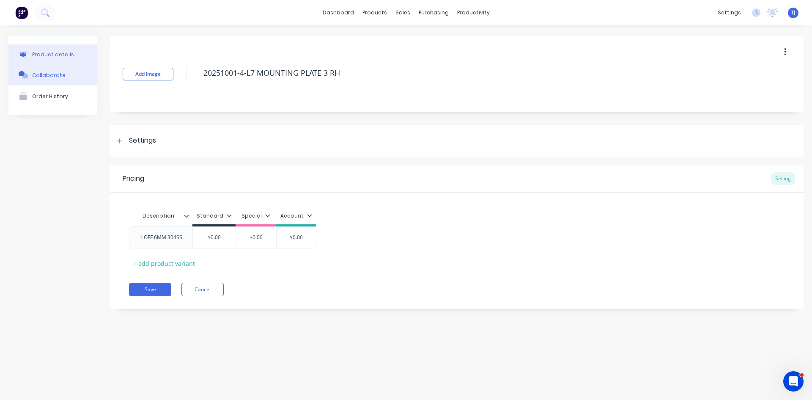
click at [46, 74] on div "Collaborate" at bounding box center [48, 75] width 33 height 6
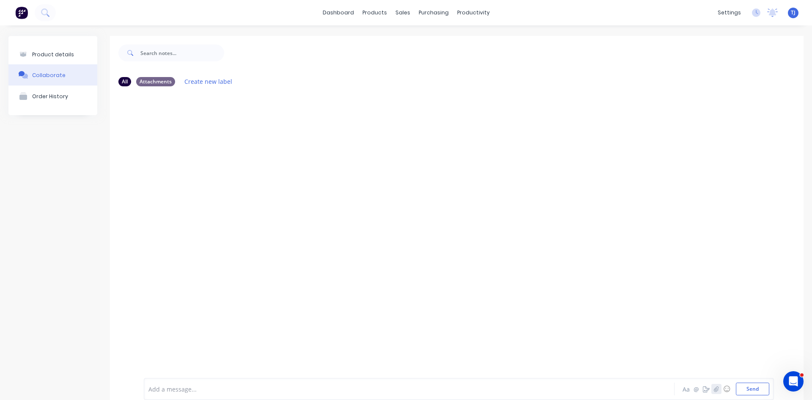
click at [711, 390] on button "button" at bounding box center [716, 389] width 10 height 10
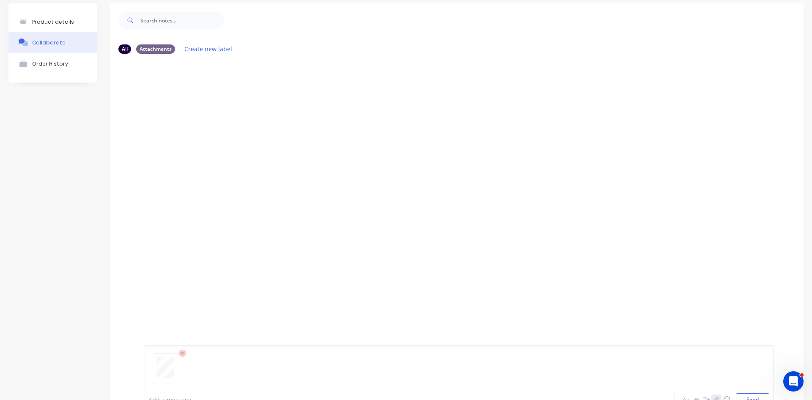
scroll to position [66, 0]
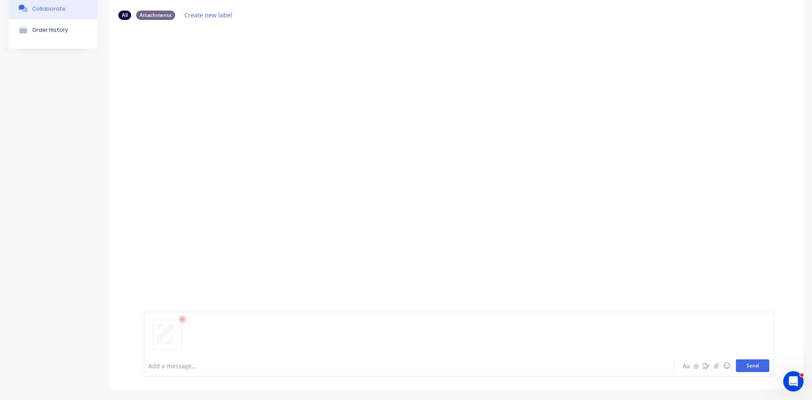
click at [736, 364] on button "Send" at bounding box center [752, 365] width 33 height 13
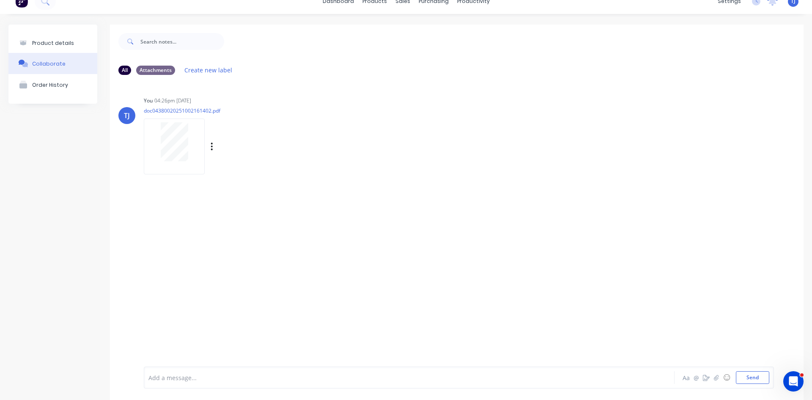
scroll to position [0, 0]
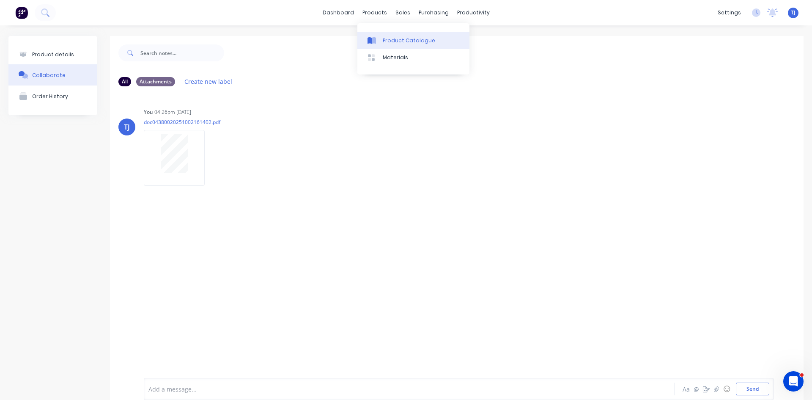
click at [387, 36] on link "Product Catalogue" at bounding box center [413, 40] width 112 height 17
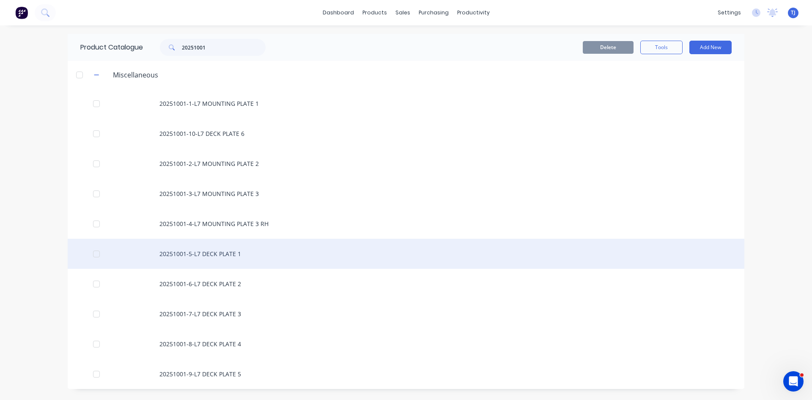
click at [224, 255] on div "20251001-5-L7 DECK PLATE 1" at bounding box center [406, 254] width 677 height 30
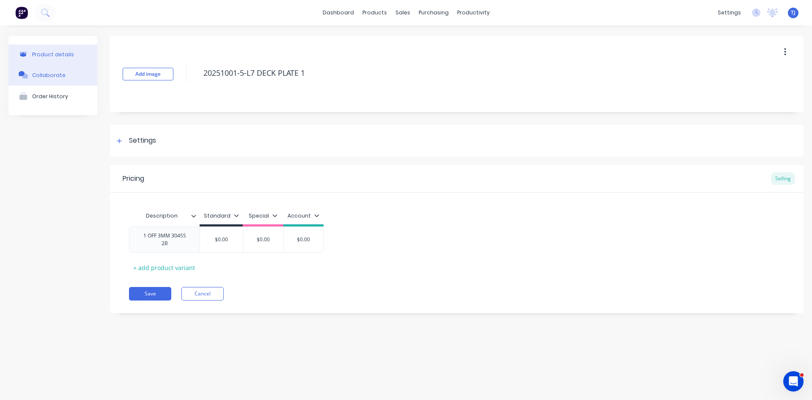
click at [39, 73] on div "Collaborate" at bounding box center [48, 75] width 33 height 6
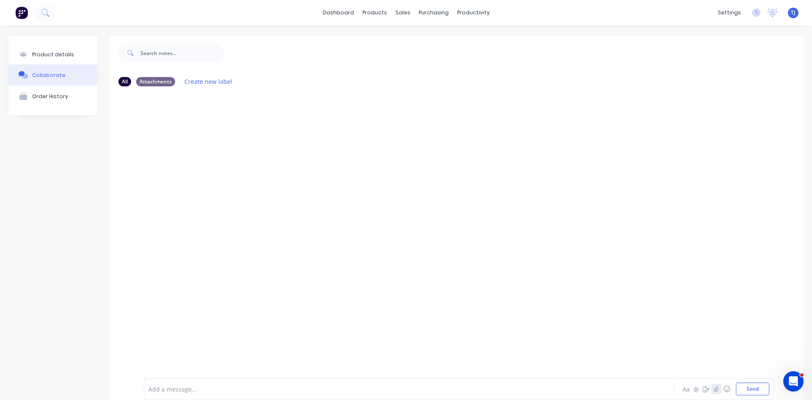
click at [714, 389] on icon "button" at bounding box center [716, 388] width 5 height 5
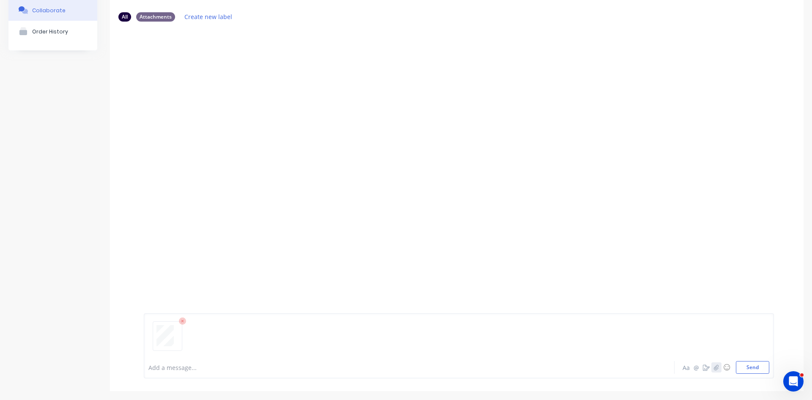
scroll to position [66, 0]
click at [751, 369] on button "Send" at bounding box center [752, 365] width 33 height 13
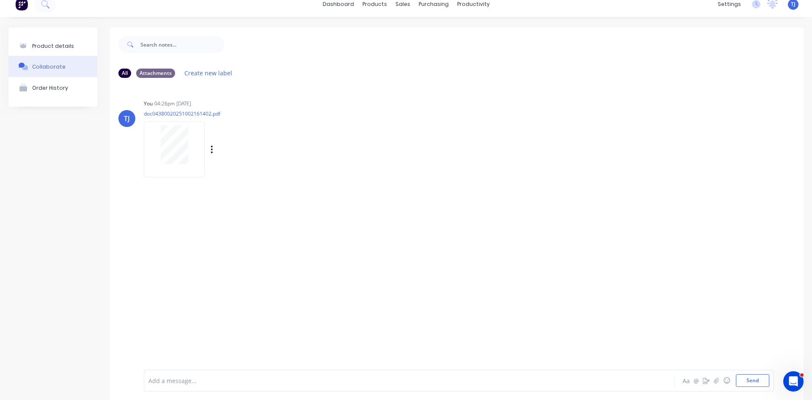
scroll to position [0, 0]
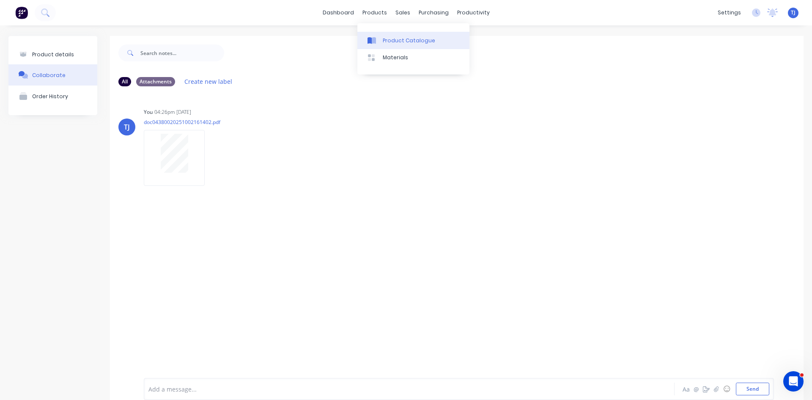
click at [387, 43] on div "Product Catalogue" at bounding box center [409, 41] width 52 height 8
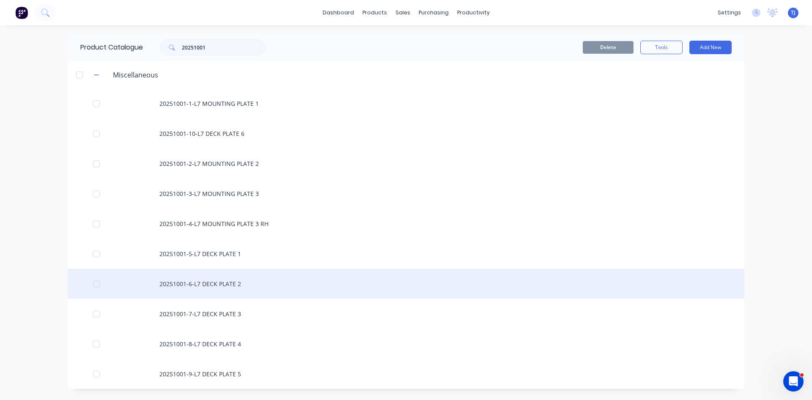
click at [223, 286] on div "20251001-6-L7 DECK PLATE 2" at bounding box center [406, 284] width 677 height 30
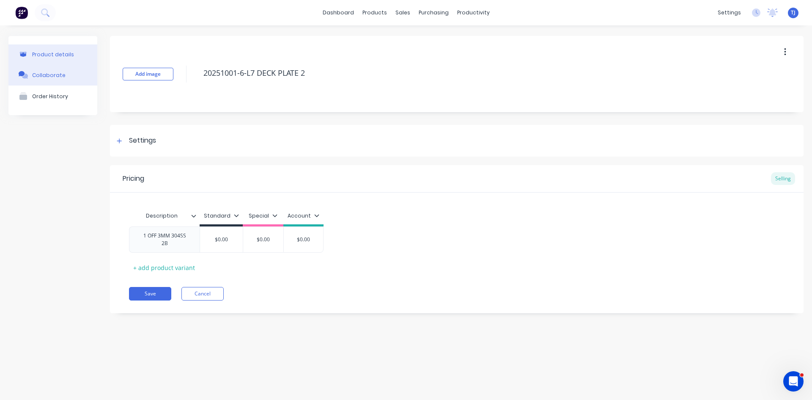
click at [31, 71] on button "Collaborate" at bounding box center [52, 74] width 89 height 21
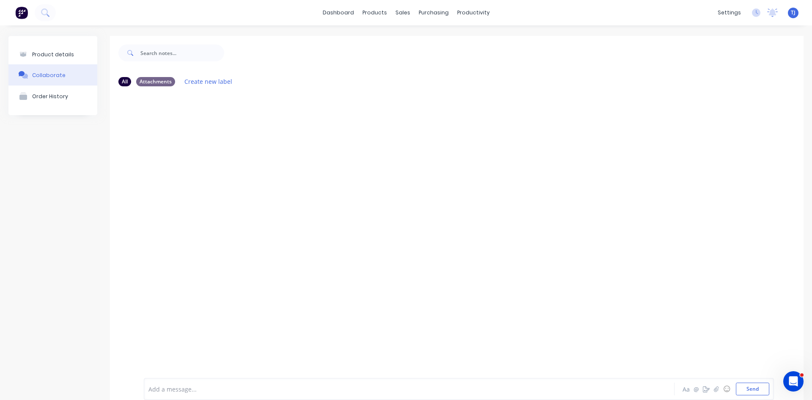
click at [706, 381] on div "Add a message... Aa @ ☺ Send" at bounding box center [459, 389] width 630 height 22
click at [714, 387] on icon "button" at bounding box center [716, 389] width 5 height 6
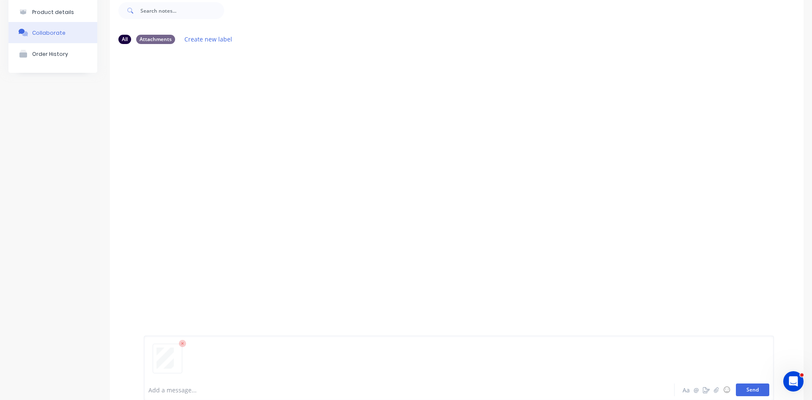
click at [745, 393] on button "Send" at bounding box center [752, 389] width 33 height 13
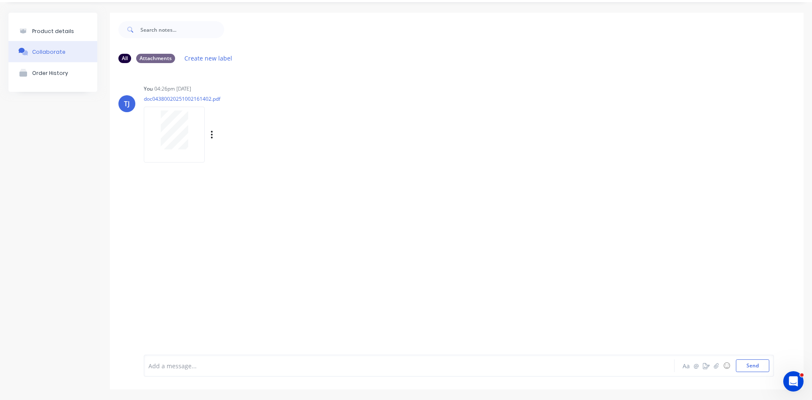
scroll to position [0, 0]
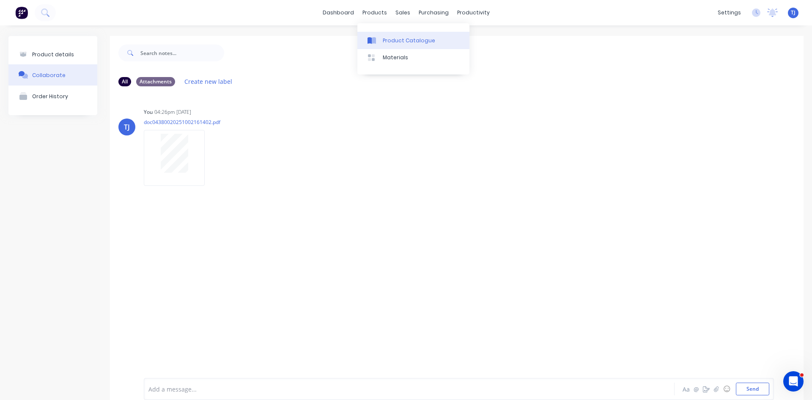
click at [392, 40] on div "Product Catalogue" at bounding box center [409, 41] width 52 height 8
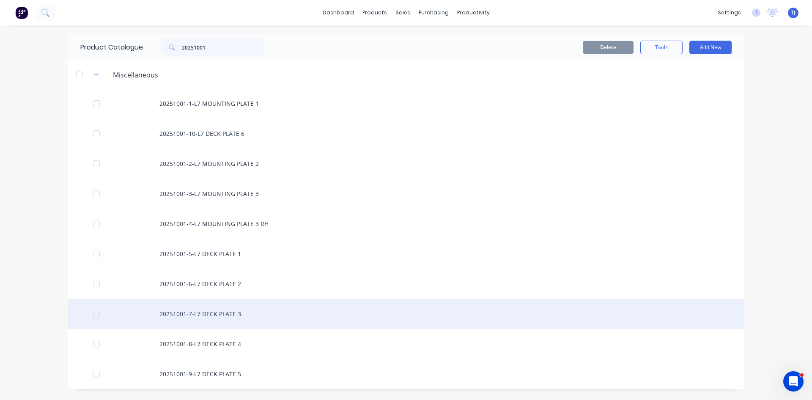
click at [212, 315] on div "20251001-7-L7 DECK PLATE 3" at bounding box center [406, 314] width 677 height 30
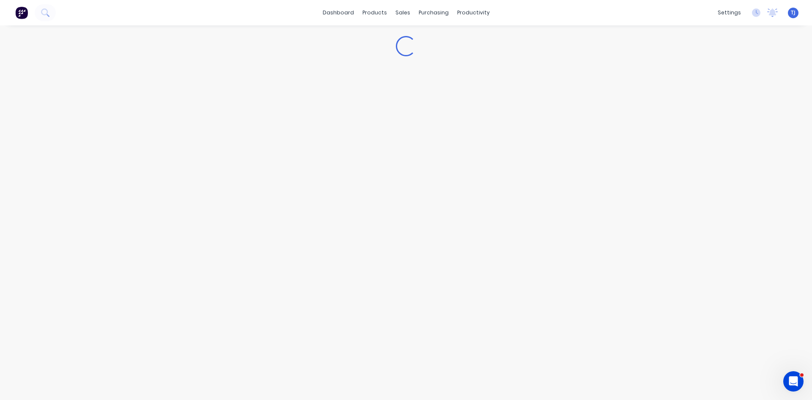
click at [212, 315] on div "Loading..." at bounding box center [406, 203] width 812 height 357
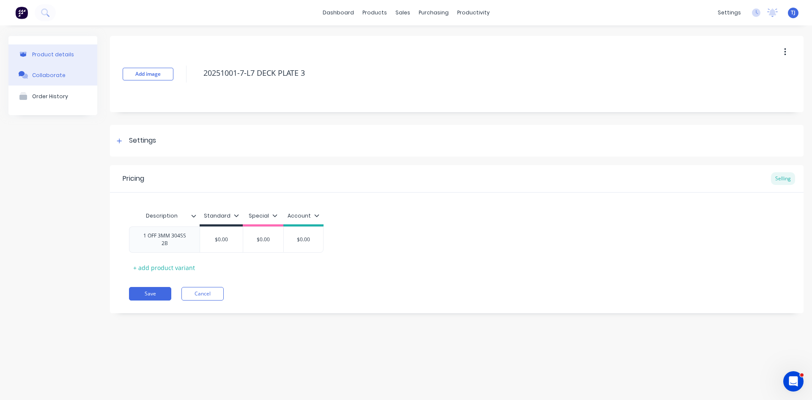
click at [48, 80] on button "Collaborate" at bounding box center [52, 74] width 89 height 21
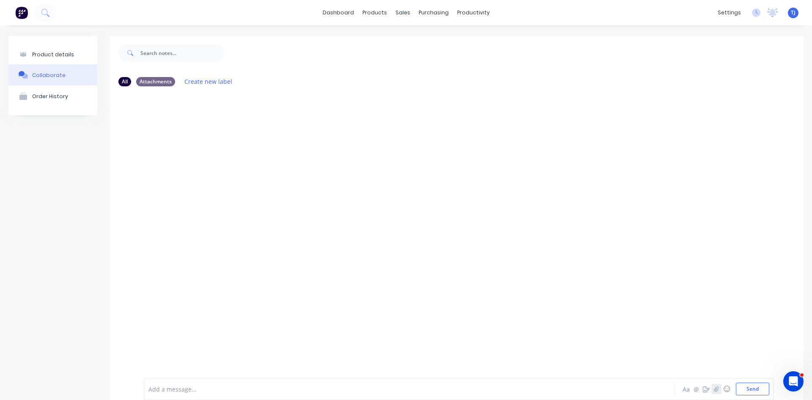
click at [714, 387] on icon "button" at bounding box center [716, 388] width 5 height 5
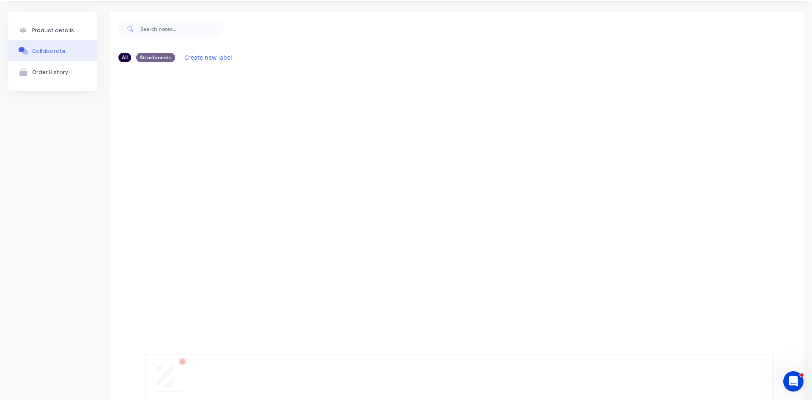
scroll to position [66, 0]
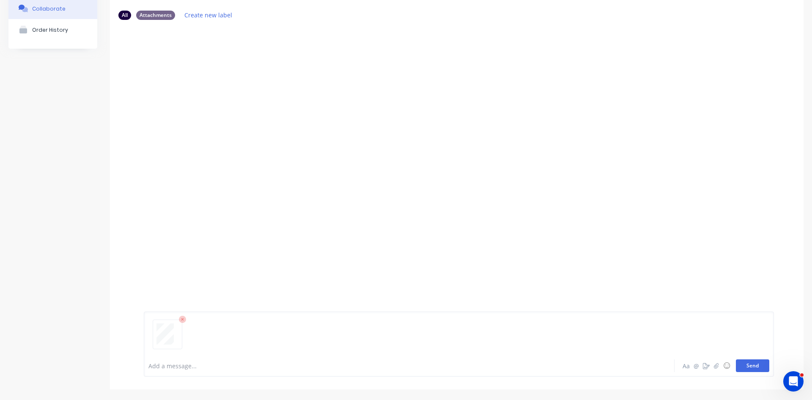
click at [751, 366] on button "Send" at bounding box center [752, 365] width 33 height 13
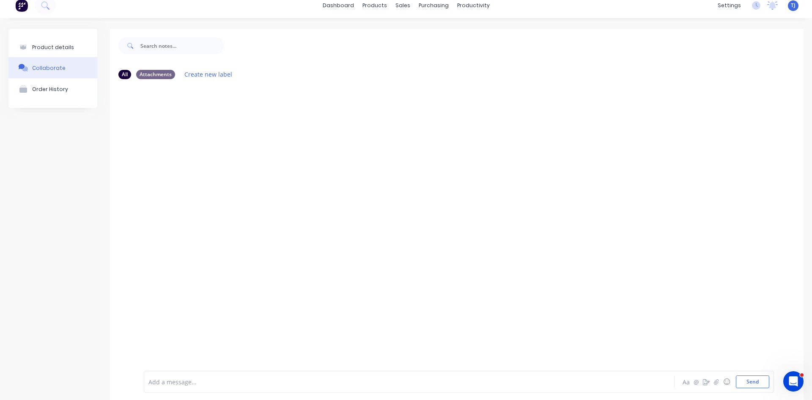
scroll to position [0, 0]
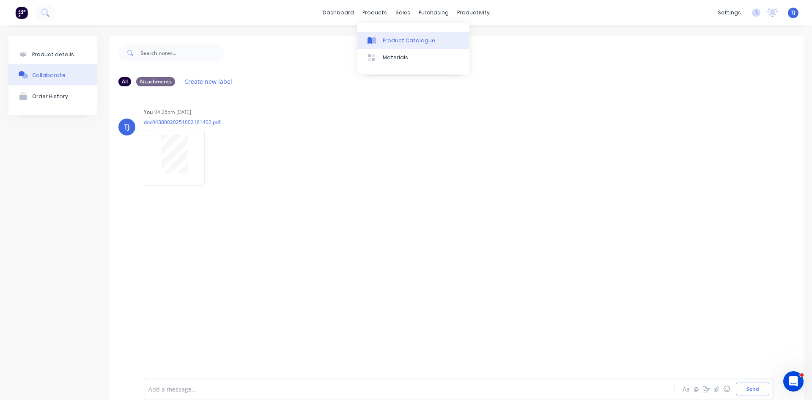
click at [391, 39] on div "Product Catalogue" at bounding box center [409, 41] width 52 height 8
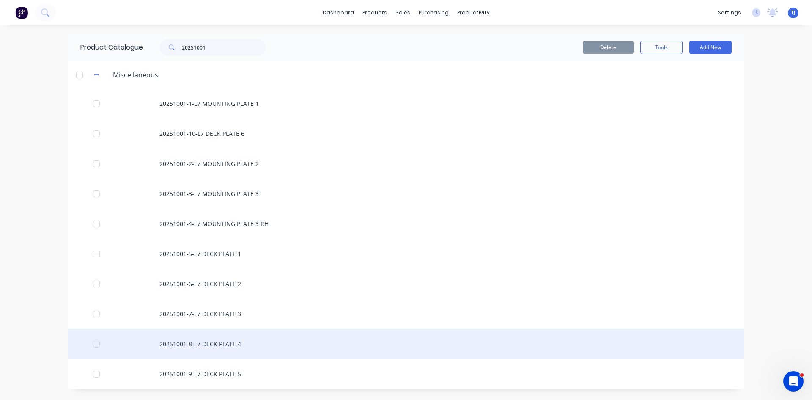
click at [208, 346] on div "20251001-8-L7 DECK PLATE 4" at bounding box center [406, 344] width 677 height 30
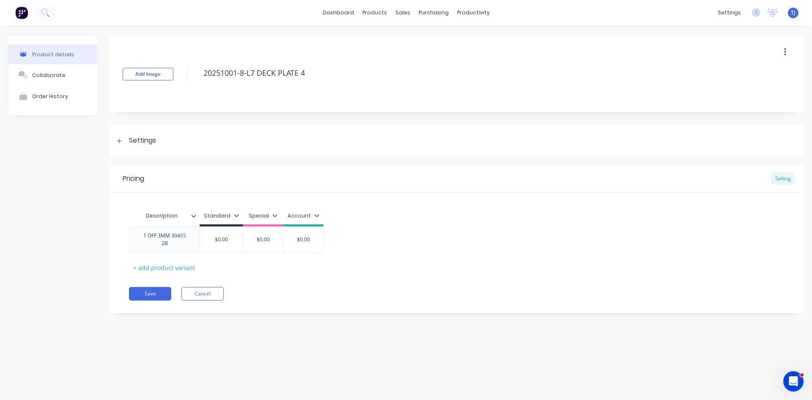
click at [209, 346] on div "Product details Collaborate Order History Add image 20251001-8-L7 DECK PLATE 4 …" at bounding box center [406, 203] width 812 height 357
click at [42, 73] on div "Collaborate" at bounding box center [48, 75] width 33 height 6
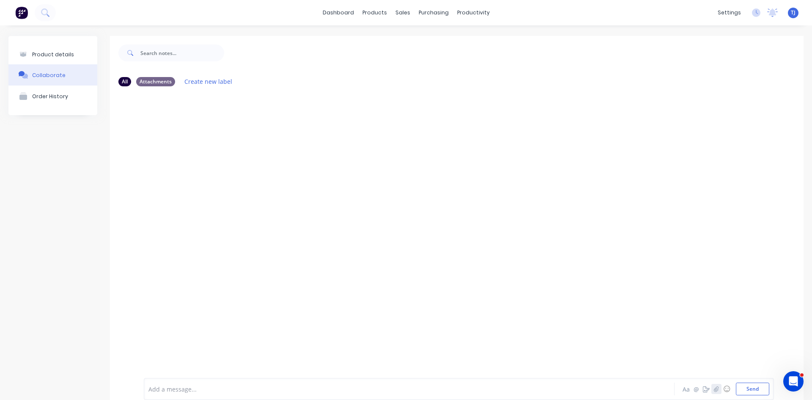
click at [714, 390] on icon "button" at bounding box center [716, 389] width 5 height 6
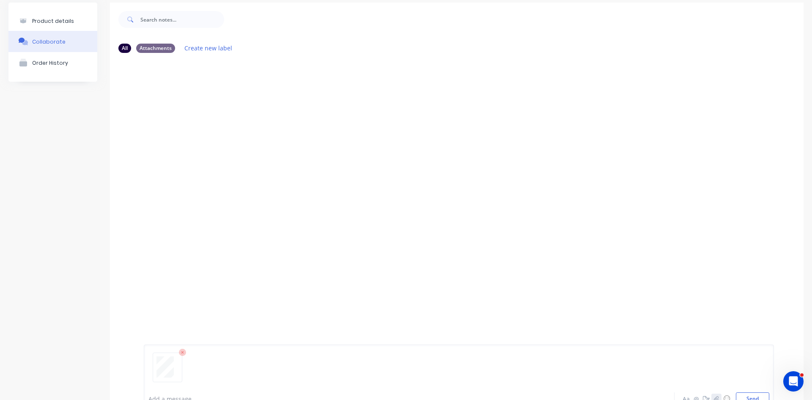
scroll to position [66, 0]
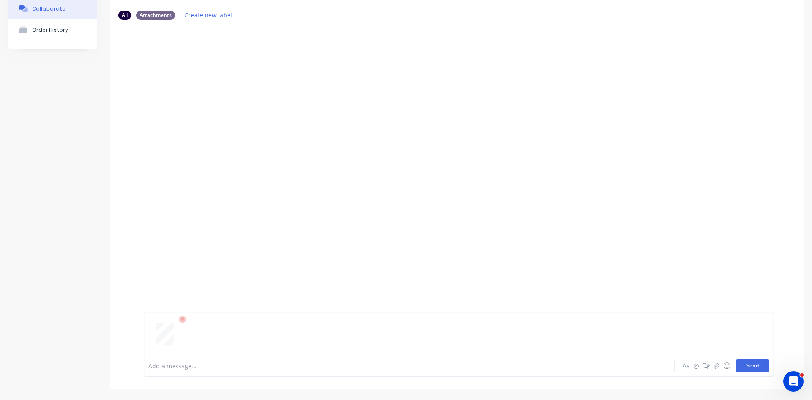
click at [746, 367] on button "Send" at bounding box center [752, 365] width 33 height 13
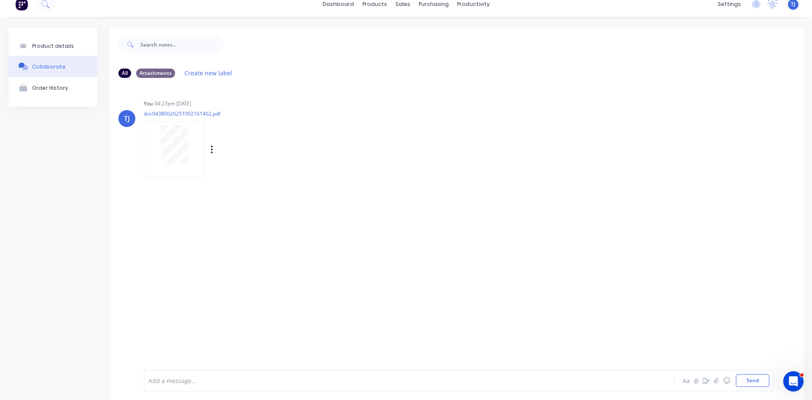
scroll to position [0, 0]
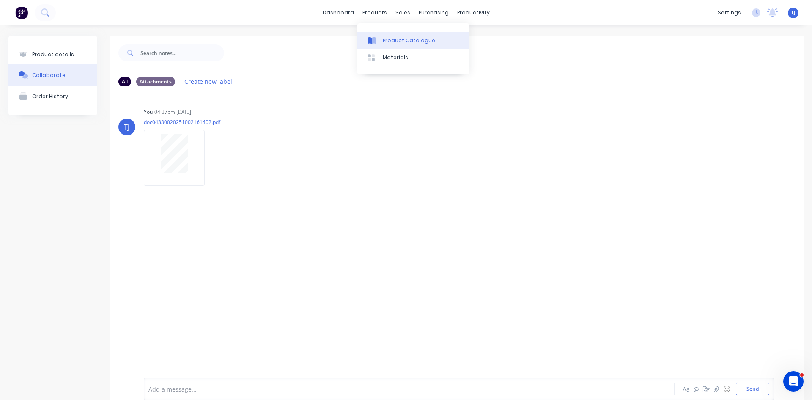
click at [382, 39] on link "Product Catalogue" at bounding box center [413, 40] width 112 height 17
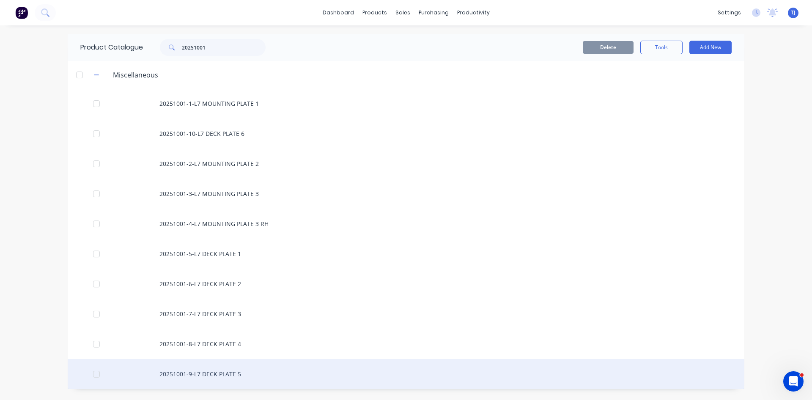
click at [238, 370] on div "20251001-9-L7 DECK PLATE 5" at bounding box center [406, 374] width 677 height 30
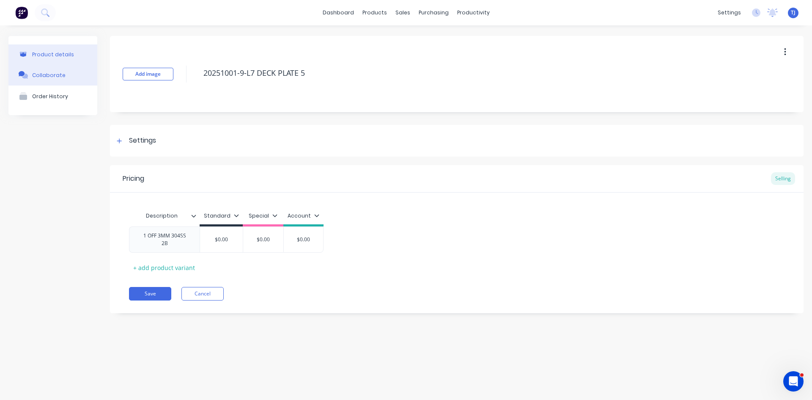
click at [35, 77] on div "Collaborate" at bounding box center [48, 75] width 33 height 6
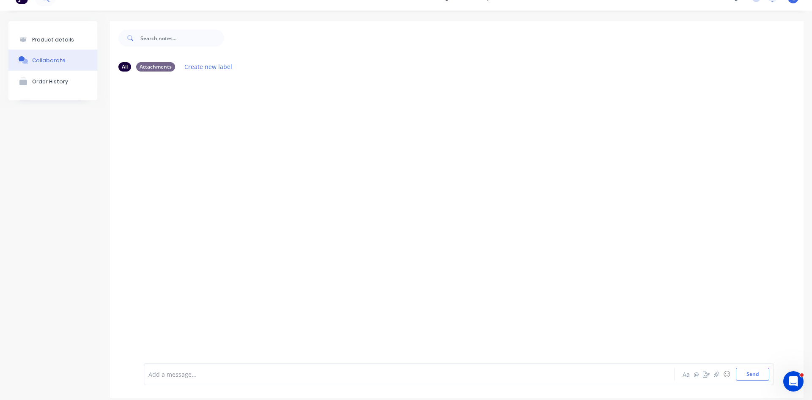
scroll to position [23, 0]
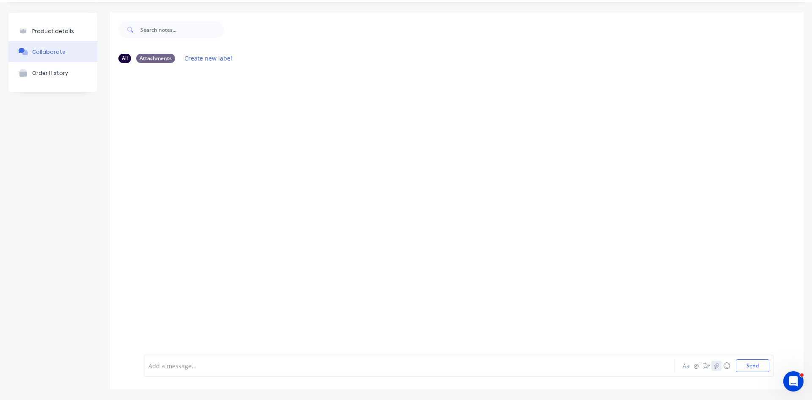
click at [711, 365] on button "button" at bounding box center [716, 365] width 10 height 10
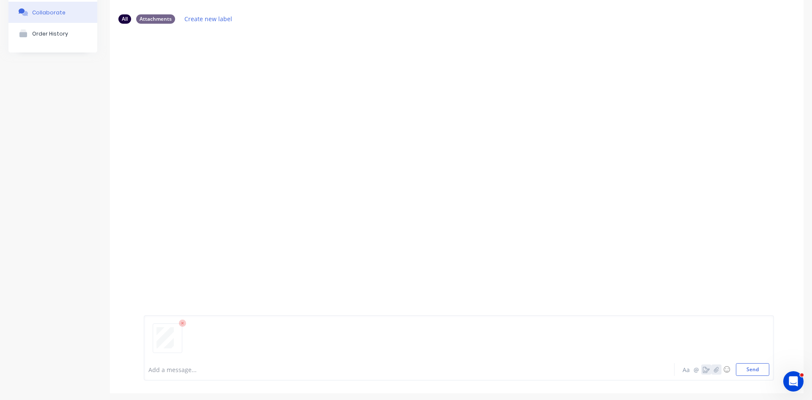
scroll to position [66, 0]
click at [736, 365] on button "Send" at bounding box center [752, 365] width 33 height 13
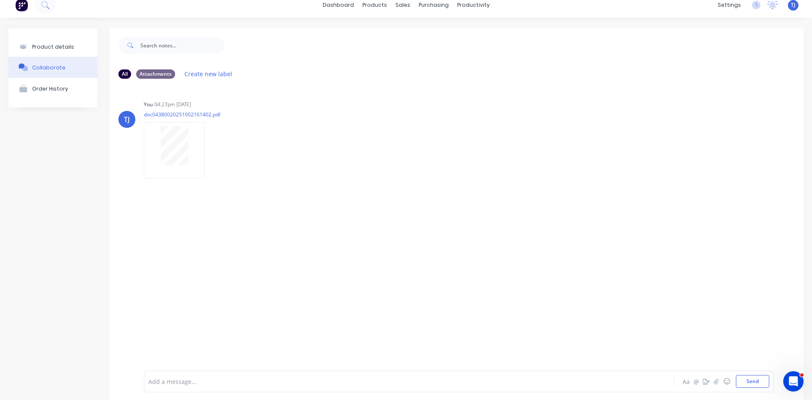
scroll to position [0, 0]
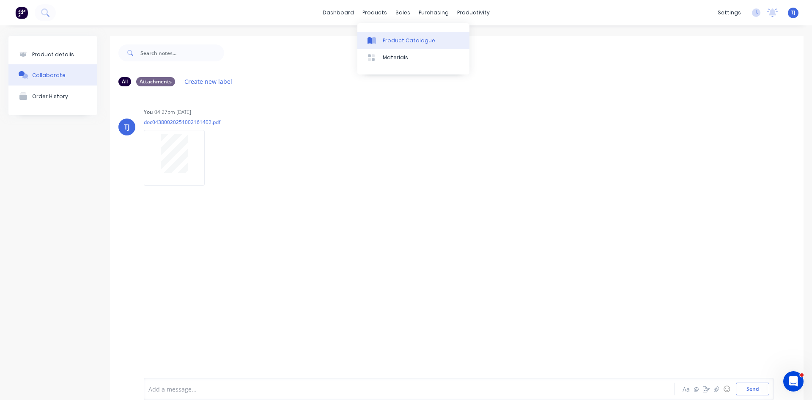
click at [389, 41] on div "Product Catalogue" at bounding box center [409, 41] width 52 height 8
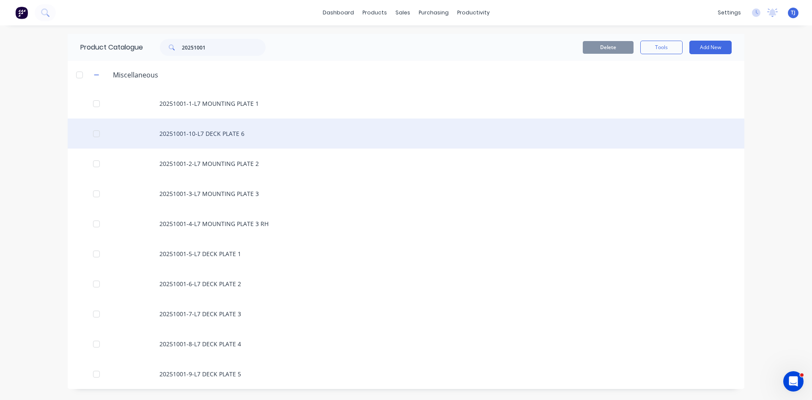
click at [184, 135] on div "20251001-10-L7 DECK PLATE 6" at bounding box center [406, 133] width 677 height 30
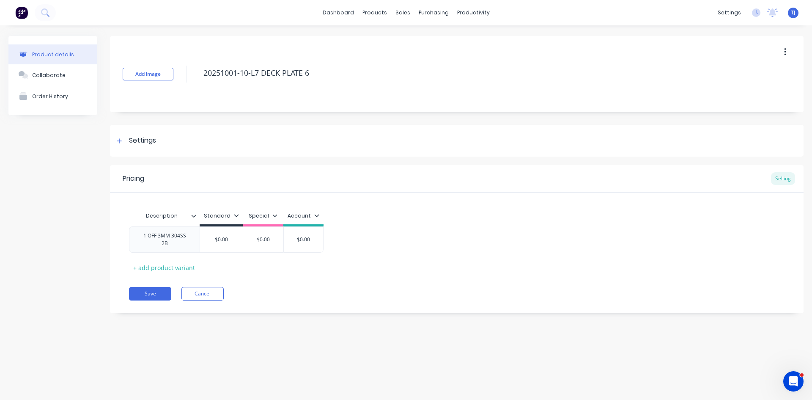
click at [184, 135] on div "Product details Collaborate Order History Add image 20251001-10-L7 DECK PLATE 6…" at bounding box center [406, 203] width 812 height 357
click at [47, 71] on div "Collaborate" at bounding box center [48, 75] width 33 height 8
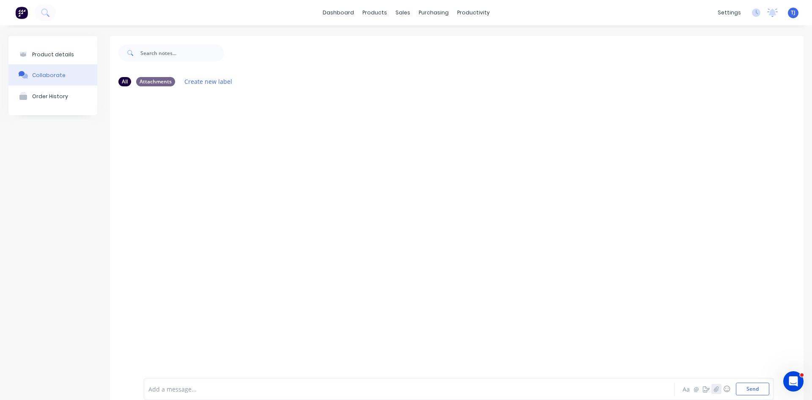
click at [714, 387] on icon "button" at bounding box center [716, 389] width 5 height 6
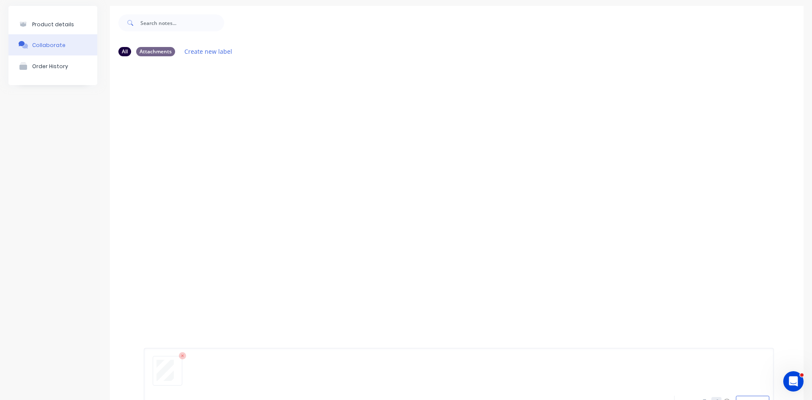
scroll to position [66, 0]
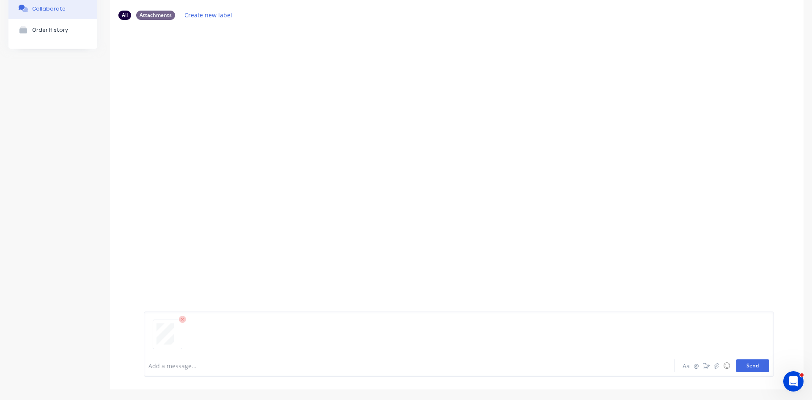
click at [755, 367] on button "Send" at bounding box center [752, 365] width 33 height 13
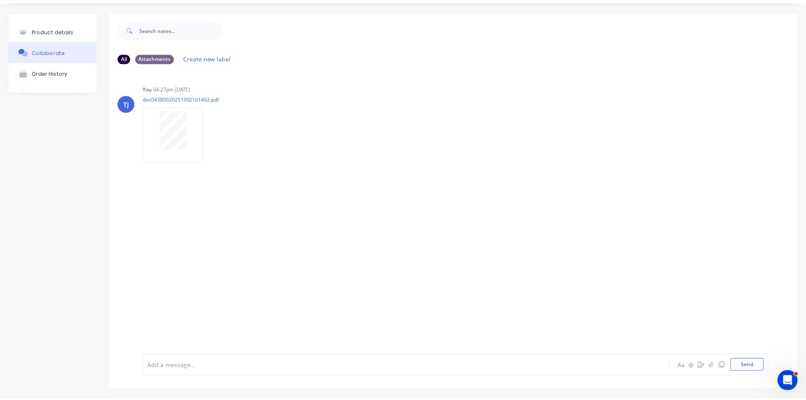
scroll to position [0, 0]
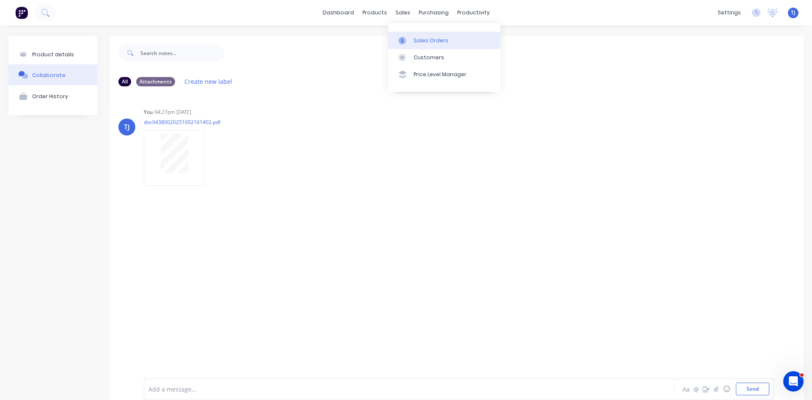
click at [415, 36] on link "Sales Orders" at bounding box center [444, 40] width 112 height 17
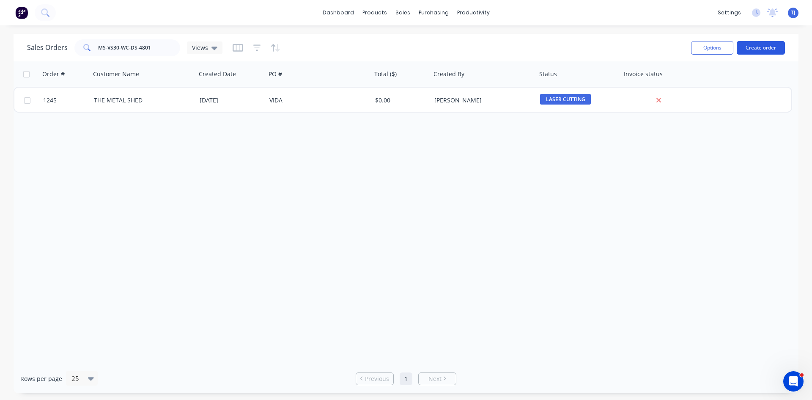
click at [752, 48] on button "Create order" at bounding box center [761, 48] width 48 height 14
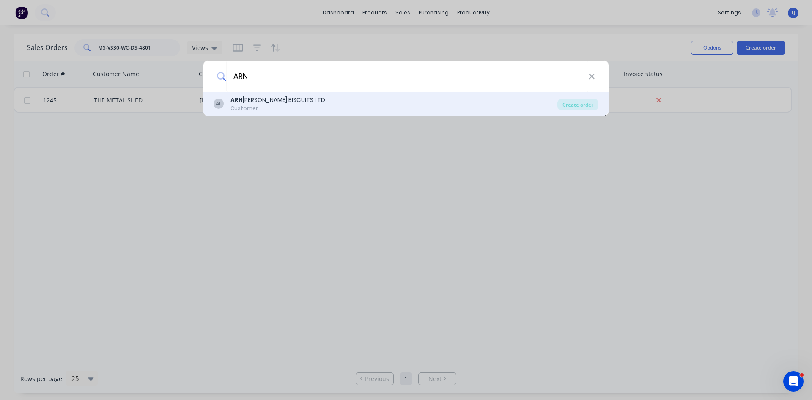
click at [255, 106] on div "Customer" at bounding box center [278, 108] width 95 height 8
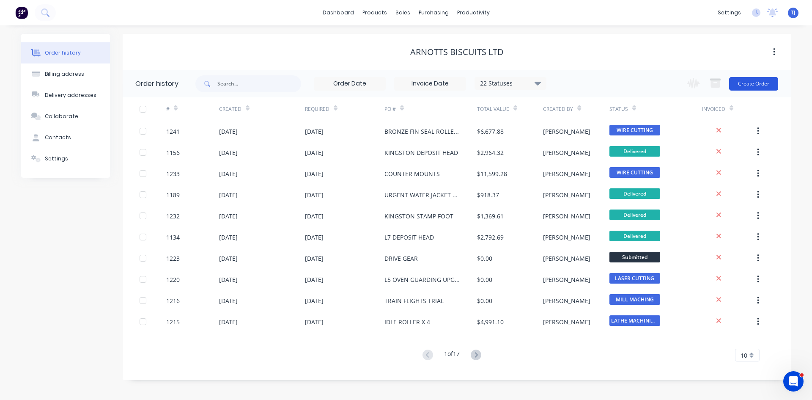
click at [747, 85] on button "Create Order" at bounding box center [753, 84] width 49 height 14
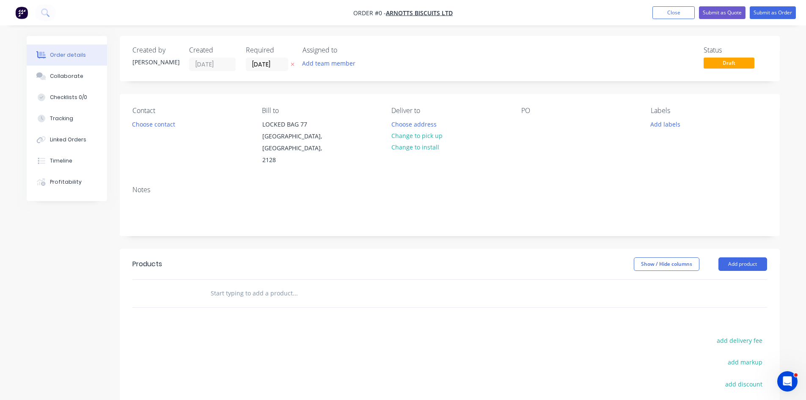
click at [542, 132] on div "PO" at bounding box center [579, 137] width 116 height 60
click at [530, 122] on div at bounding box center [528, 124] width 14 height 12
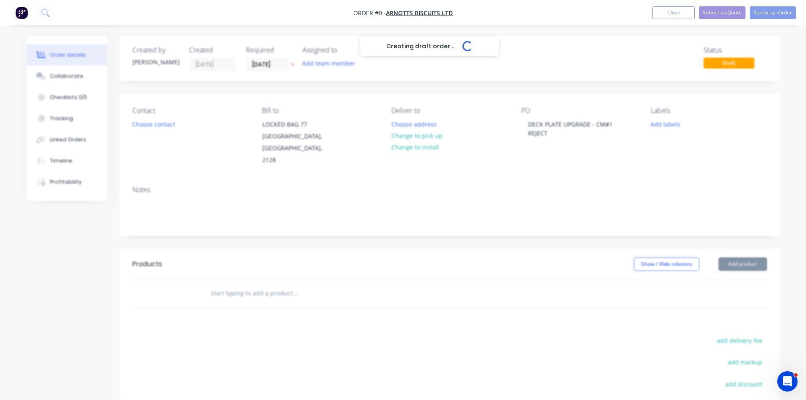
click at [225, 283] on div "Creating draft order... Loading... Order details Collaborate Checklists 0/0 Tra…" at bounding box center [403, 279] width 770 height 487
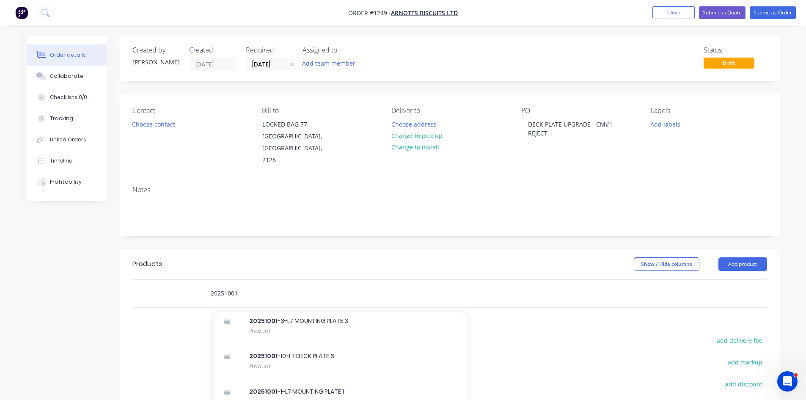
scroll to position [85, 0]
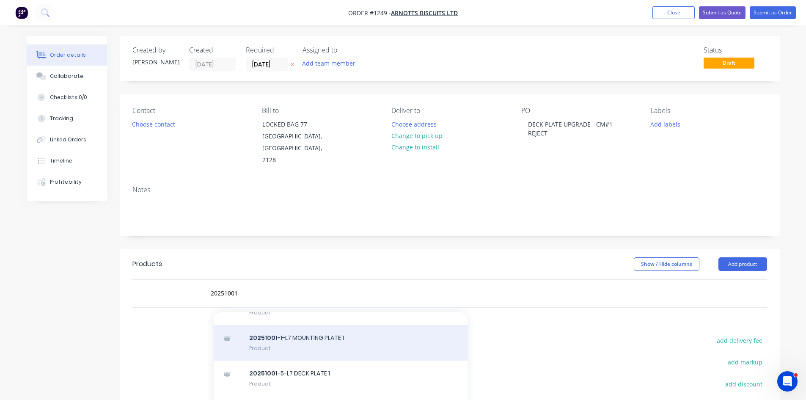
click at [286, 335] on div "20251001 -1-L7 MOUNTING PLATE 1 Product" at bounding box center [341, 343] width 254 height 36
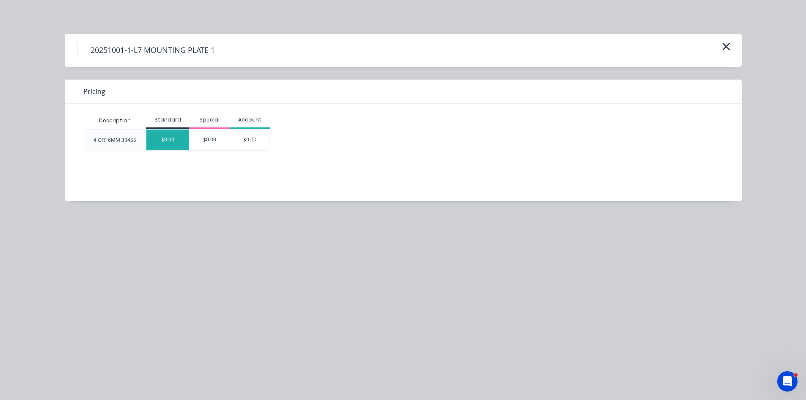
click at [171, 146] on div "$0.00" at bounding box center [167, 139] width 43 height 21
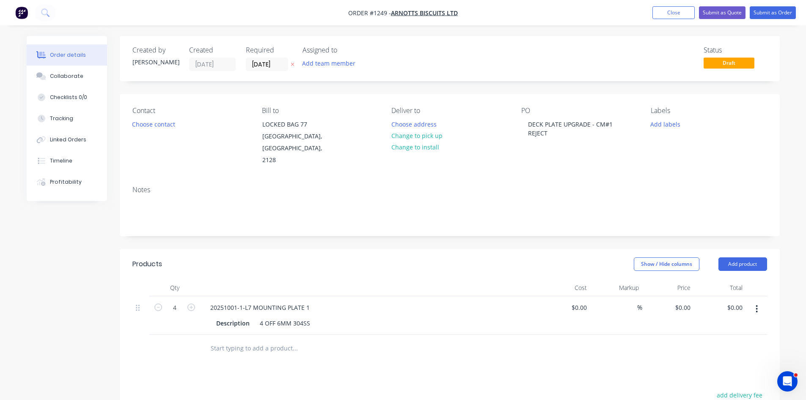
click at [231, 340] on input "text" at bounding box center [294, 348] width 169 height 17
click at [225, 340] on input "202051001" at bounding box center [294, 348] width 169 height 17
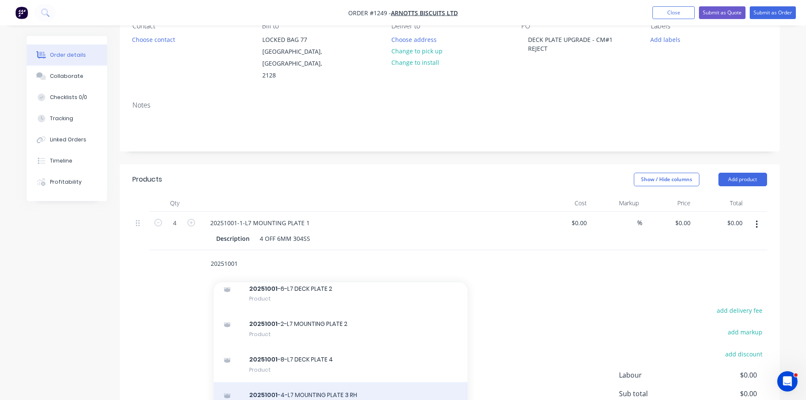
scroll to position [211, 0]
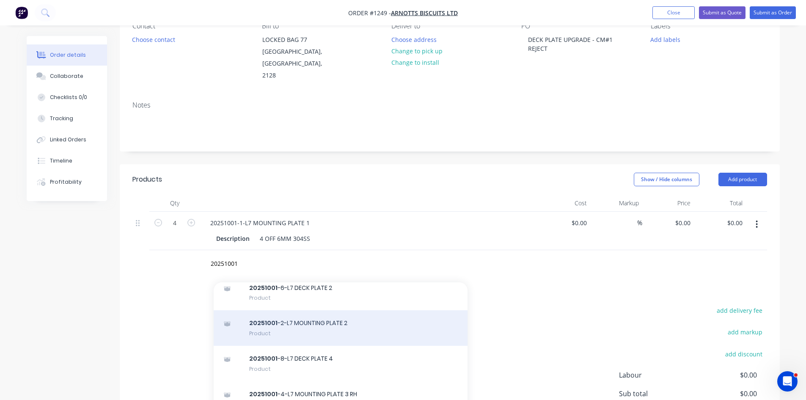
click at [287, 310] on div "20251001 -2-L7 MOUNTING PLATE 2 Product" at bounding box center [341, 328] width 254 height 36
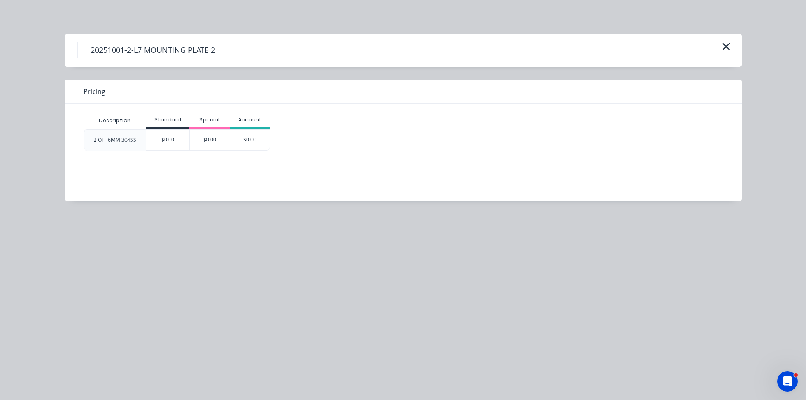
click at [167, 142] on div "$0.00" at bounding box center [167, 139] width 43 height 21
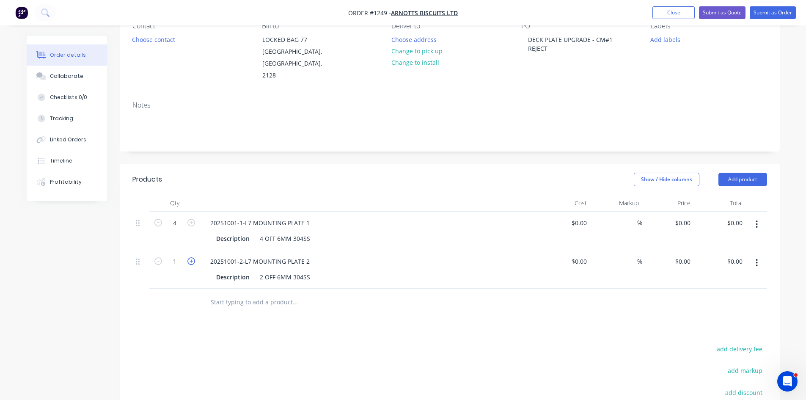
click at [191, 257] on icon "button" at bounding box center [191, 261] width 8 height 8
click at [242, 294] on input "text" at bounding box center [294, 302] width 169 height 17
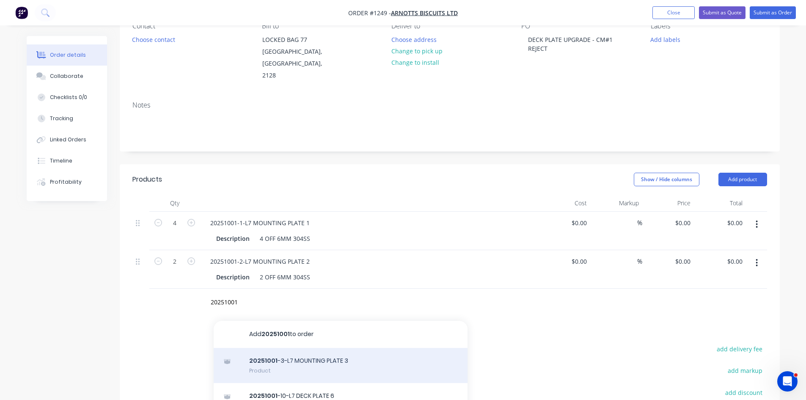
click at [290, 352] on div "20251001 -3-L7 MOUNTING PLATE 3 Product" at bounding box center [341, 366] width 254 height 36
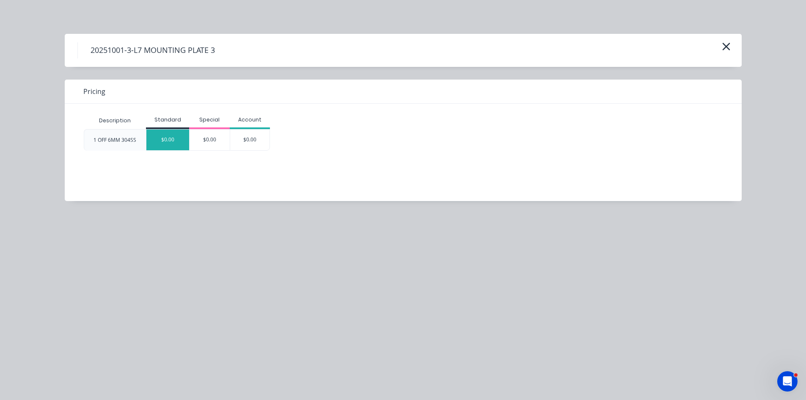
click at [176, 137] on div "$0.00" at bounding box center [167, 139] width 43 height 21
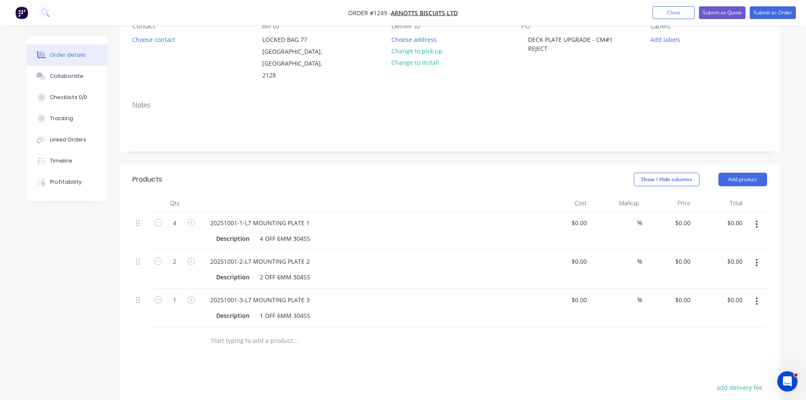
click at [233, 332] on input "text" at bounding box center [294, 340] width 169 height 17
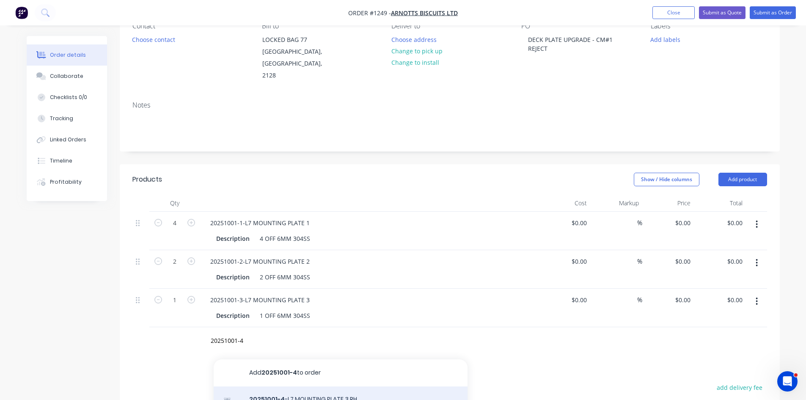
click at [305, 386] on div "20251001-4 -L7 MOUNTING PLATE 3 RH Product" at bounding box center [341, 404] width 254 height 36
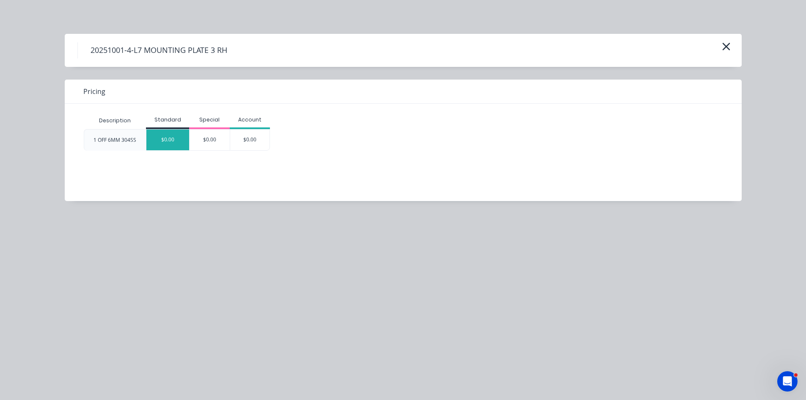
click at [170, 141] on div "$0.00" at bounding box center [167, 139] width 43 height 21
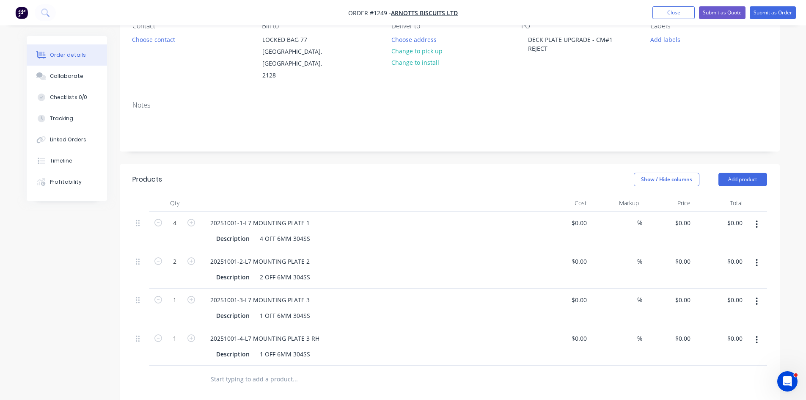
click at [271, 371] on input "text" at bounding box center [294, 379] width 169 height 17
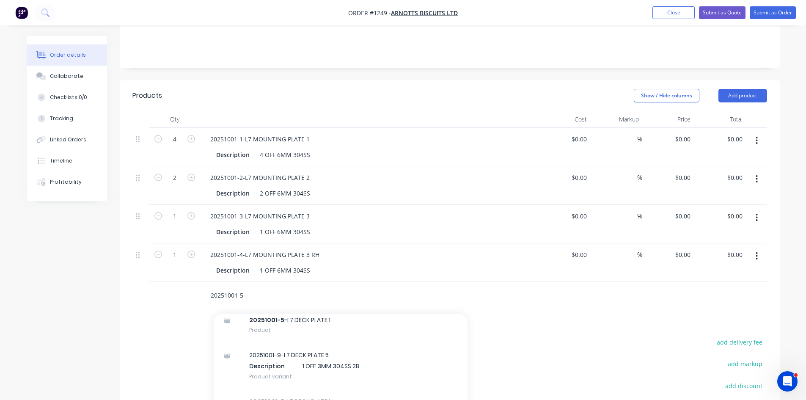
scroll to position [169, 0]
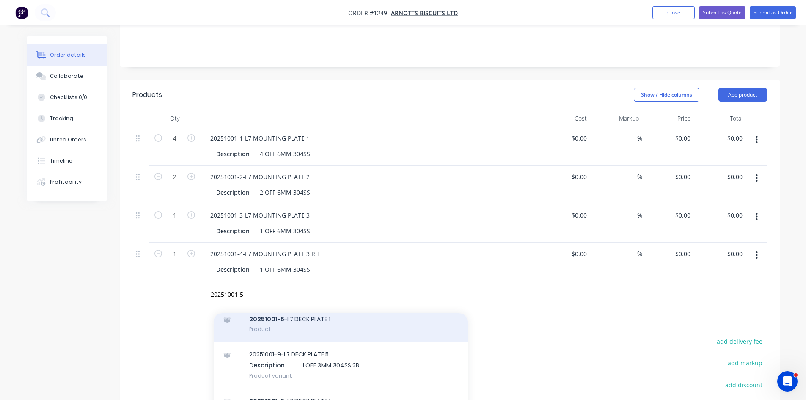
click at [266, 312] on div "20251001-5 -L7 DECK PLATE 1 Product" at bounding box center [341, 324] width 254 height 36
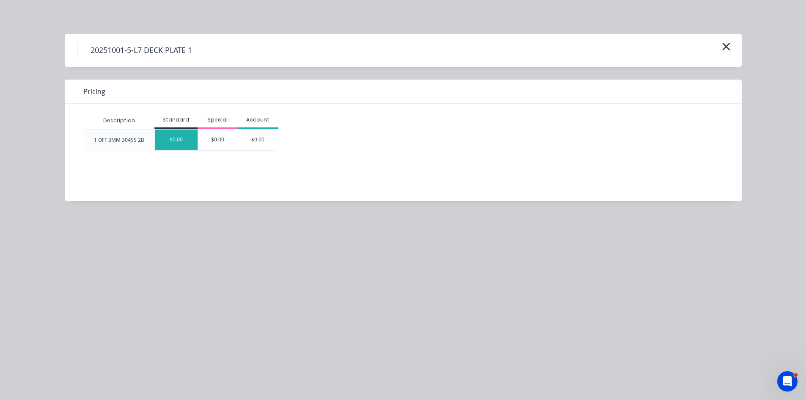
click at [175, 144] on div "$0.00" at bounding box center [176, 139] width 43 height 21
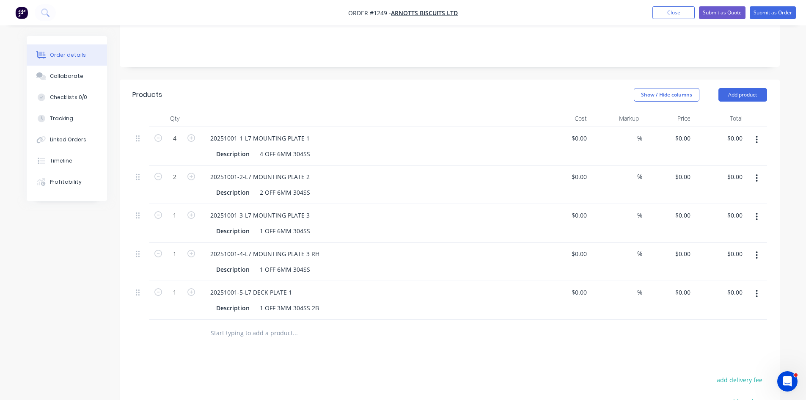
click at [254, 324] on input "text" at bounding box center [294, 332] width 169 height 17
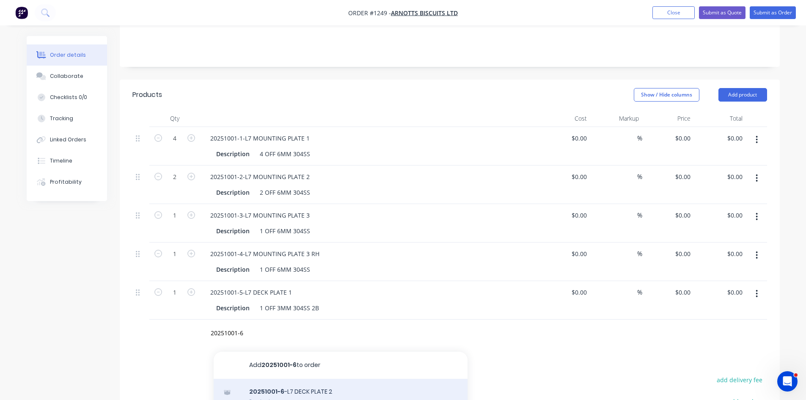
click at [315, 380] on div "20251001-6 -L7 DECK PLATE 2 Product" at bounding box center [341, 397] width 254 height 36
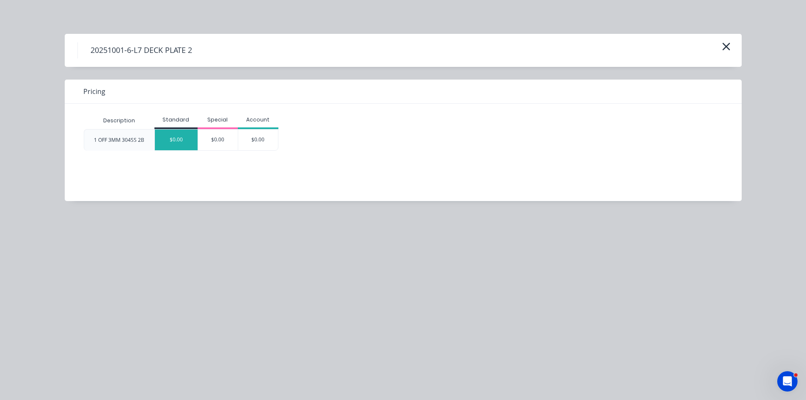
click at [176, 145] on div "$0.00" at bounding box center [176, 139] width 43 height 21
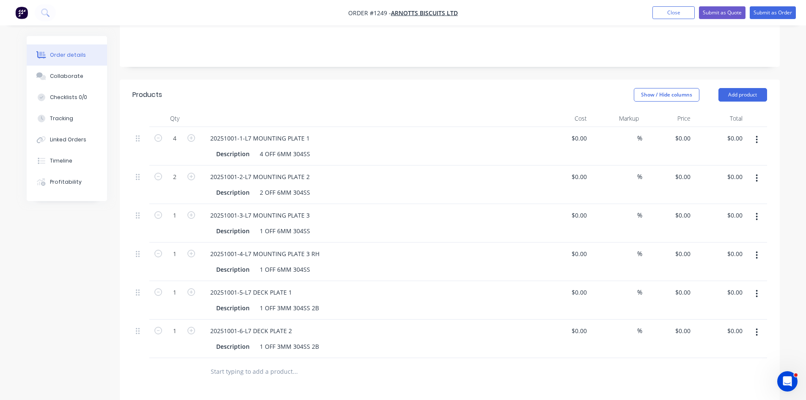
click at [275, 363] on input "text" at bounding box center [294, 371] width 169 height 17
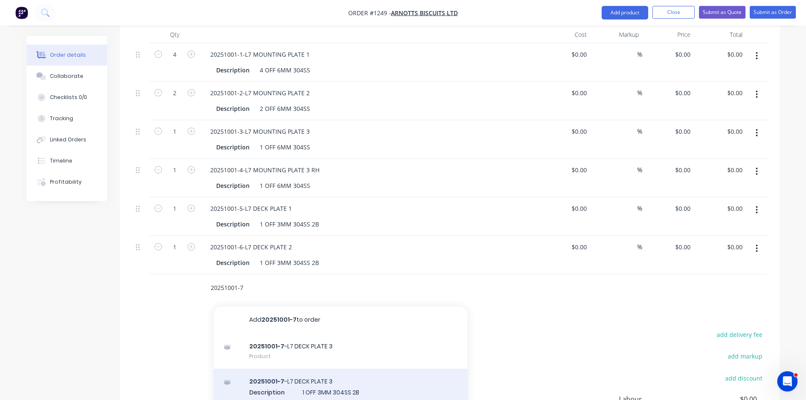
scroll to position [254, 0]
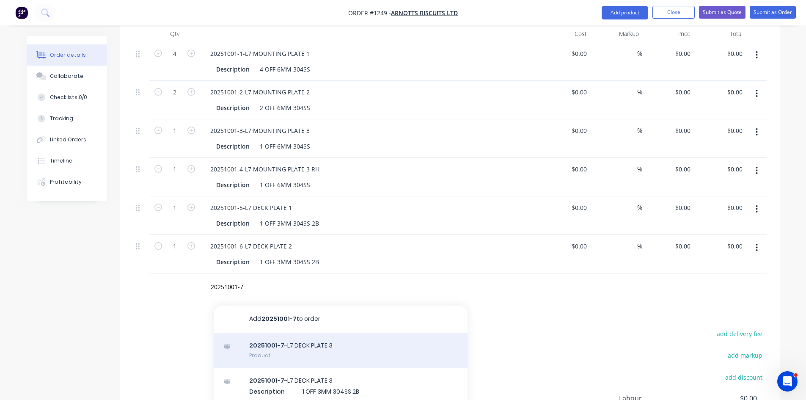
click at [264, 337] on div "20251001-7 -L7 DECK PLATE 3 Product" at bounding box center [341, 350] width 254 height 36
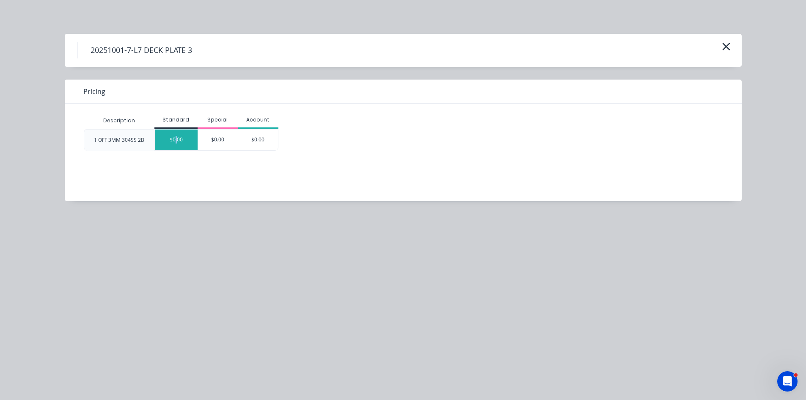
click at [176, 142] on div "$0.00" at bounding box center [176, 139] width 43 height 21
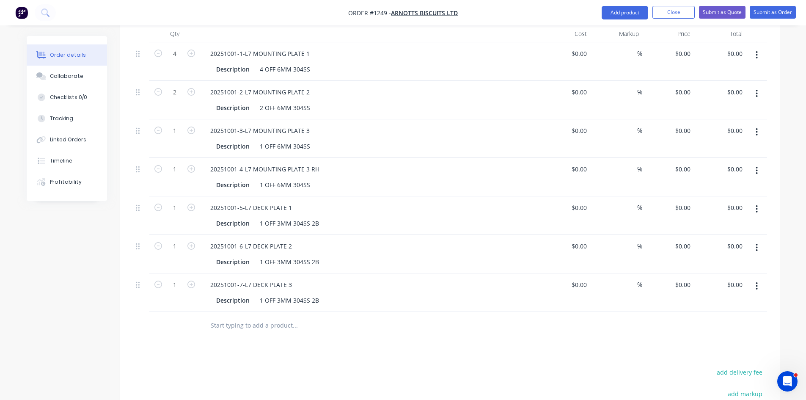
click at [217, 317] on input "text" at bounding box center [294, 325] width 169 height 17
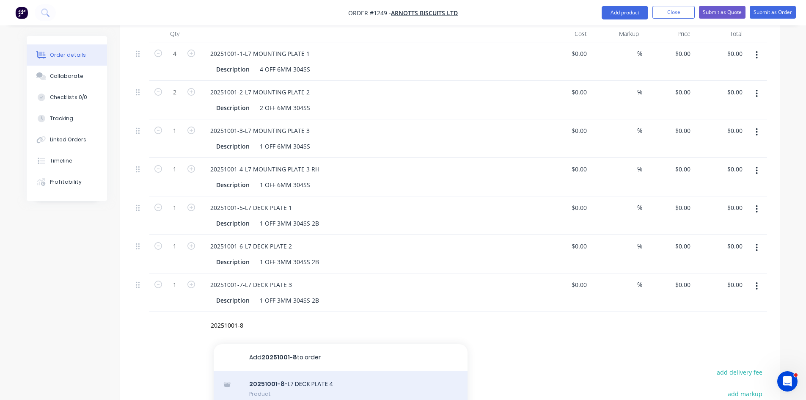
click at [297, 372] on div "20251001-8 -L7 DECK PLATE 4 Product" at bounding box center [341, 389] width 254 height 36
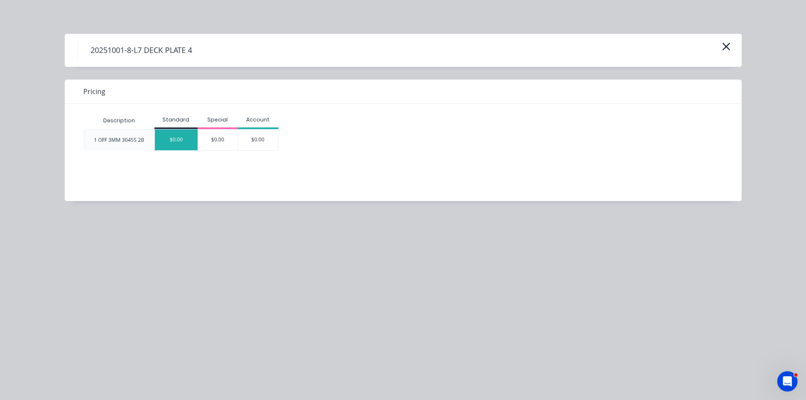
click at [180, 140] on div "$0.00" at bounding box center [176, 139] width 43 height 21
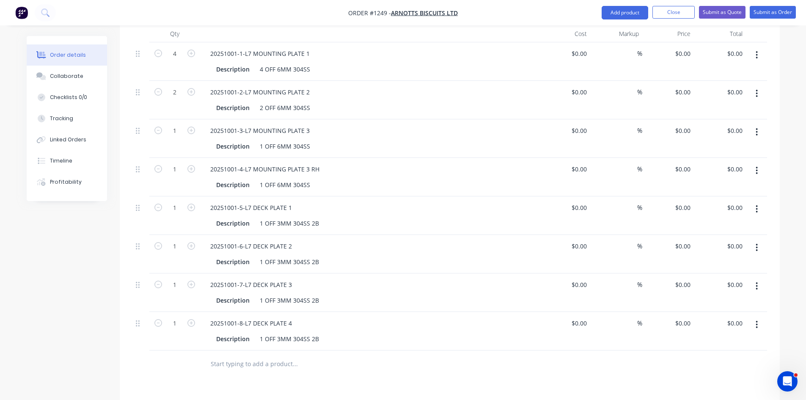
click at [242, 355] on input "text" at bounding box center [294, 363] width 169 height 17
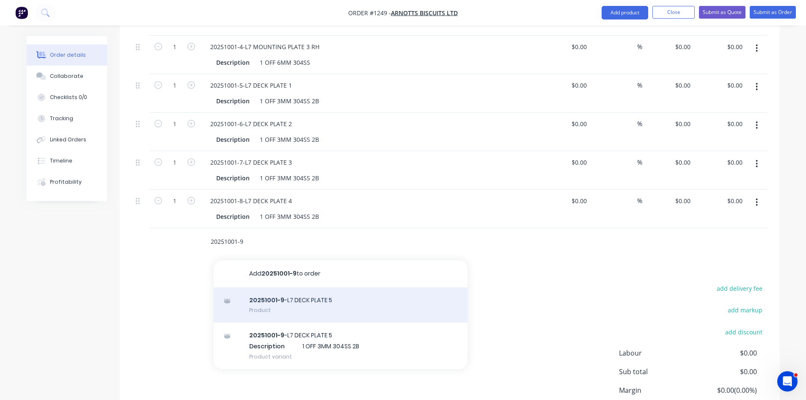
scroll to position [381, 0]
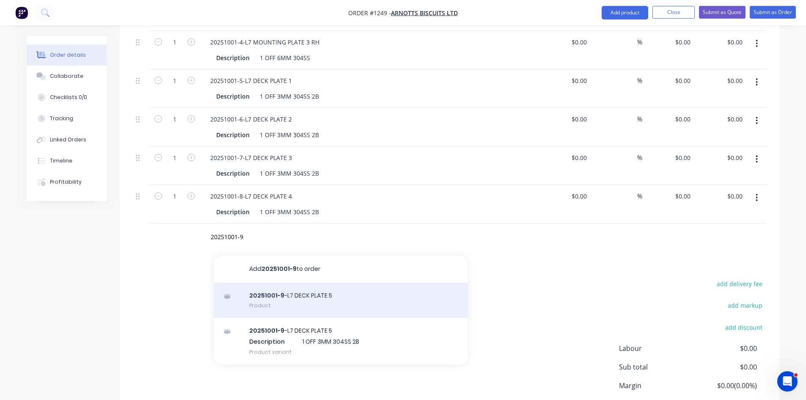
click at [270, 286] on div "20251001-9 -L7 DECK PLATE 5 Product" at bounding box center [341, 301] width 254 height 36
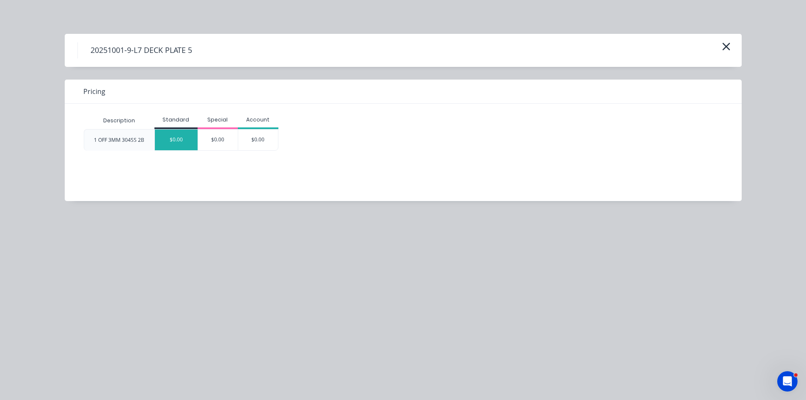
click at [181, 143] on div "$0.00" at bounding box center [176, 139] width 43 height 21
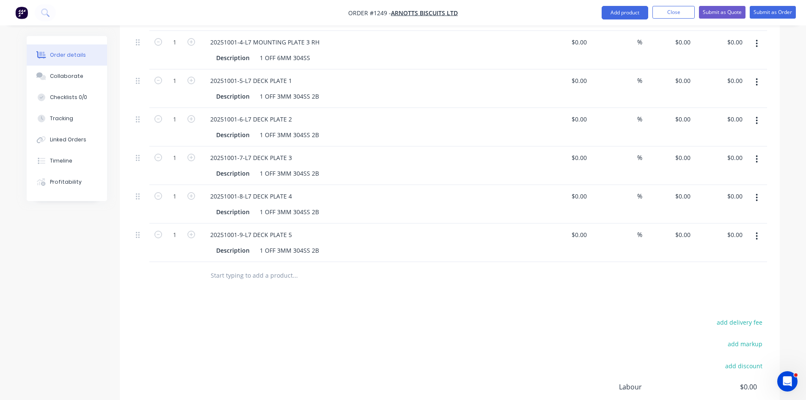
click at [255, 267] on input "text" at bounding box center [294, 275] width 169 height 17
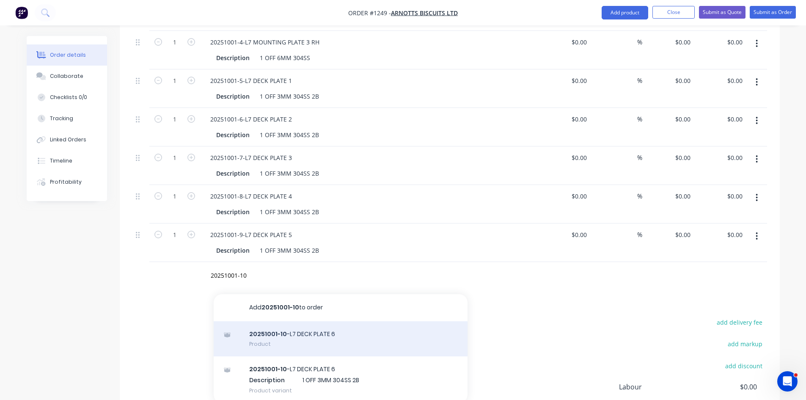
click at [283, 329] on div "20251001-10 -L7 DECK PLATE 6 Product" at bounding box center [341, 339] width 254 height 36
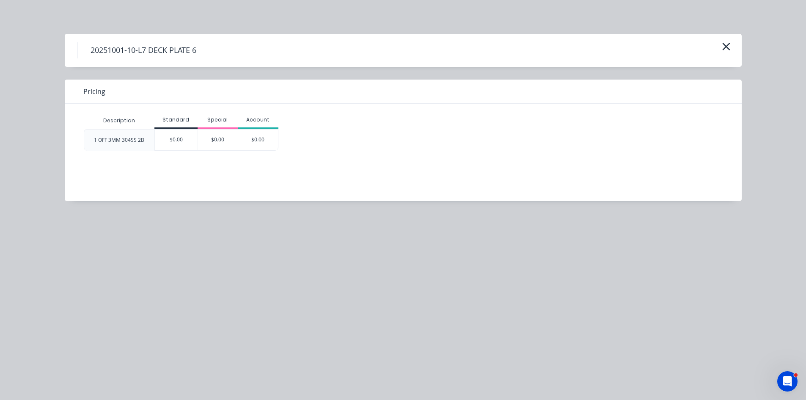
click at [173, 146] on div "$0.00" at bounding box center [176, 139] width 43 height 21
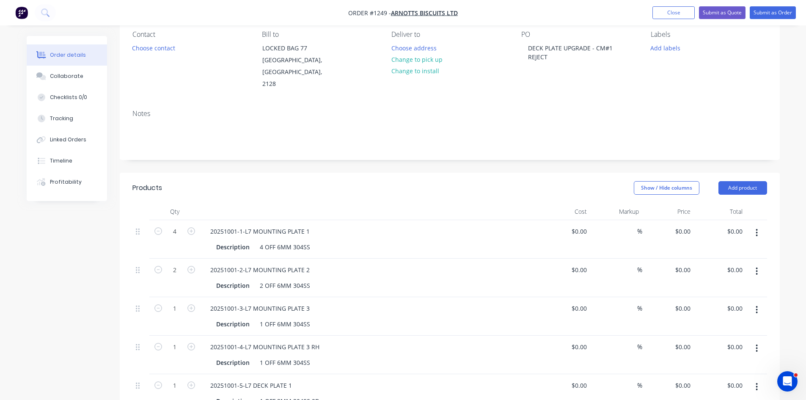
scroll to position [0, 0]
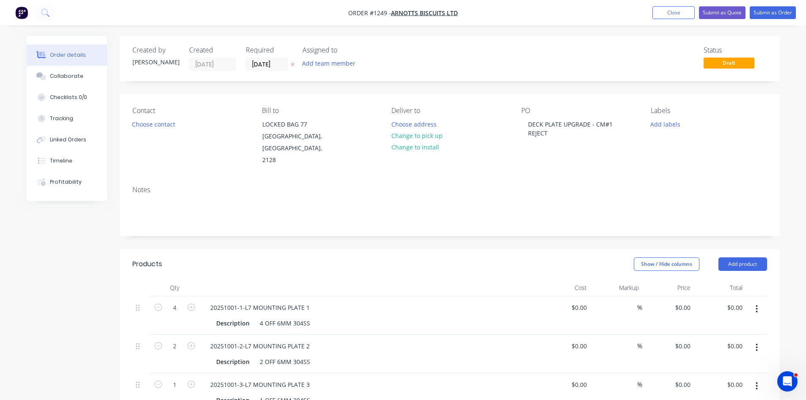
click at [327, 301] on div "20251001-1-L7 MOUNTING PLATE 1" at bounding box center [369, 307] width 332 height 12
click at [313, 301] on div "20251001-1-L7 MOUNTING PLATE 1" at bounding box center [259, 307] width 113 height 12
click at [317, 340] on div "20251001-2-L7 MOUNTING PLATE 2" at bounding box center [369, 346] width 332 height 12
click at [315, 340] on div "20251001-2-L7 MOUNTING PLATE 2" at bounding box center [369, 346] width 332 height 12
click at [312, 340] on div "20251001-2-L7 MOUNTING PLATE 2" at bounding box center [259, 346] width 113 height 12
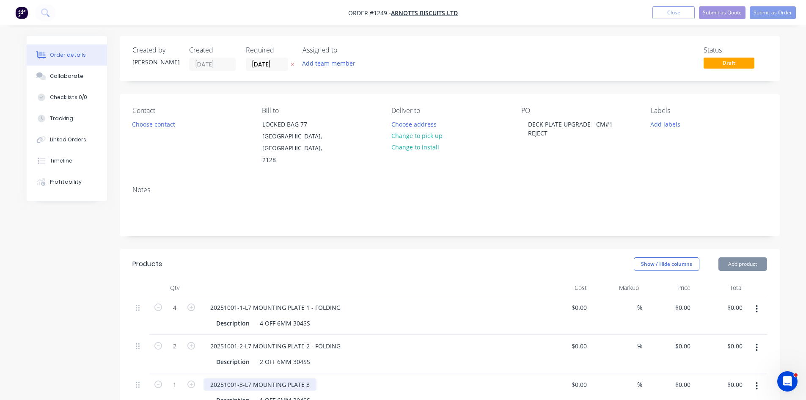
click at [312, 378] on div "20251001-3-L7 MOUNTING PLATE 3" at bounding box center [259, 384] width 113 height 12
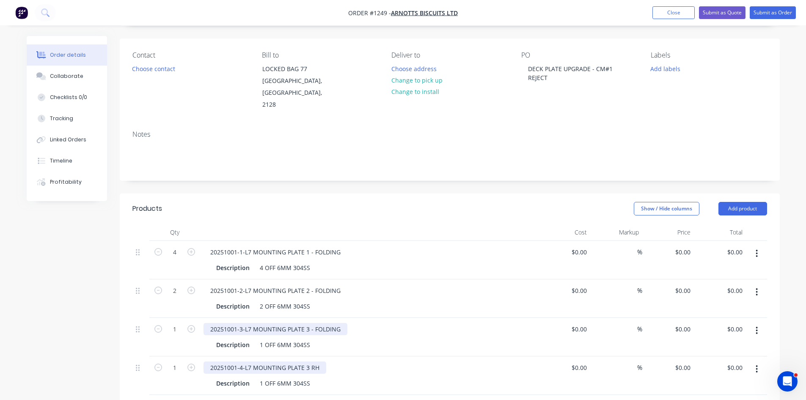
scroll to position [85, 0]
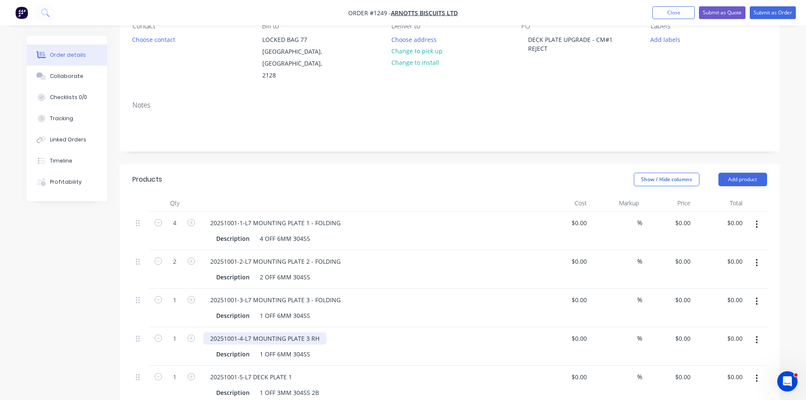
click at [320, 332] on div "20251001-4-L7 MOUNTING PLATE 3 RH" at bounding box center [264, 338] width 123 height 12
click at [318, 332] on div "20251001-4-L7 MOUNTING PLATE 3 RH" at bounding box center [264, 338] width 123 height 12
click at [782, 14] on button "Submit as Order" at bounding box center [772, 12] width 46 height 13
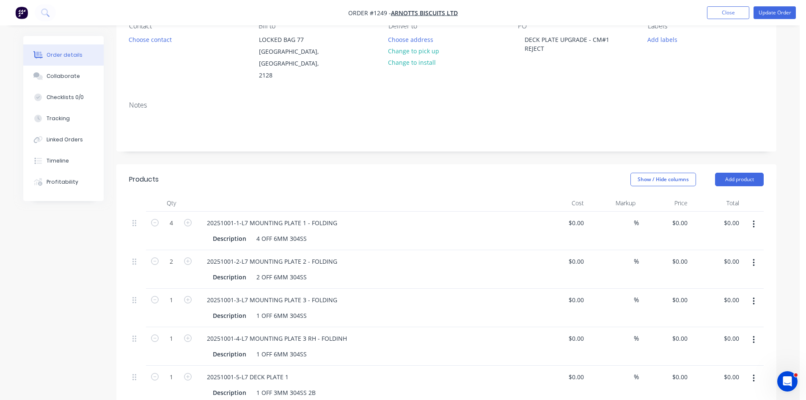
scroll to position [0, 0]
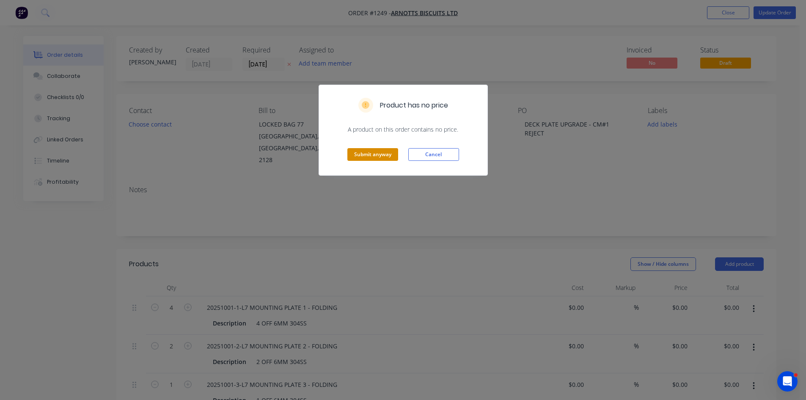
click at [387, 156] on button "Submit anyway" at bounding box center [372, 154] width 51 height 13
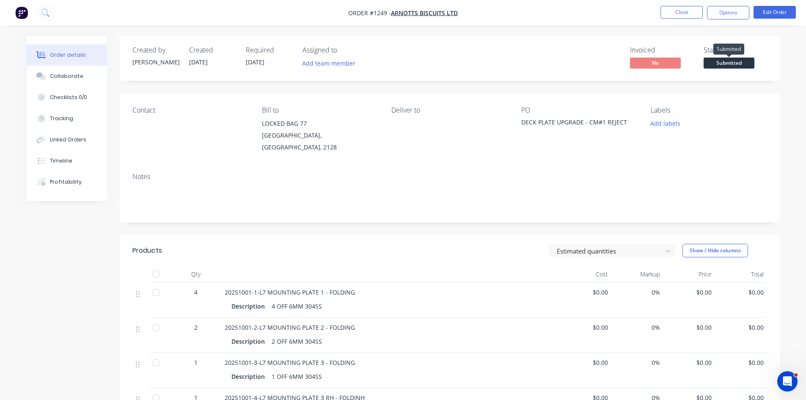
click at [742, 64] on span "Submitted" at bounding box center [728, 63] width 51 height 11
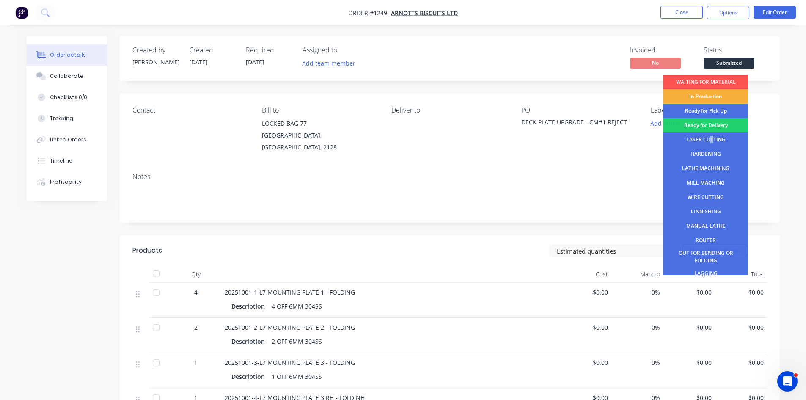
click at [711, 140] on div "LASER CUTTING" at bounding box center [705, 139] width 85 height 14
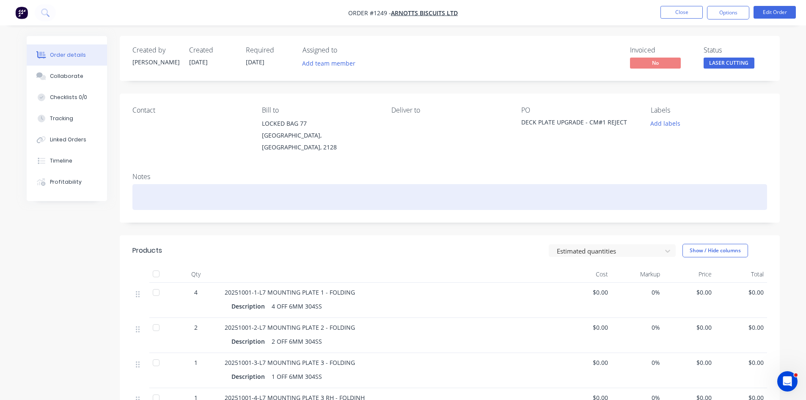
click at [146, 184] on div at bounding box center [449, 197] width 634 height 26
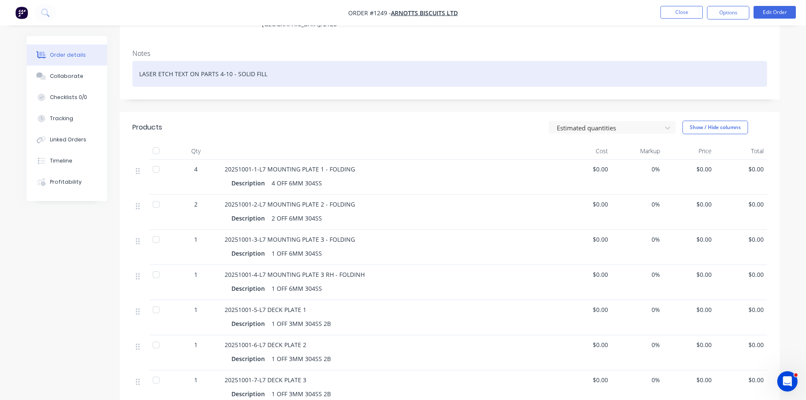
scroll to position [127, 0]
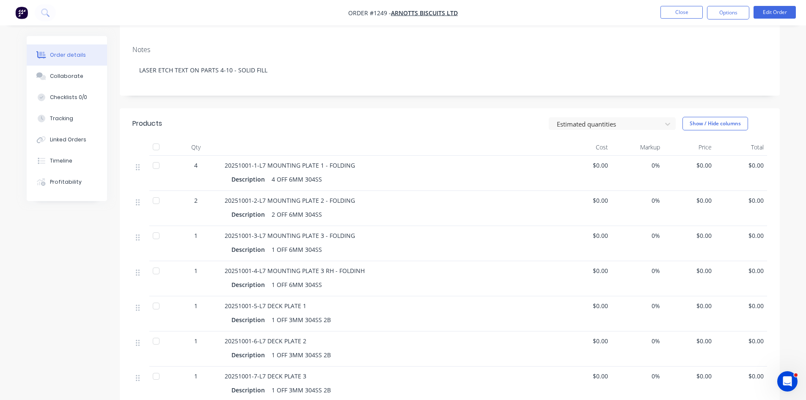
click at [362, 266] on div "20251001-4-L7 MOUNTING PLATE 3 RH - FOLDINH" at bounding box center [391, 270] width 332 height 9
click at [361, 266] on span "20251001-4-L7 MOUNTING PLATE 3 RH - FOLDINH" at bounding box center [295, 270] width 140 height 8
click at [364, 266] on div "20251001-4-L7 MOUNTING PLATE 3 RH - FOLDINH" at bounding box center [391, 270] width 332 height 9
click at [363, 266] on div "20251001-4-L7 MOUNTING PLATE 3 RH - FOLDINH" at bounding box center [391, 270] width 332 height 9
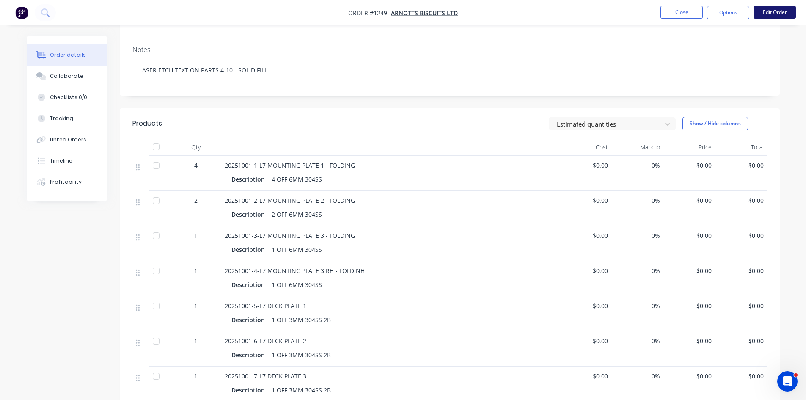
click at [778, 11] on button "Edit Order" at bounding box center [774, 12] width 42 height 13
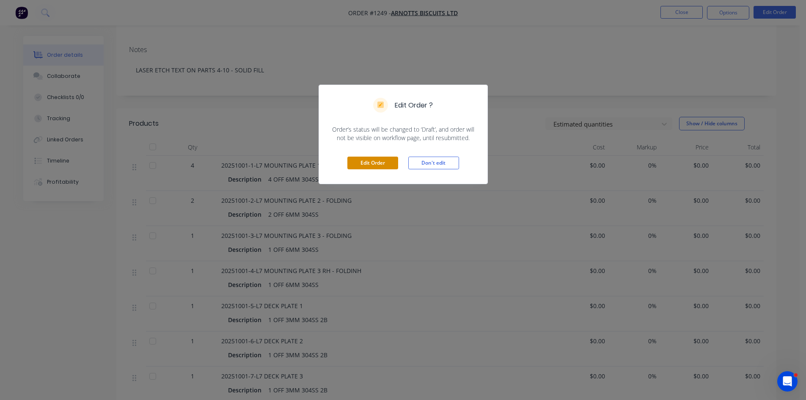
click at [384, 166] on button "Edit Order" at bounding box center [372, 162] width 51 height 13
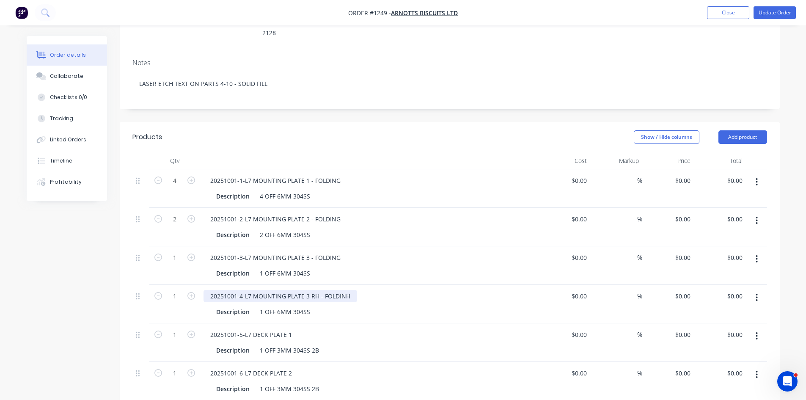
click at [349, 290] on div "20251001-4-L7 MOUNTING PLATE 3 RH - FOLDINH" at bounding box center [280, 296] width 154 height 12
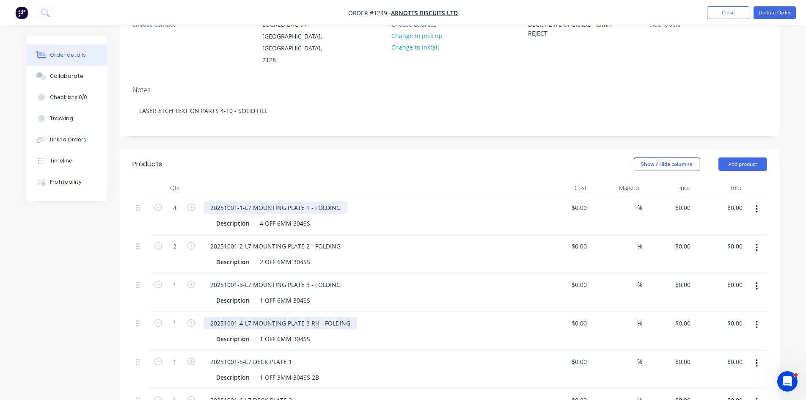
scroll to position [85, 0]
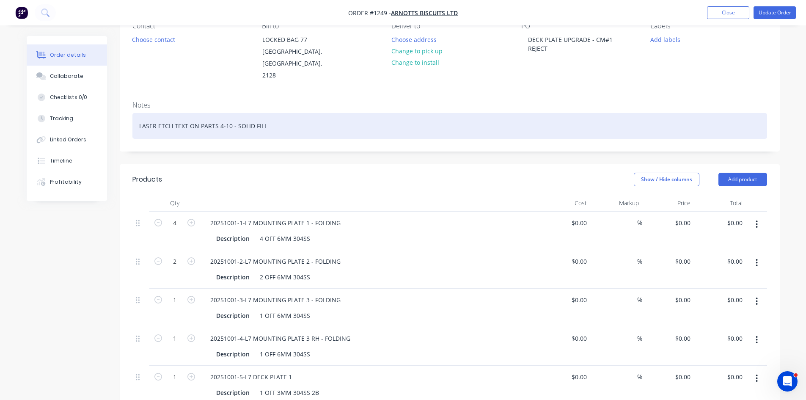
click at [220, 115] on div "LASER ETCH TEXT ON PARTS 4-10 - SOLID FILL" at bounding box center [449, 126] width 634 height 26
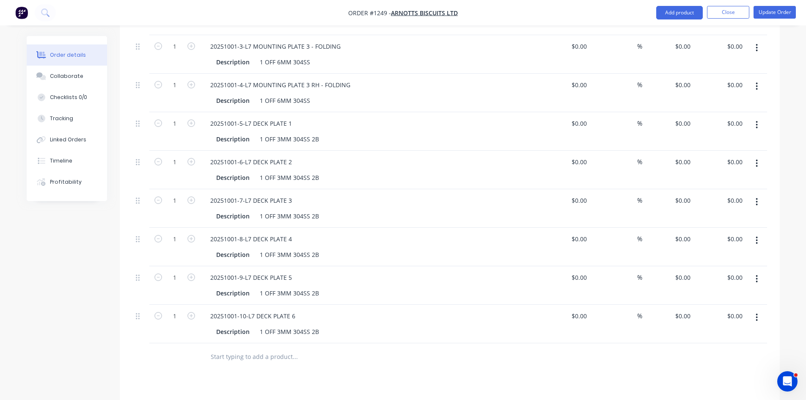
scroll to position [338, 0]
click at [771, 14] on button "Update Order" at bounding box center [774, 12] width 42 height 13
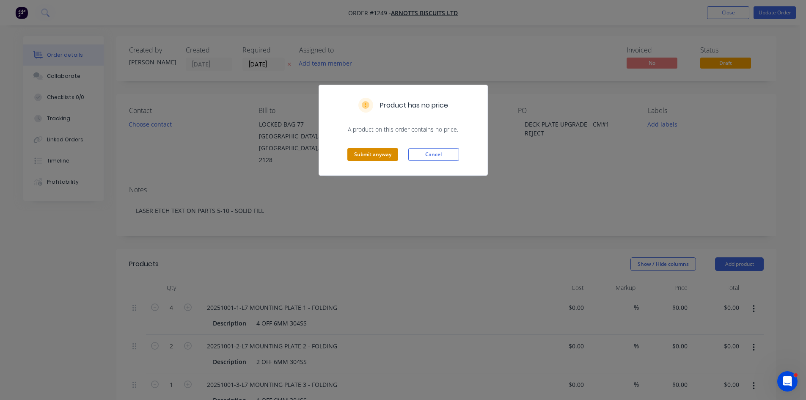
click at [385, 154] on button "Submit anyway" at bounding box center [372, 154] width 51 height 13
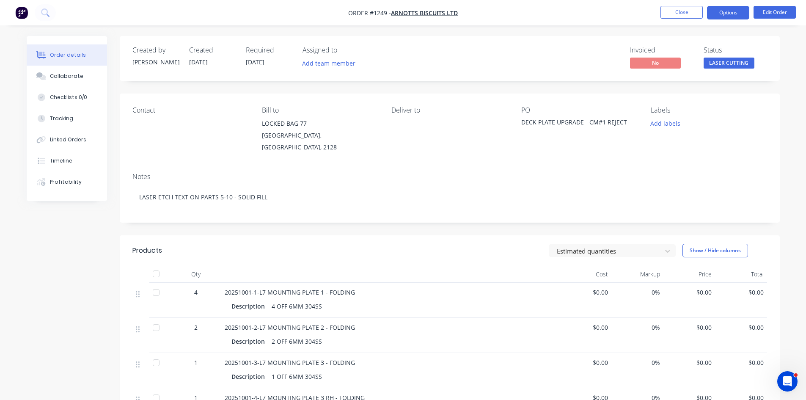
click at [722, 13] on button "Options" at bounding box center [728, 13] width 42 height 14
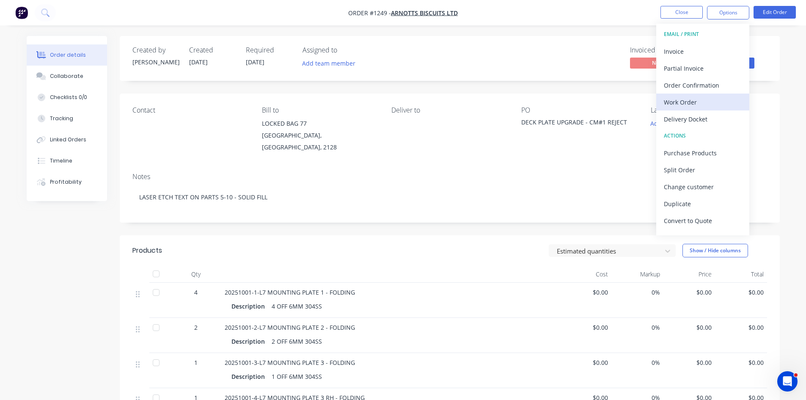
click at [693, 102] on div "Work Order" at bounding box center [703, 102] width 78 height 12
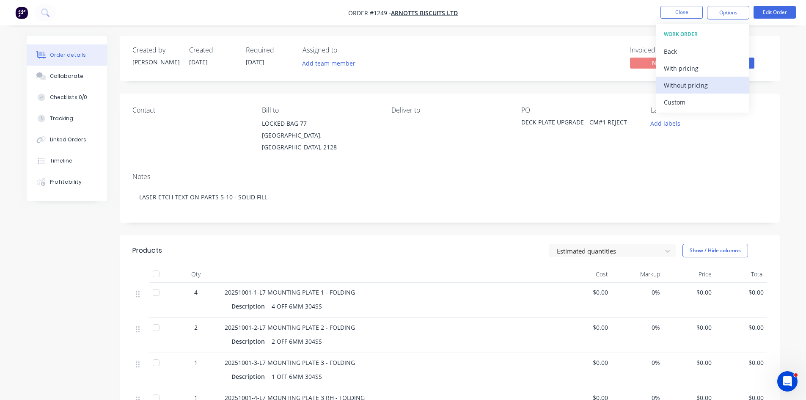
click at [689, 86] on div "Without pricing" at bounding box center [703, 85] width 78 height 12
